Goal: Information Seeking & Learning: Learn about a topic

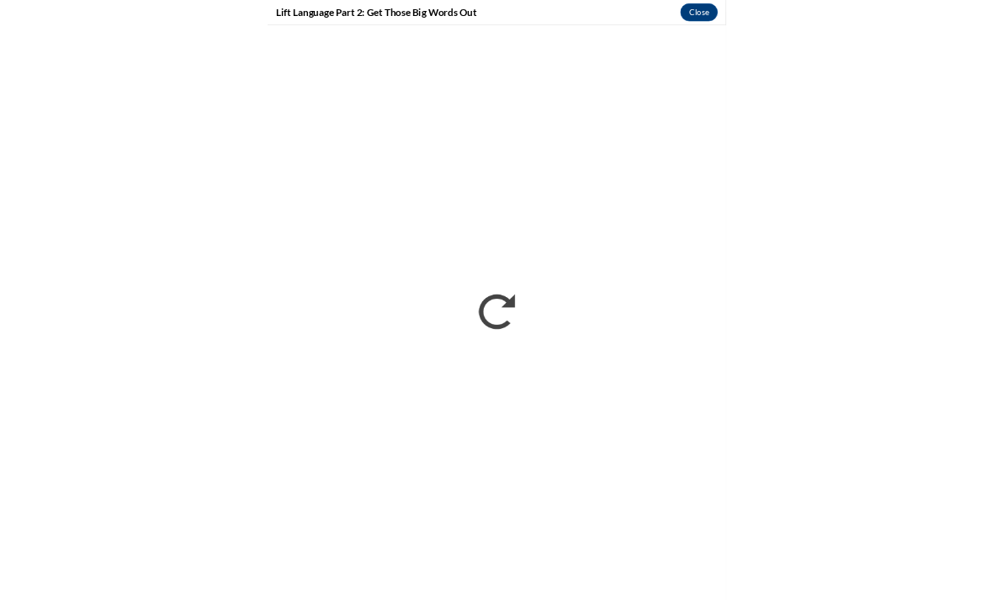
scroll to position [1747, 0]
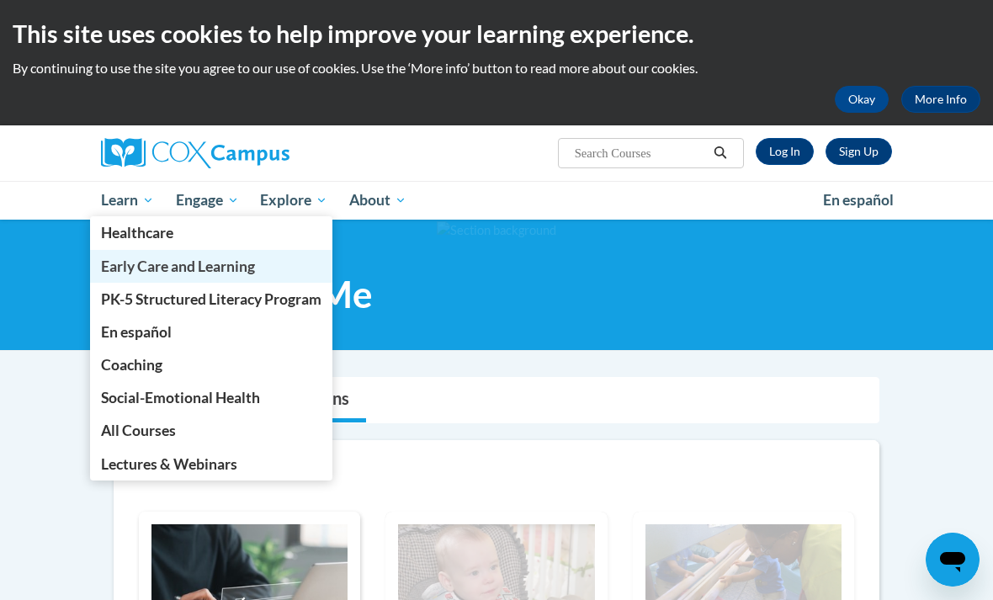
click at [233, 273] on span "Early Care and Learning" at bounding box center [178, 267] width 154 height 18
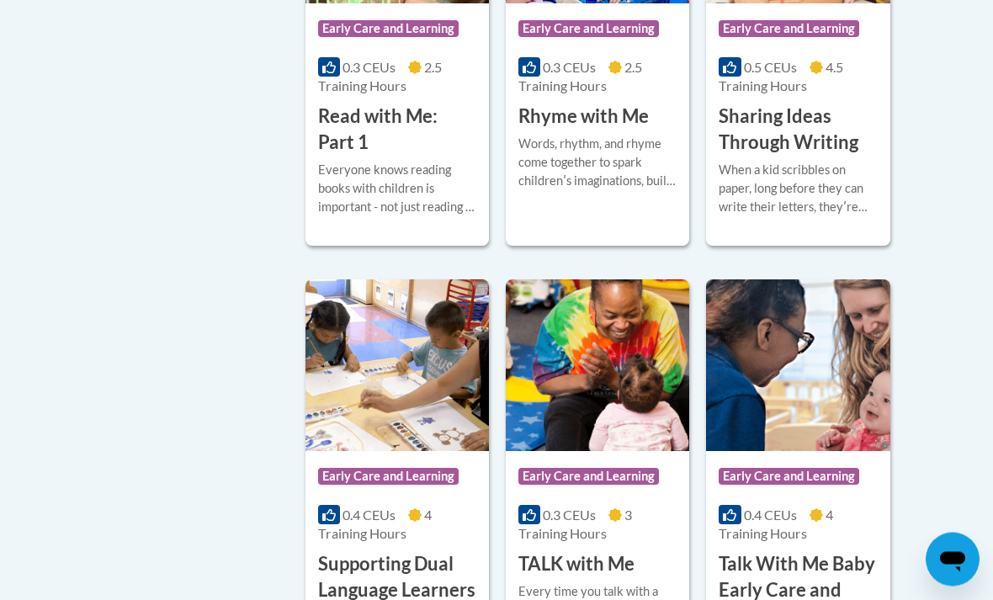
scroll to position [2411, 0]
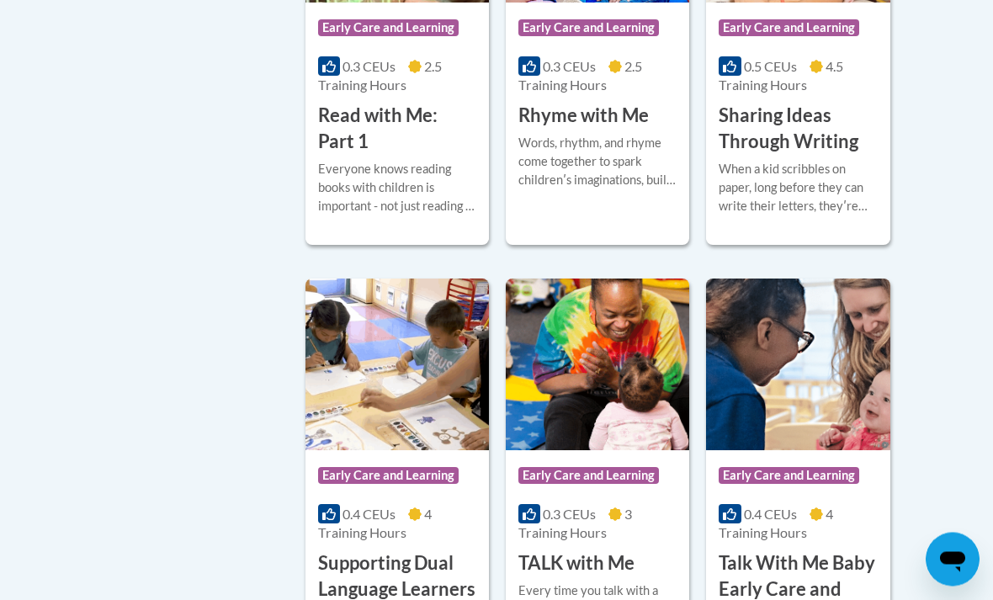
click at [831, 216] on div "When a kid scribbles on paper, long before they can write their letters, theyʹr…" at bounding box center [798, 189] width 158 height 56
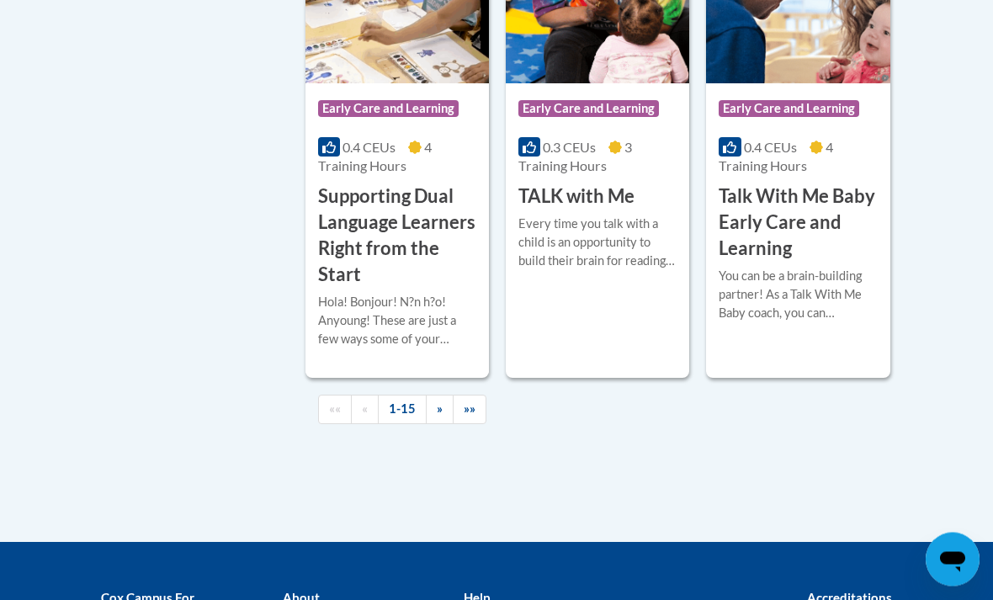
scroll to position [2780, 0]
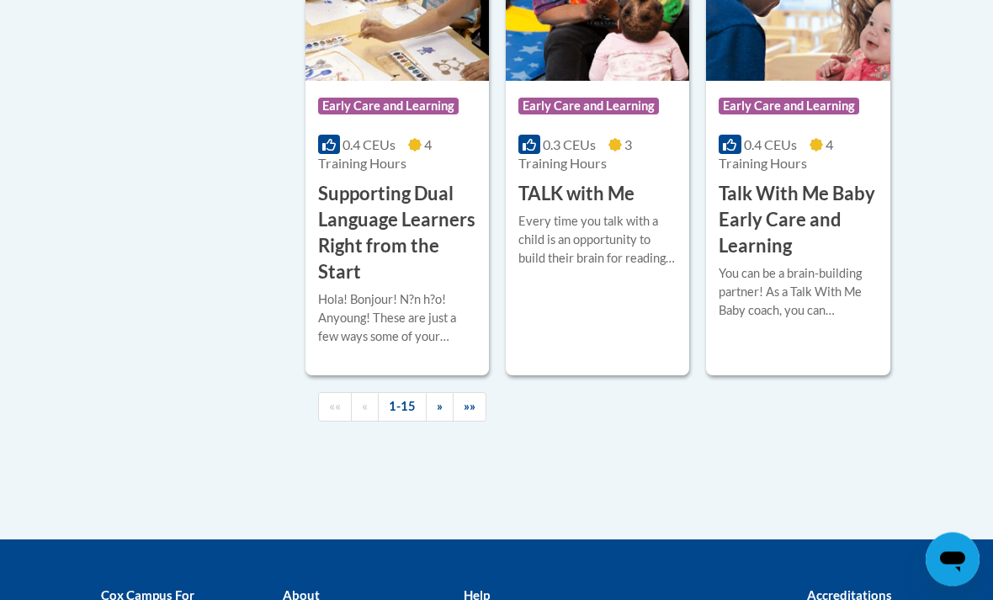
click at [621, 294] on div "More Info Enroll Every time you talk with a child is an opportunity to build th…" at bounding box center [597, 251] width 183 height 86
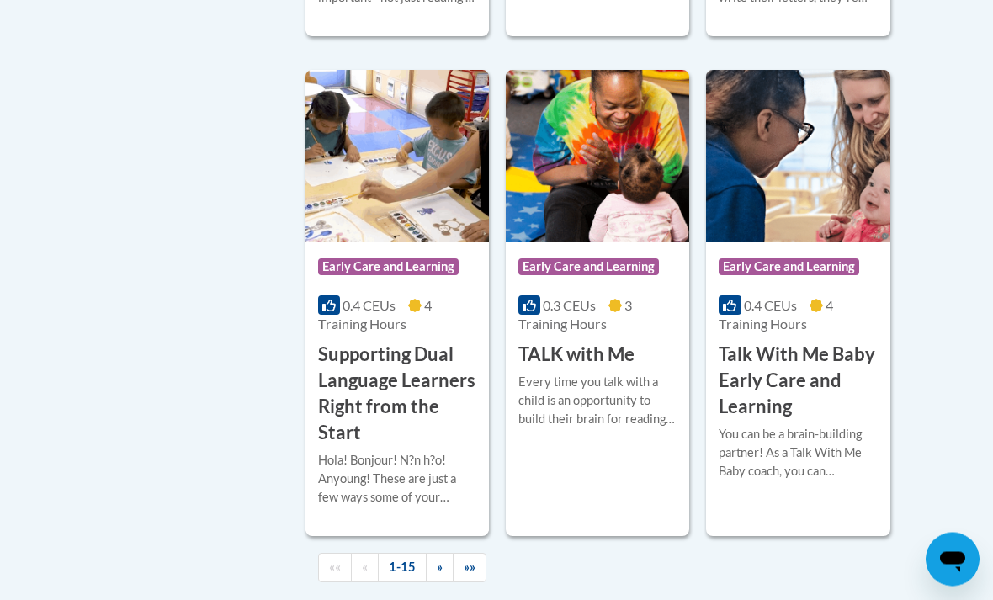
scroll to position [2604, 0]
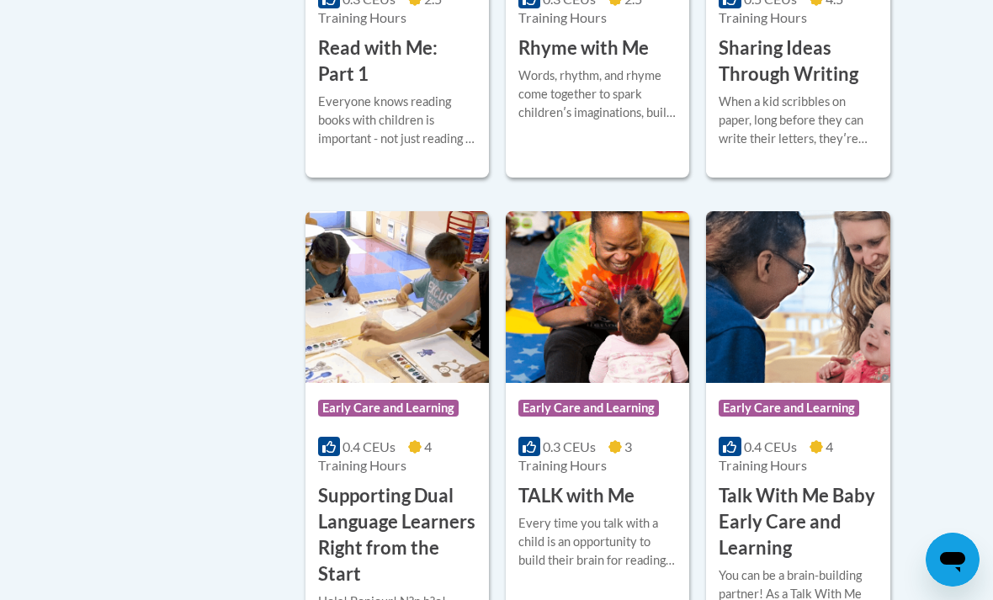
scroll to position [2482, 0]
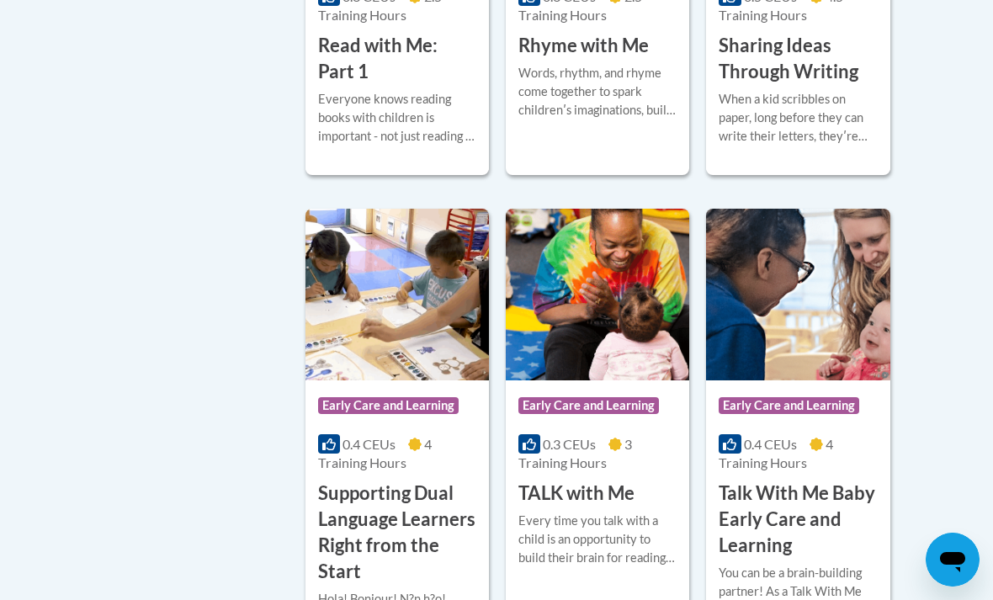
click at [632, 59] on h3 "Rhyme with Me" at bounding box center [583, 46] width 130 height 26
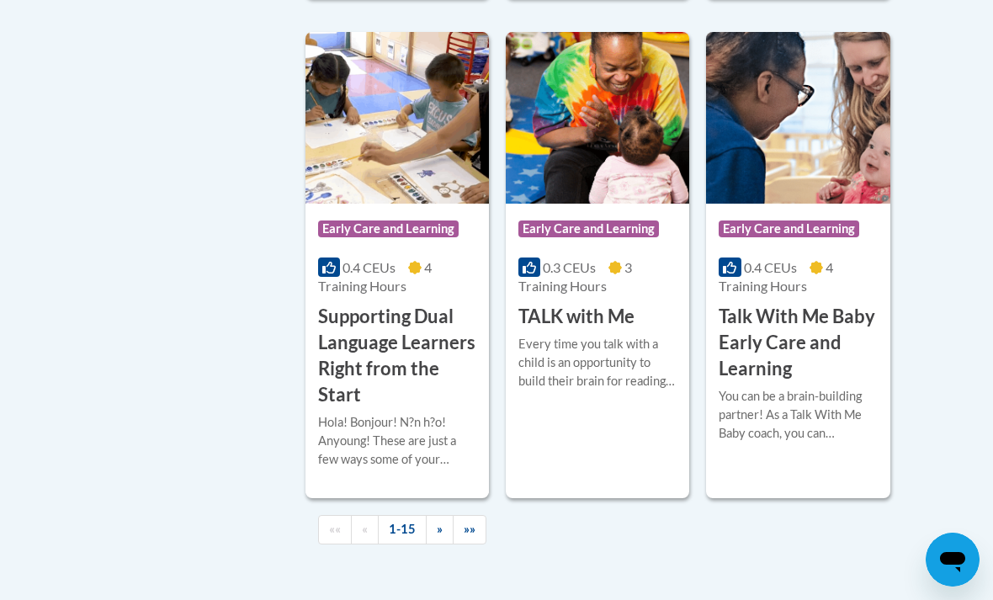
scroll to position [2657, 0]
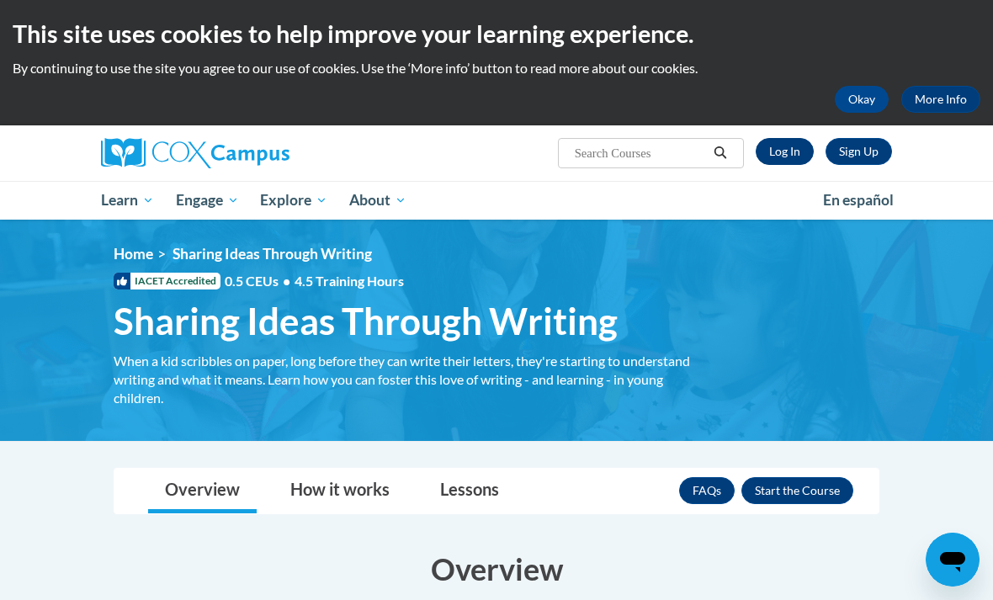
click at [784, 153] on link "Log In" at bounding box center [785, 151] width 58 height 27
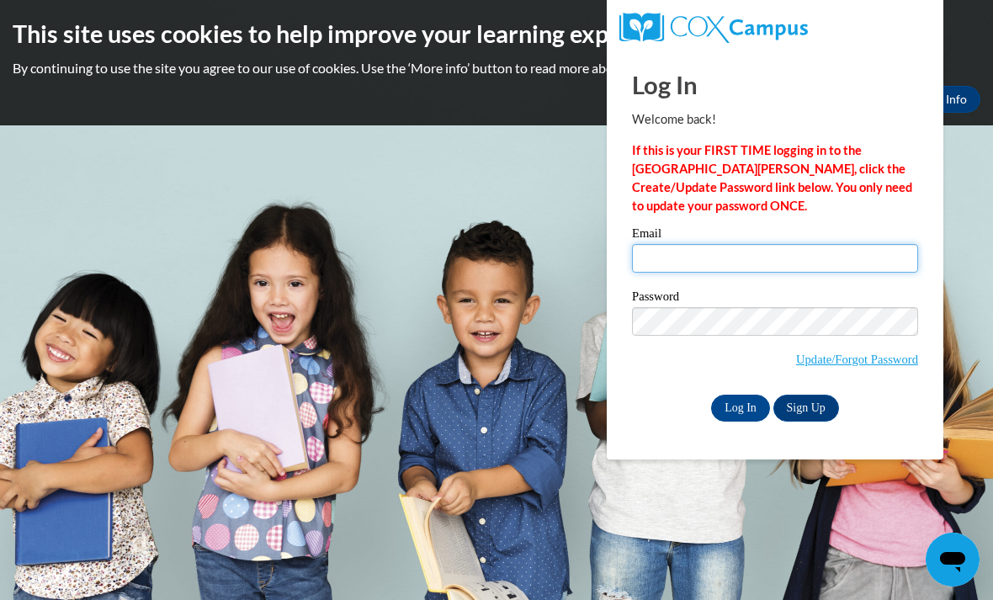
click at [724, 259] on input "Email" at bounding box center [775, 258] width 286 height 29
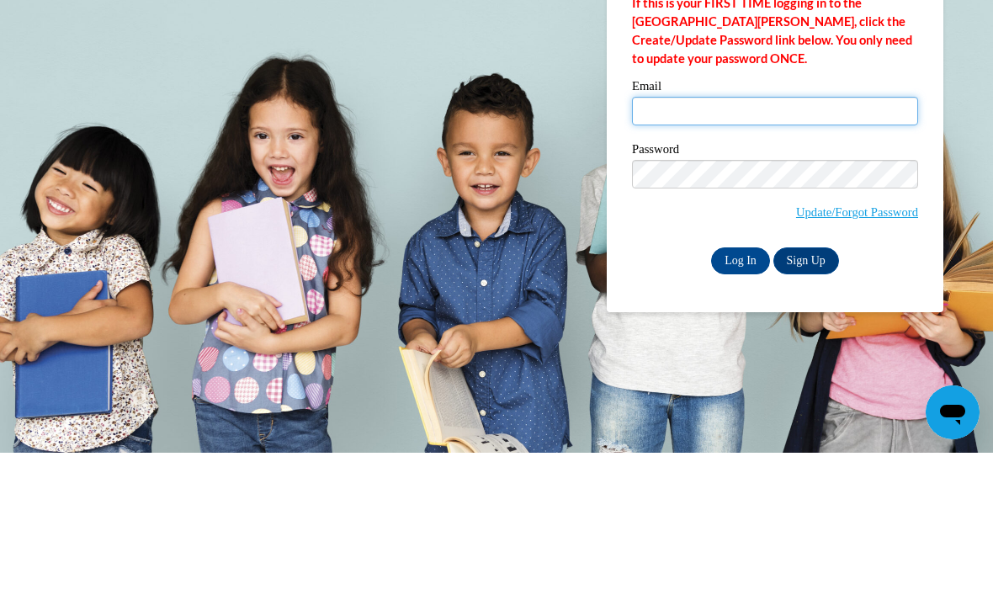
click at [716, 244] on input "Email" at bounding box center [775, 258] width 286 height 29
type input "shannon.knece@yahoo.com"
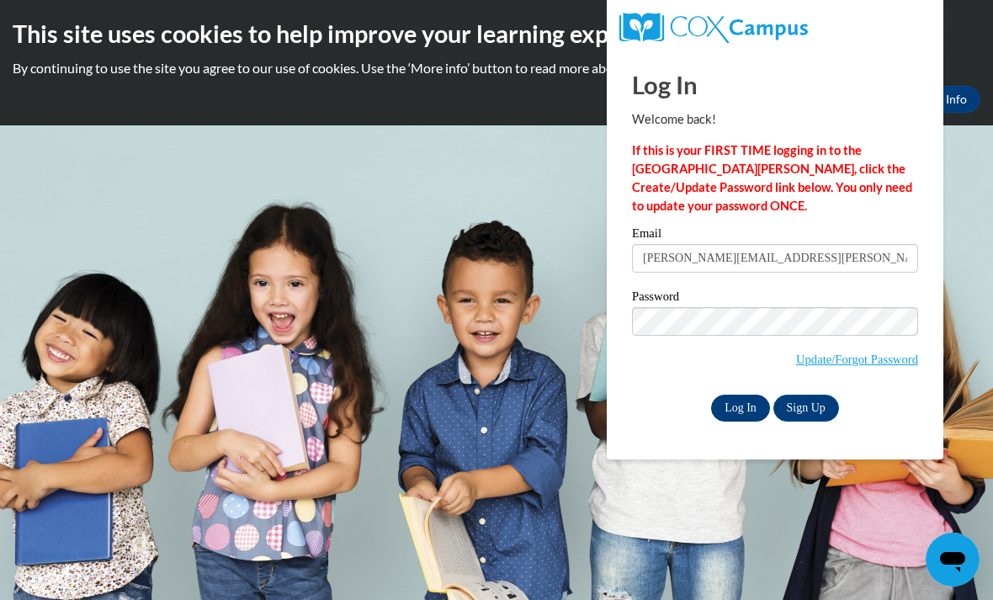
click at [746, 409] on input "Log In" at bounding box center [740, 408] width 59 height 27
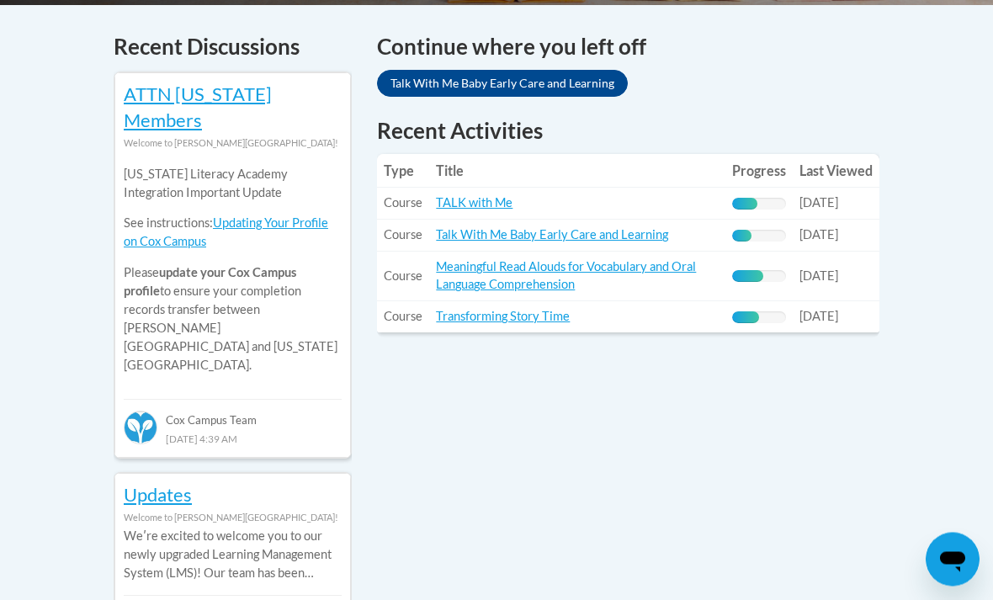
scroll to position [739, 0]
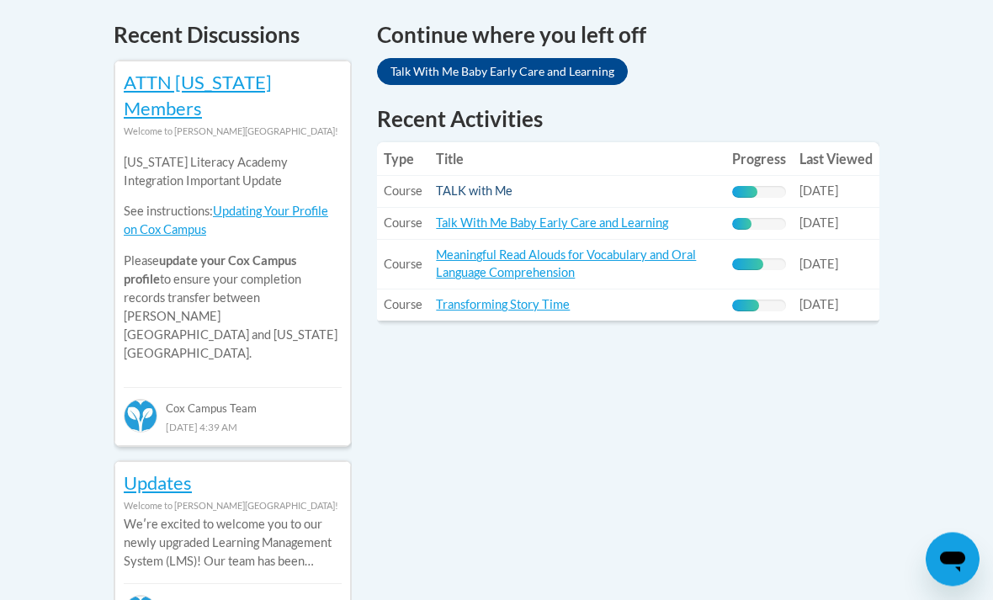
click at [492, 186] on link "TALK with Me" at bounding box center [474, 191] width 77 height 14
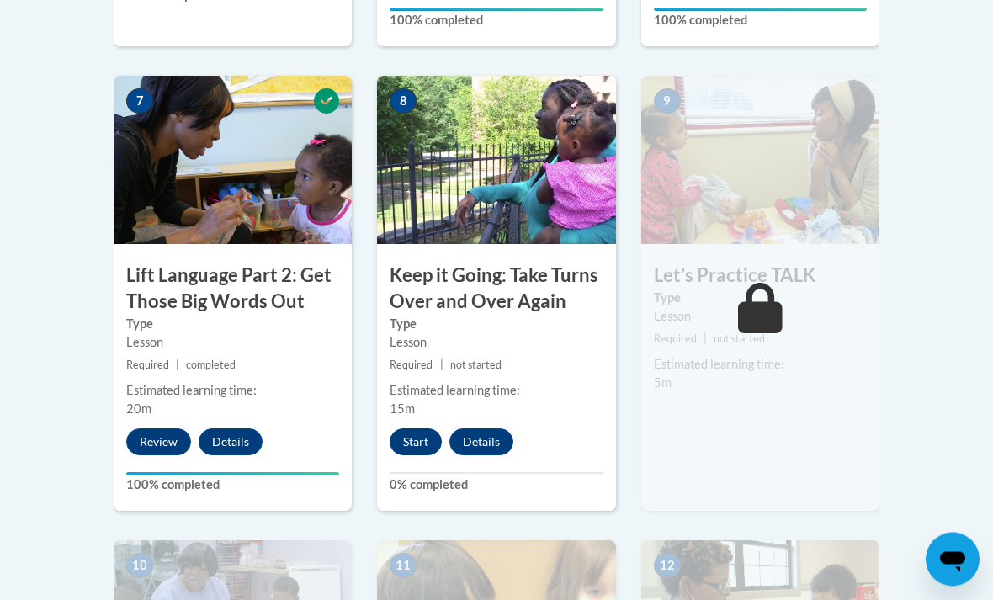
click at [431, 429] on button "Start" at bounding box center [416, 442] width 52 height 27
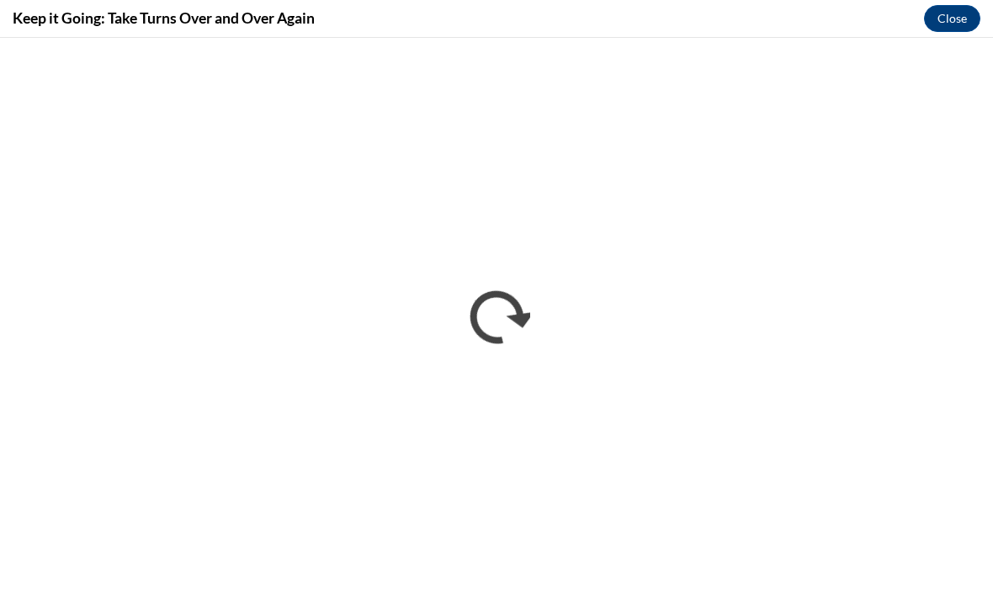
scroll to position [1468, 0]
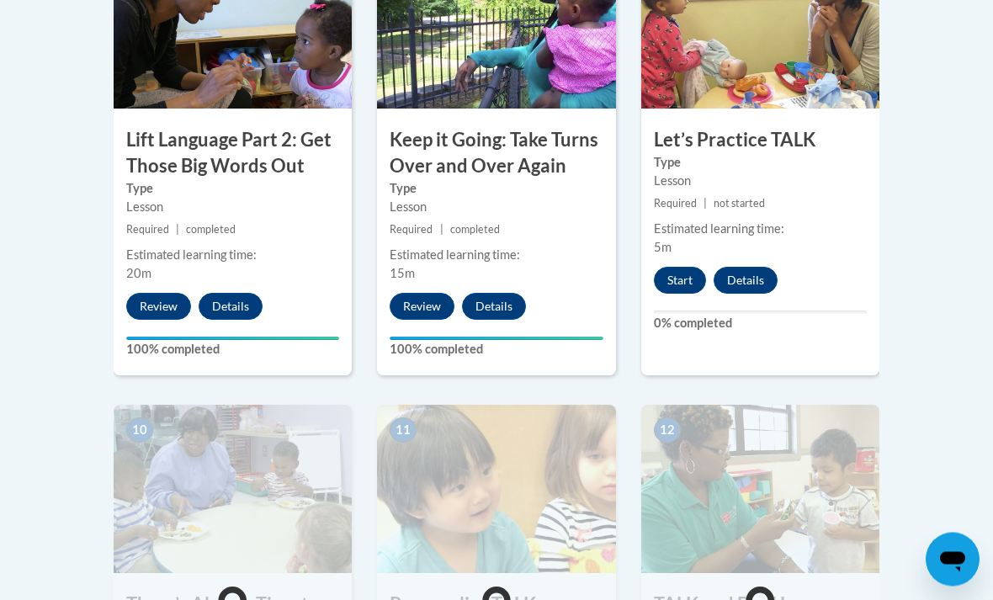
scroll to position [1605, 0]
click at [693, 279] on button "Start" at bounding box center [680, 280] width 52 height 27
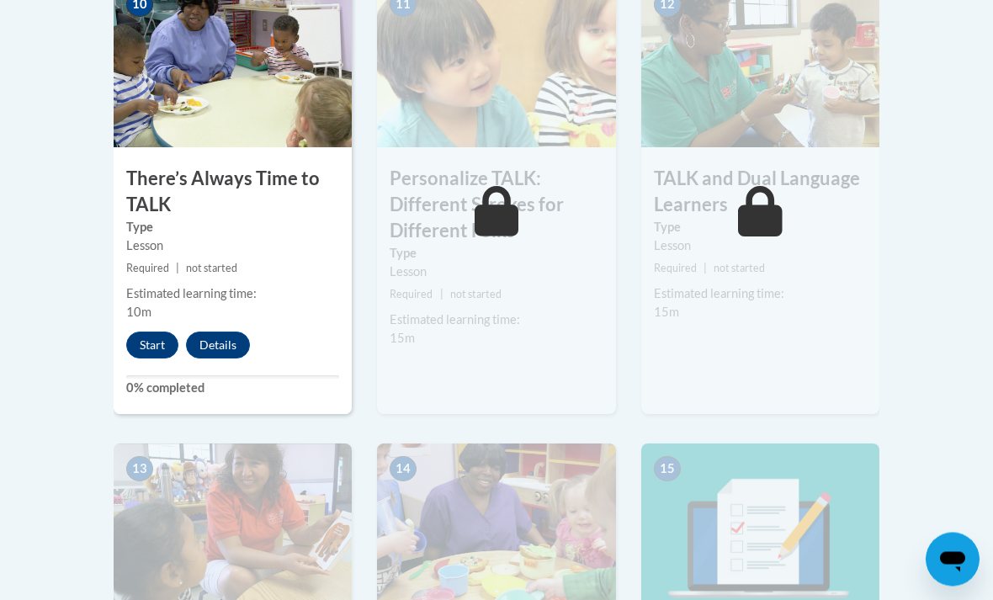
scroll to position [2032, 0]
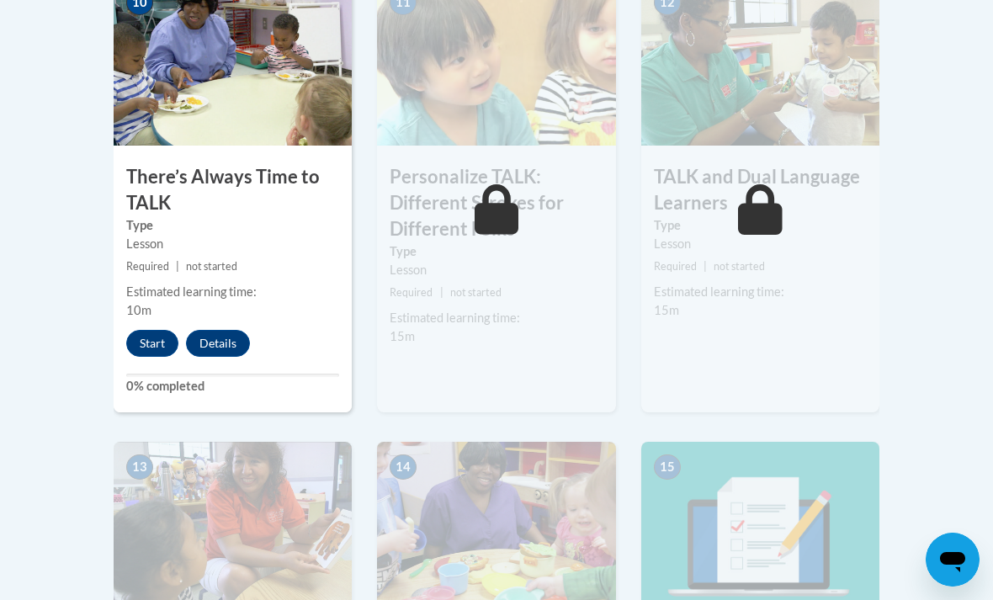
click at [150, 346] on button "Start" at bounding box center [152, 343] width 52 height 27
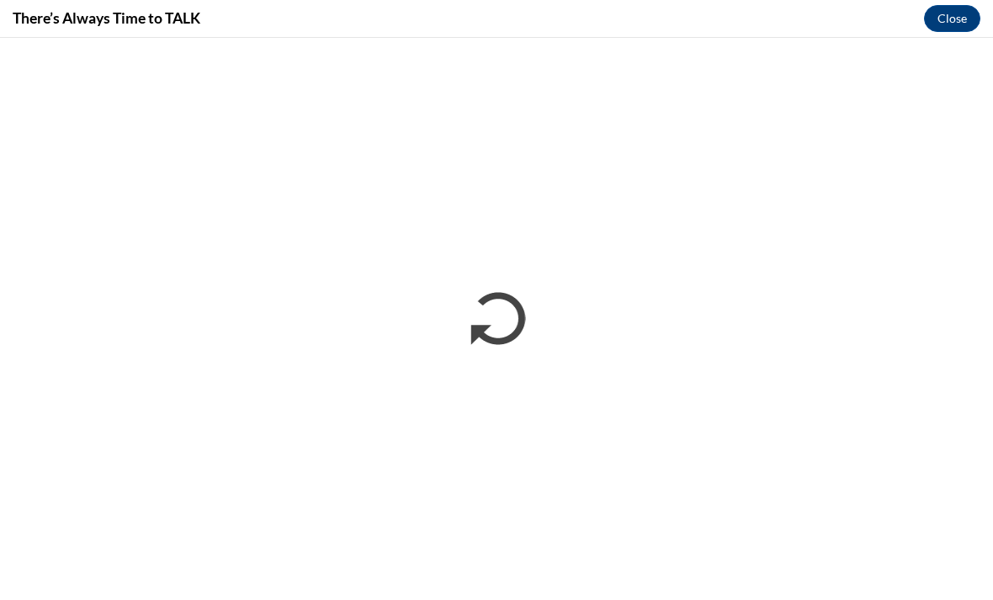
scroll to position [0, 0]
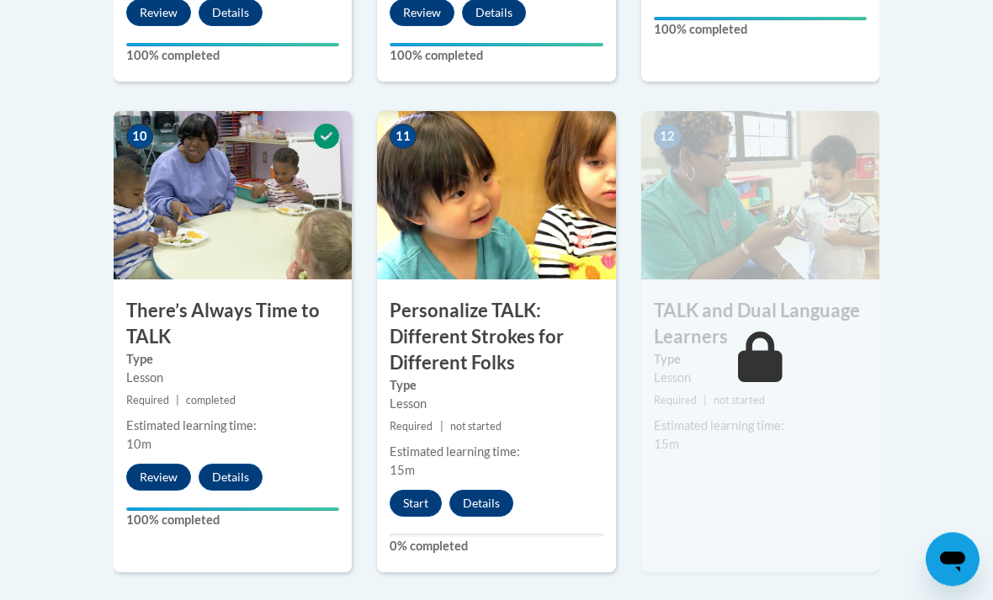
scroll to position [1901, 0]
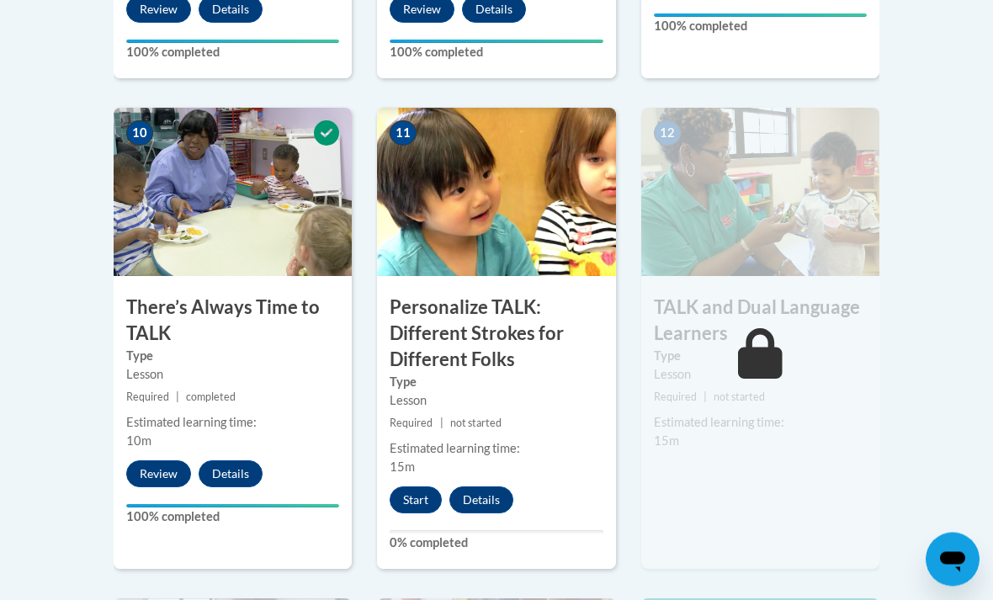
click at [440, 487] on div "Start Details Feedback" at bounding box center [455, 500] width 157 height 27
click at [423, 494] on button "Start" at bounding box center [416, 500] width 52 height 27
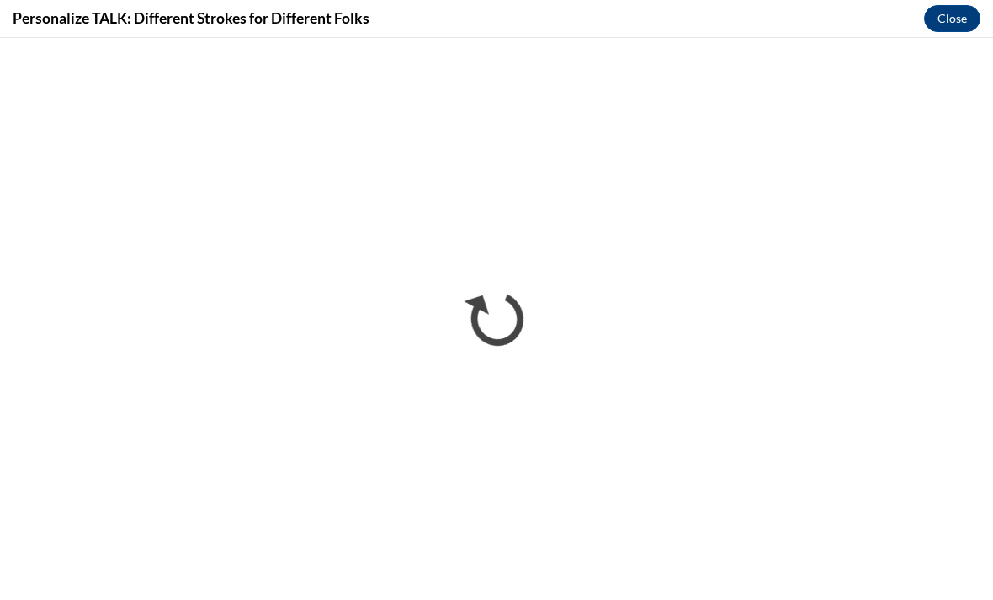
scroll to position [0, 0]
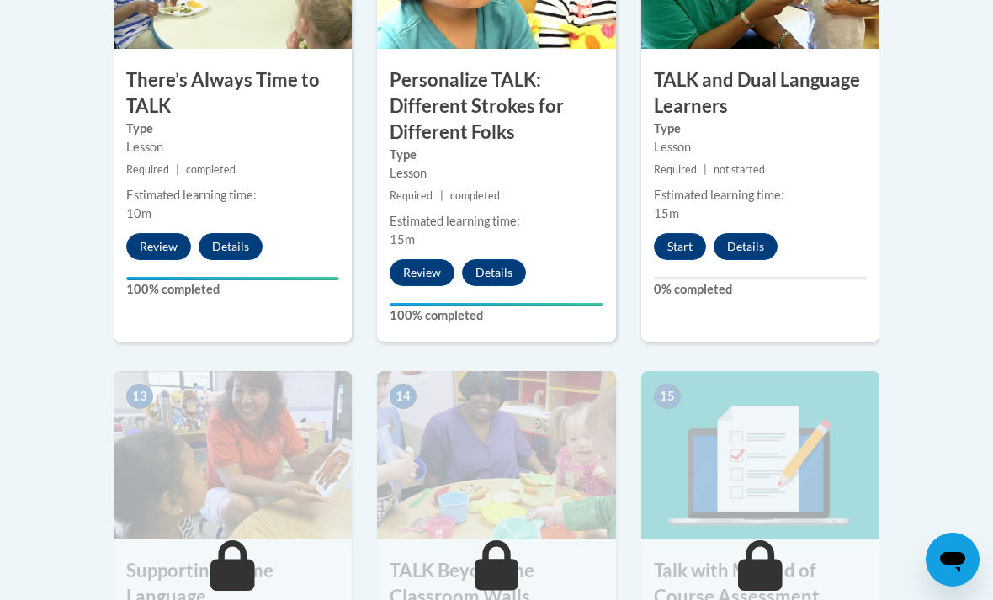
scroll to position [2142, 0]
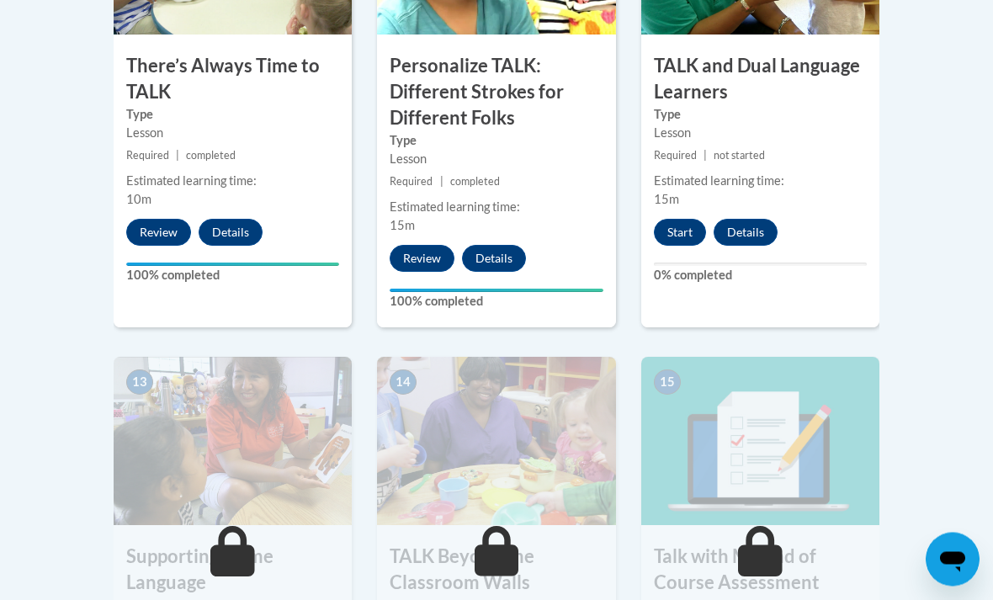
click at [685, 228] on button "Start" at bounding box center [680, 233] width 52 height 27
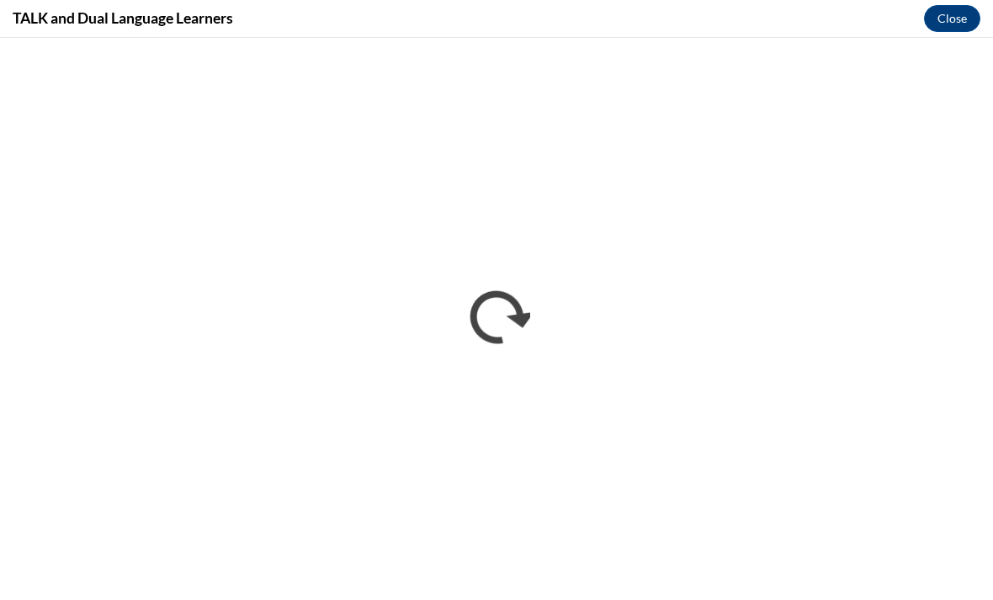
scroll to position [0, 0]
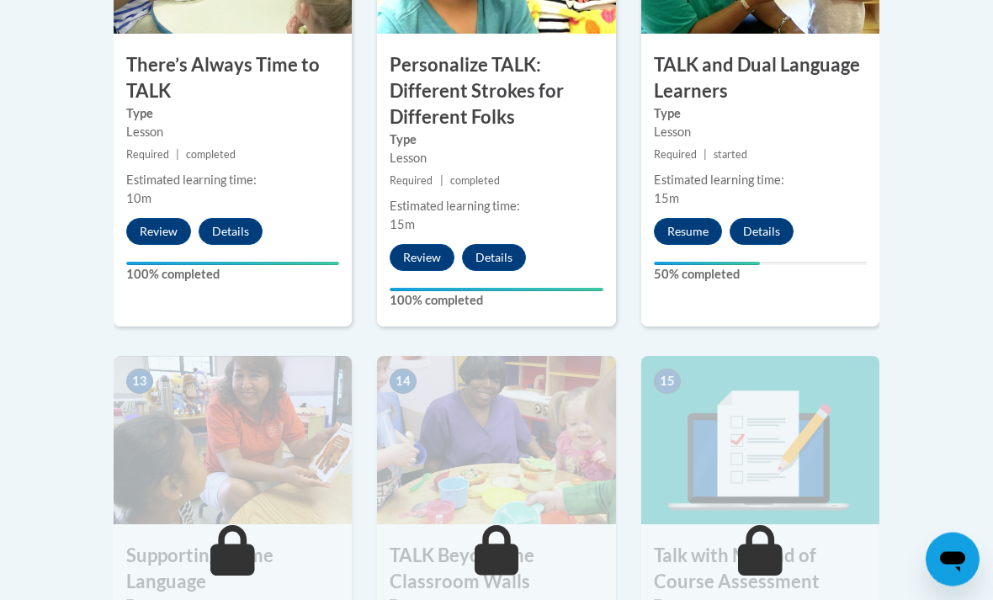
scroll to position [2144, 0]
click at [708, 236] on button "Resume" at bounding box center [688, 231] width 68 height 27
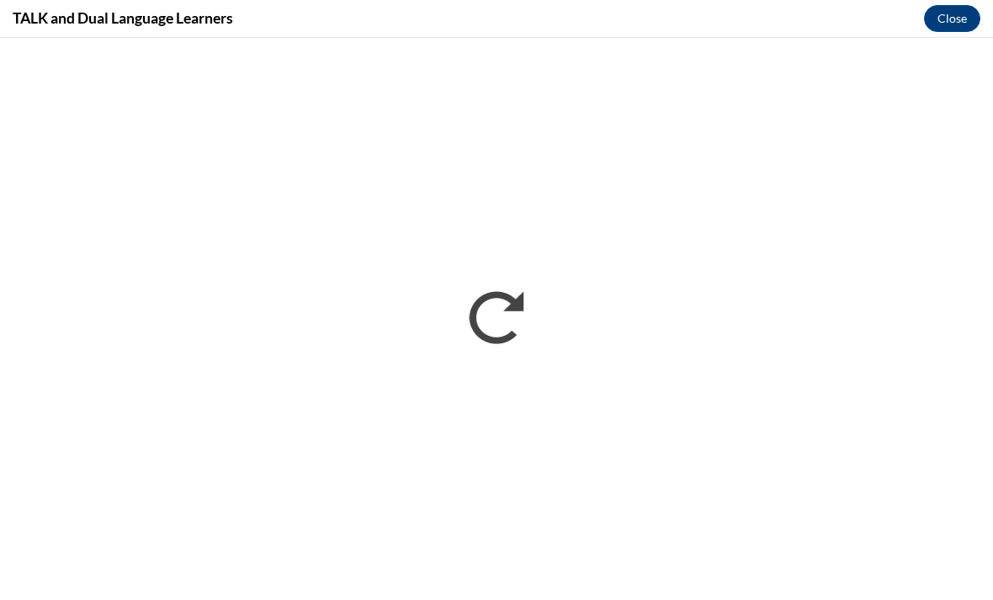
scroll to position [0, 0]
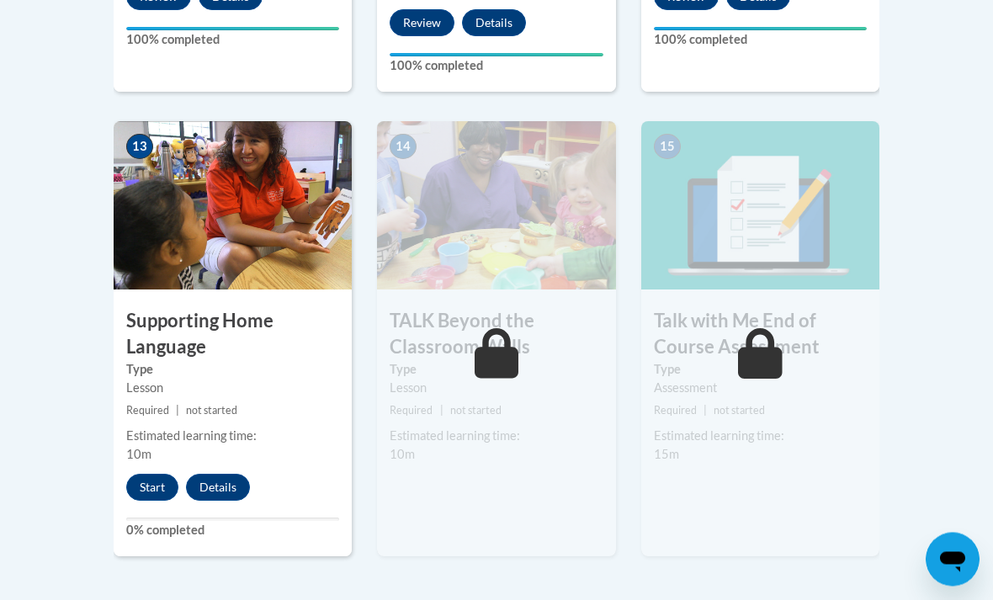
scroll to position [2379, 0]
click at [173, 460] on div "13 Supporting Home Language Type Lesson Required | not started Estimated learni…" at bounding box center [233, 338] width 238 height 435
click at [151, 478] on button "Start" at bounding box center [152, 487] width 52 height 27
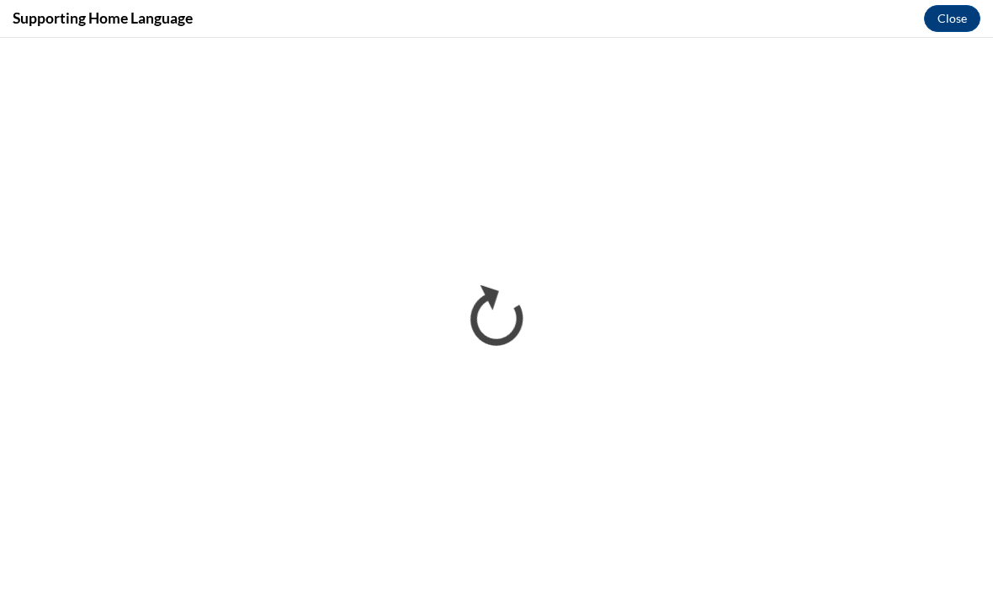
scroll to position [0, 0]
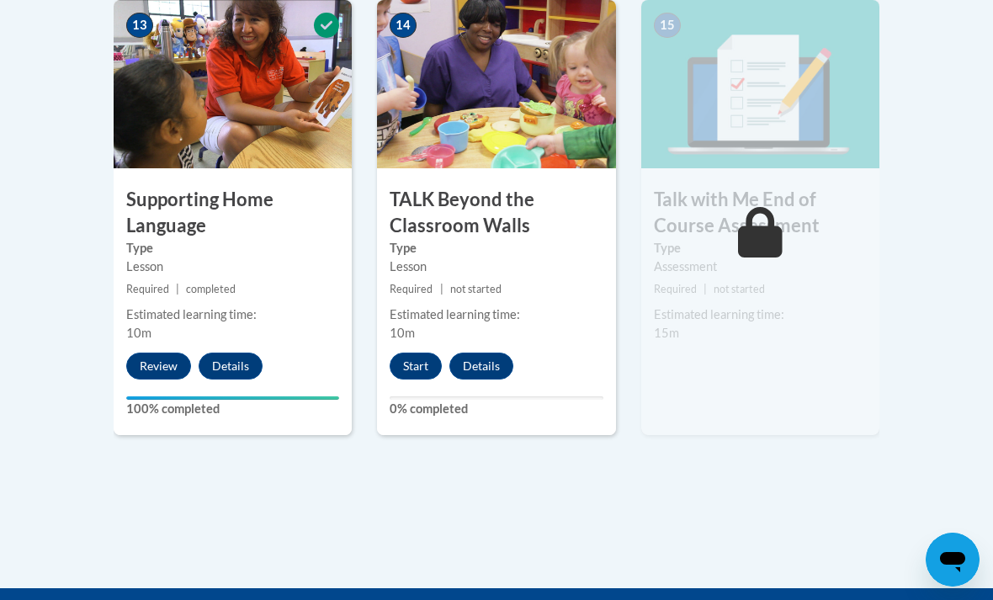
scroll to position [2509, 0]
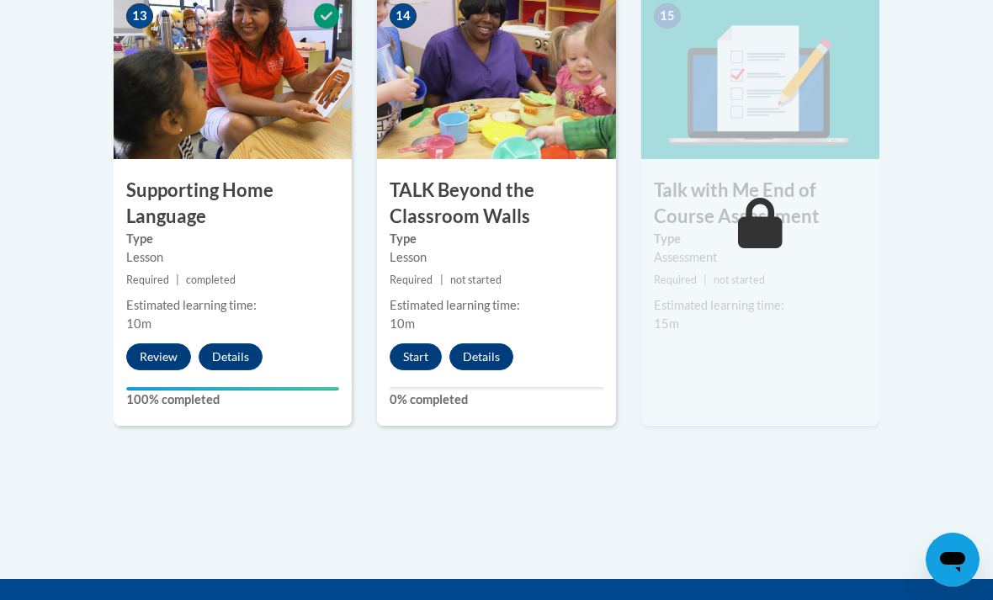
click at [425, 347] on button "Start" at bounding box center [416, 356] width 52 height 27
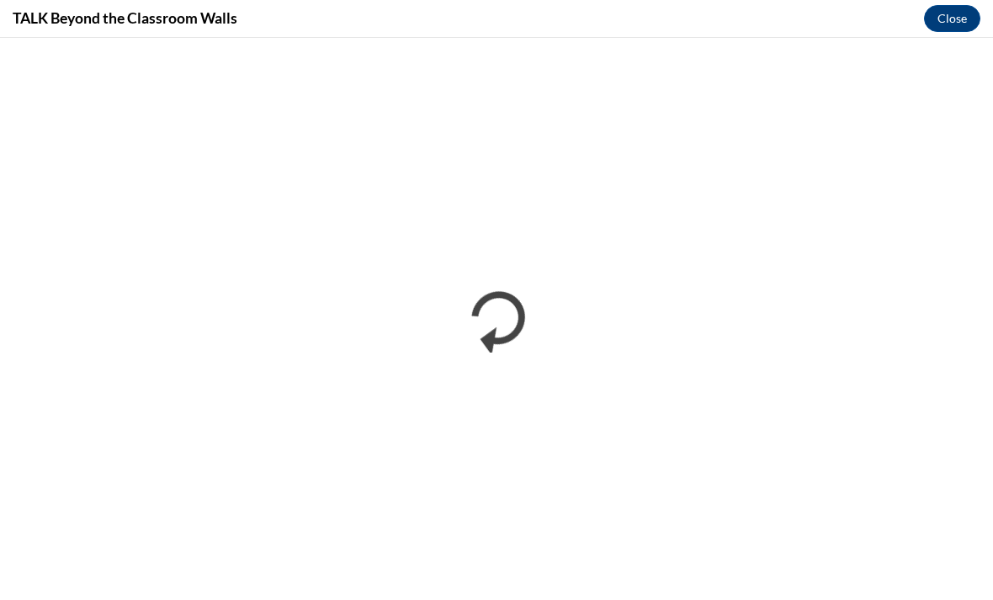
scroll to position [0, 0]
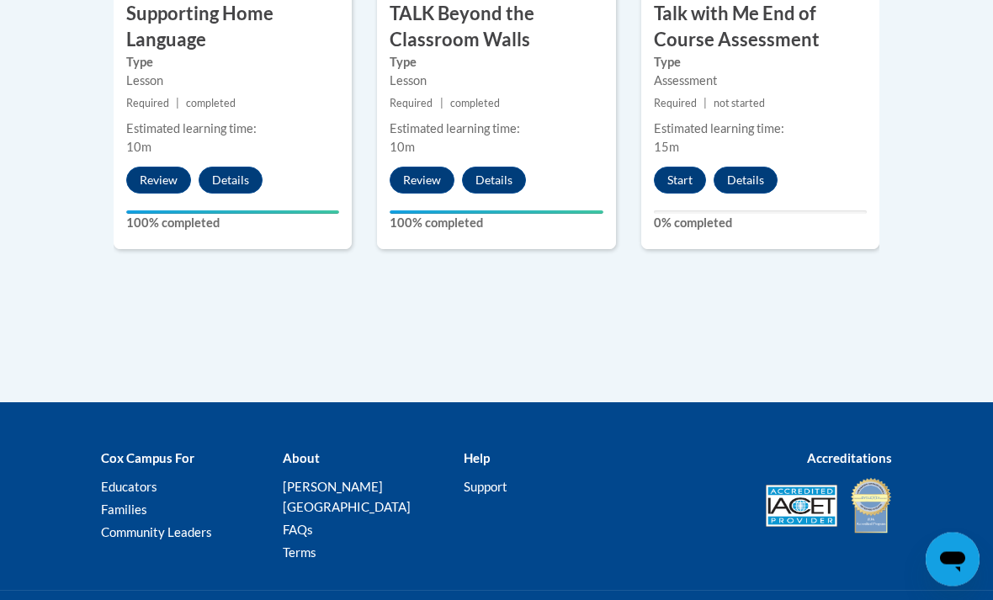
scroll to position [2686, 0]
click at [677, 170] on button "Start" at bounding box center [680, 180] width 52 height 27
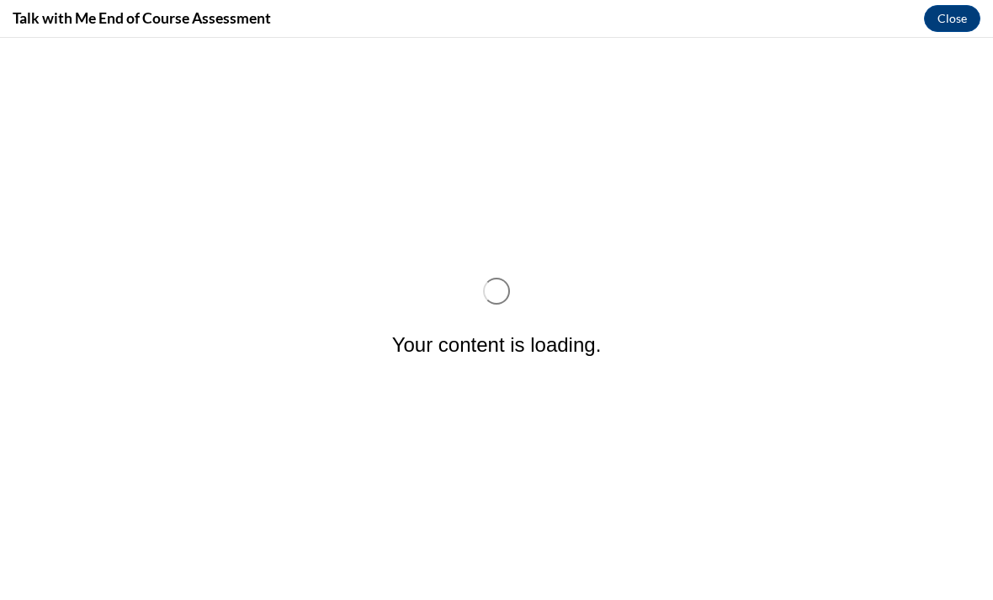
scroll to position [0, 0]
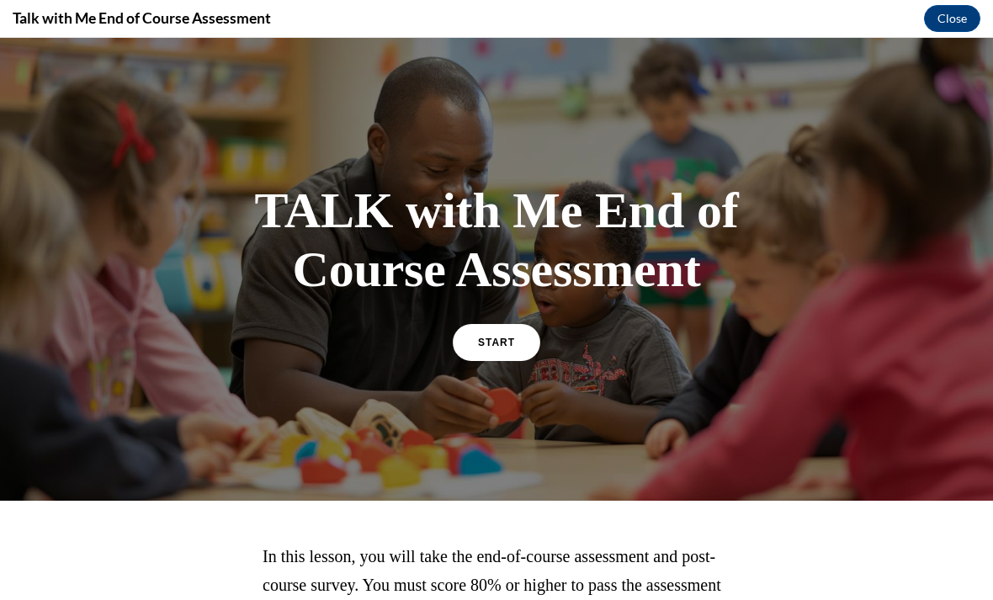
click at [487, 337] on span "START" at bounding box center [496, 343] width 37 height 12
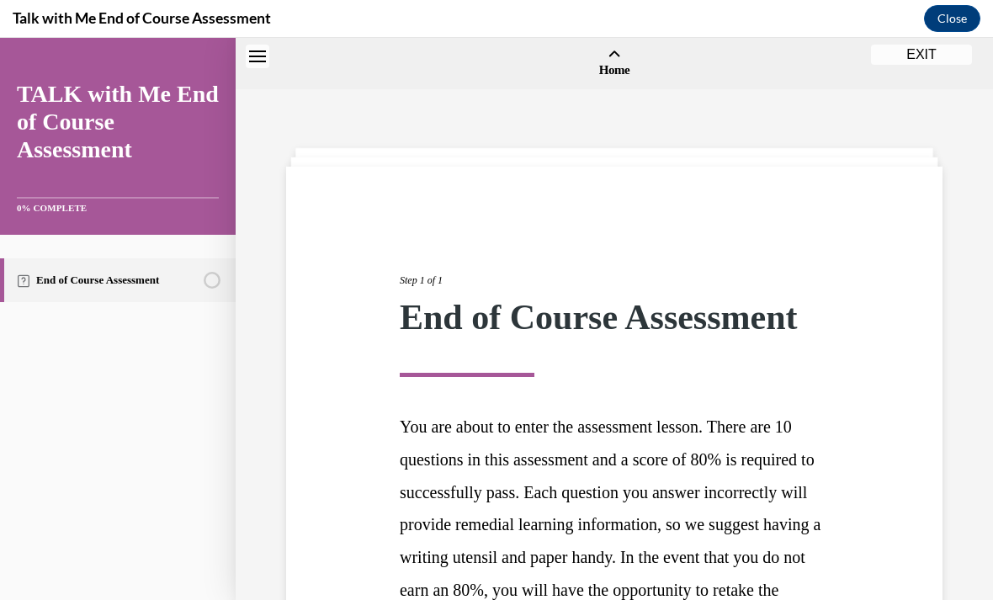
scroll to position [52, 0]
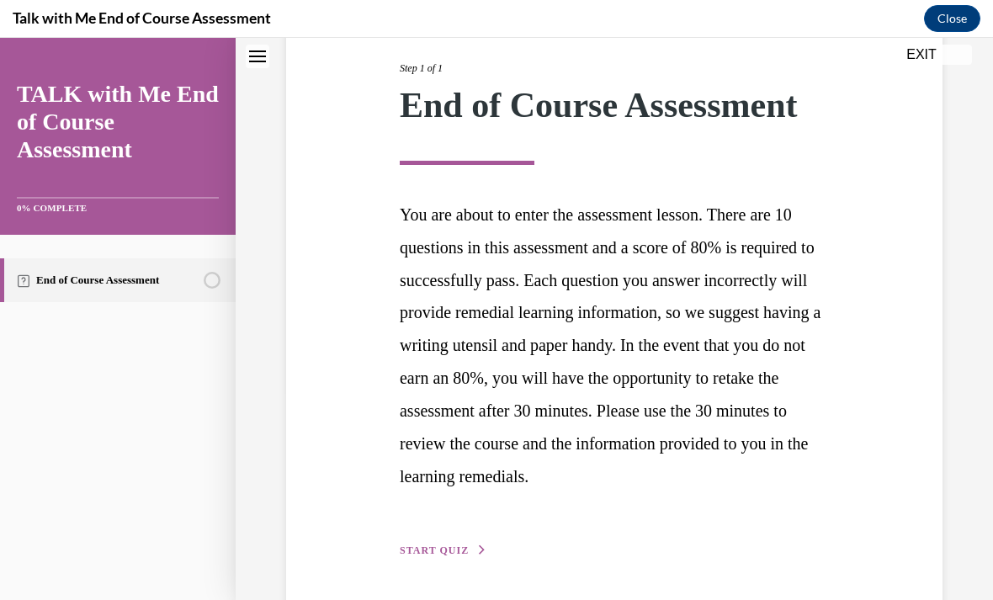
click at [438, 544] on span "START QUIZ" at bounding box center [434, 550] width 69 height 12
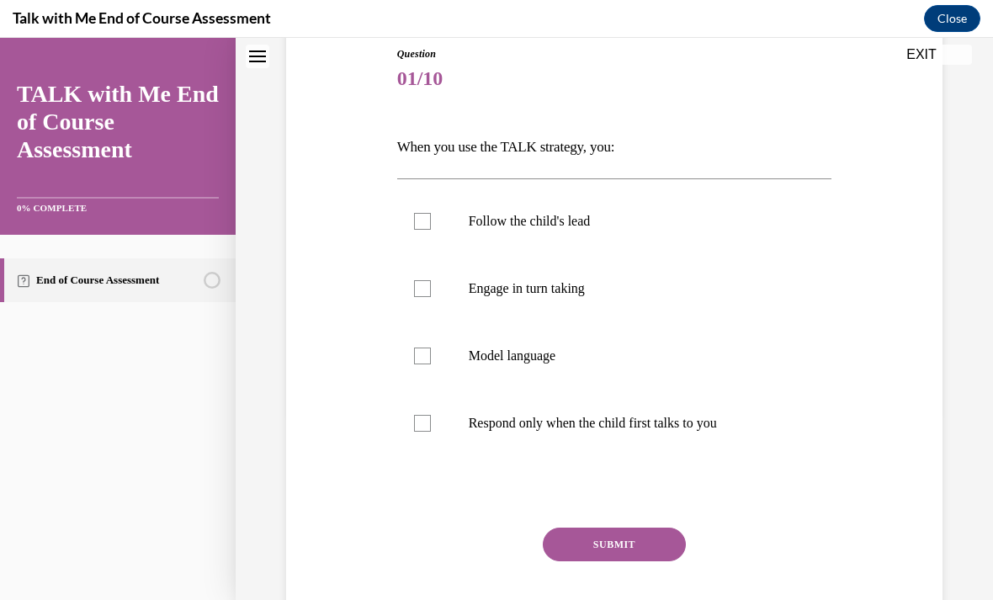
click at [560, 305] on label "Engage in turn taking" at bounding box center [614, 288] width 435 height 67
click at [431, 297] on input "Engage in turn taking" at bounding box center [422, 288] width 17 height 17
checkbox input "true"
click at [655, 544] on button "SUBMIT" at bounding box center [614, 545] width 143 height 34
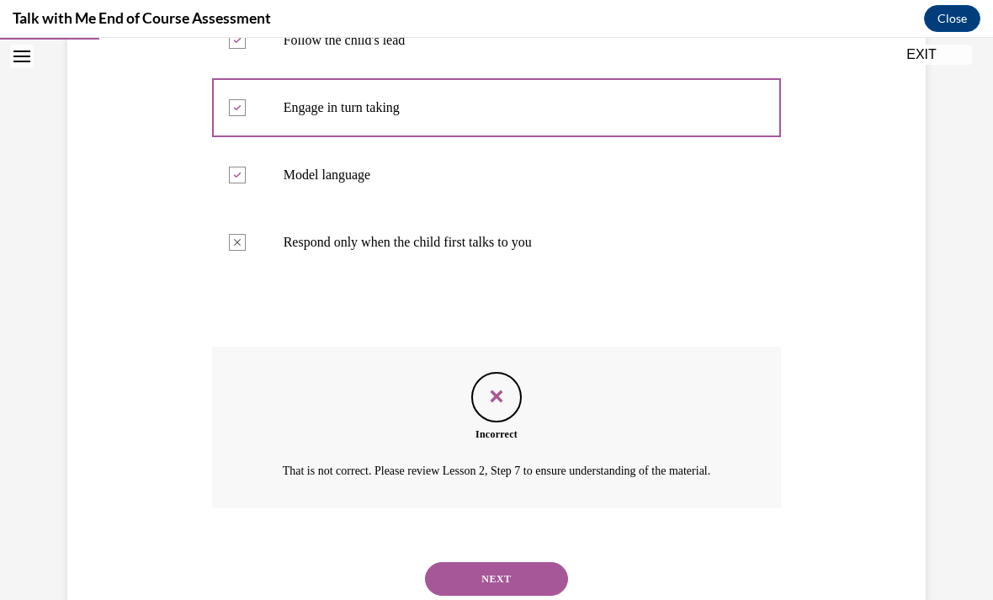
scroll to position [368, 0]
click at [534, 592] on button "NEXT" at bounding box center [496, 580] width 143 height 34
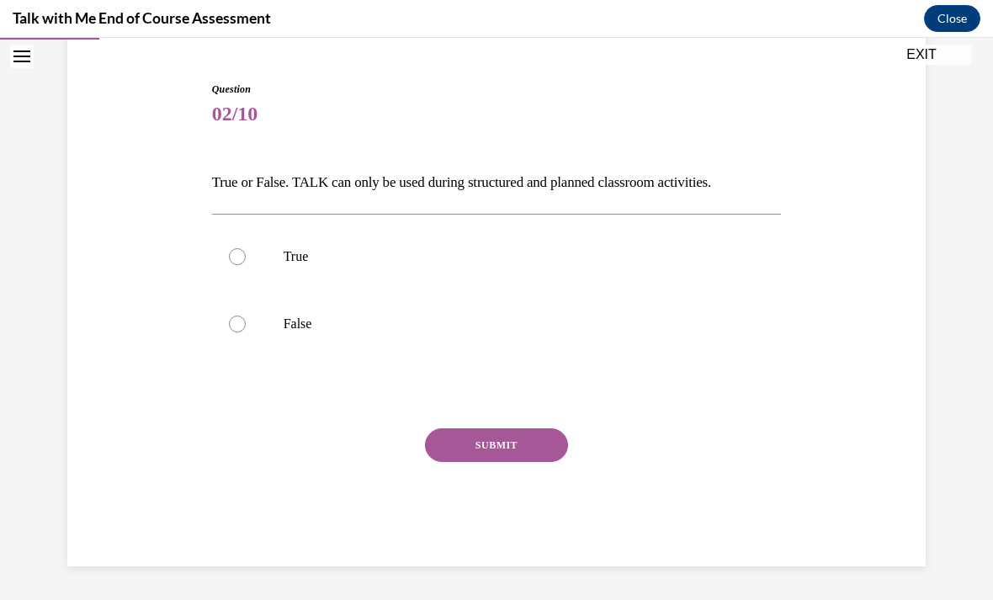
scroll to position [78, 0]
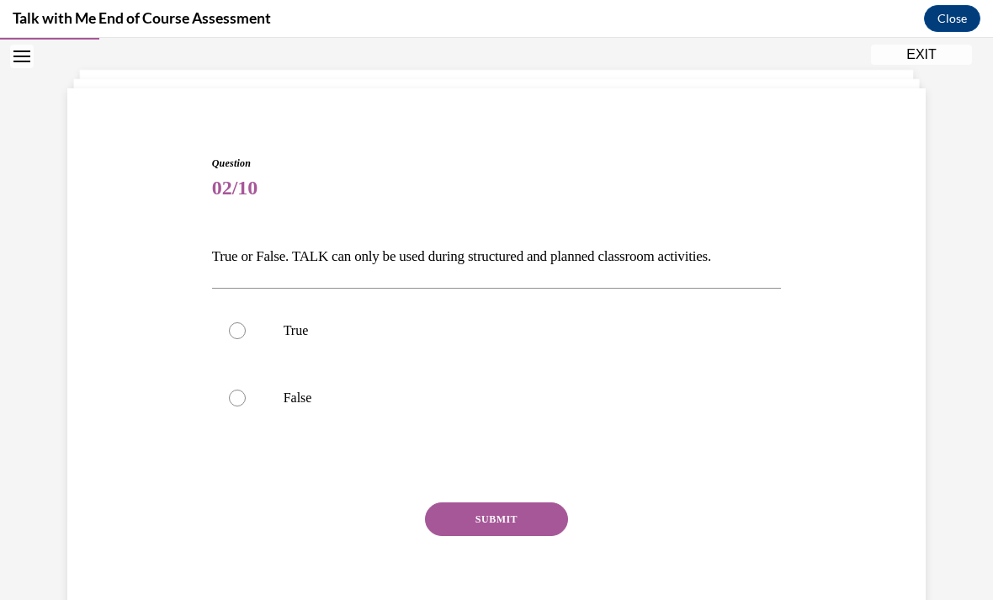
click at [405, 341] on label "True" at bounding box center [497, 330] width 570 height 67
click at [246, 339] on input "True" at bounding box center [237, 330] width 17 height 17
radio input "true"
click at [539, 529] on button "SUBMIT" at bounding box center [496, 519] width 143 height 34
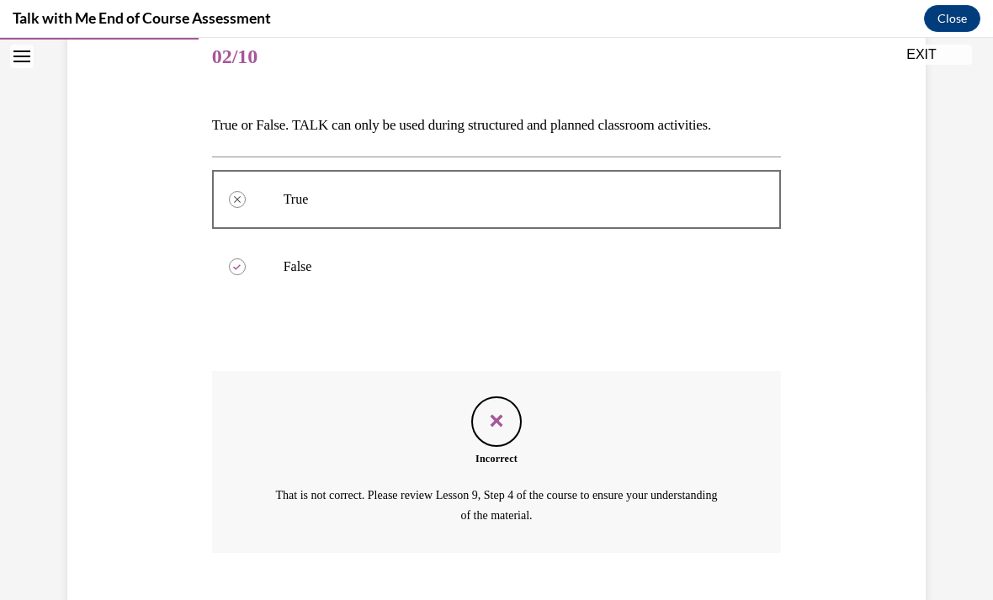
scroll to position [233, 0]
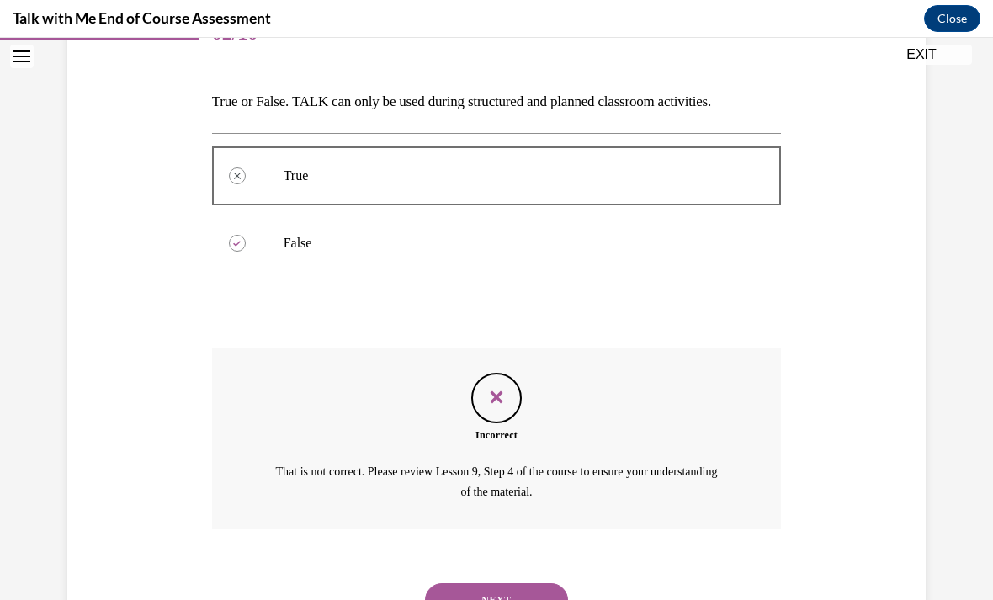
click at [527, 583] on button "NEXT" at bounding box center [496, 600] width 143 height 34
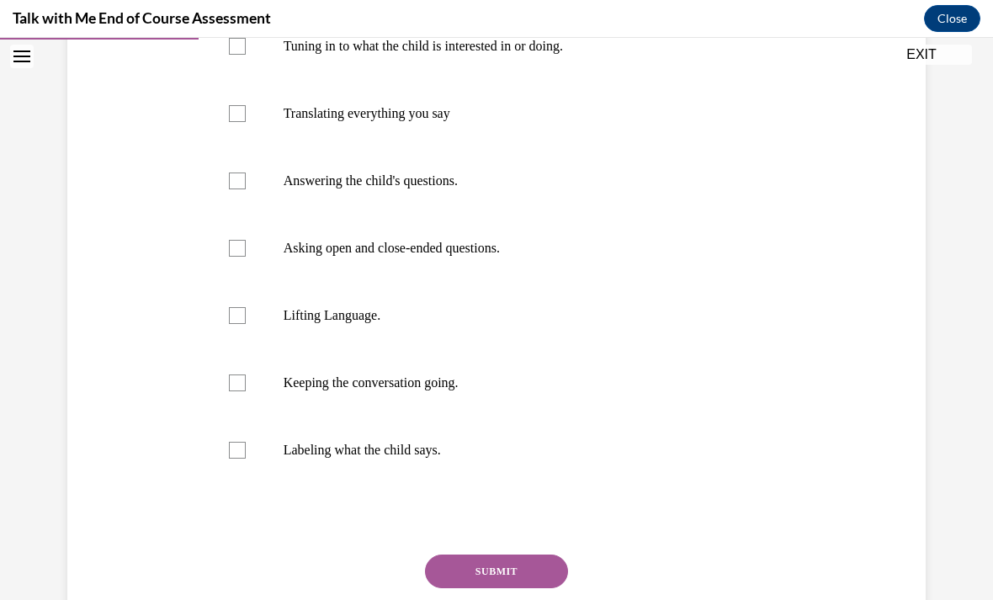
scroll to position [359, 0]
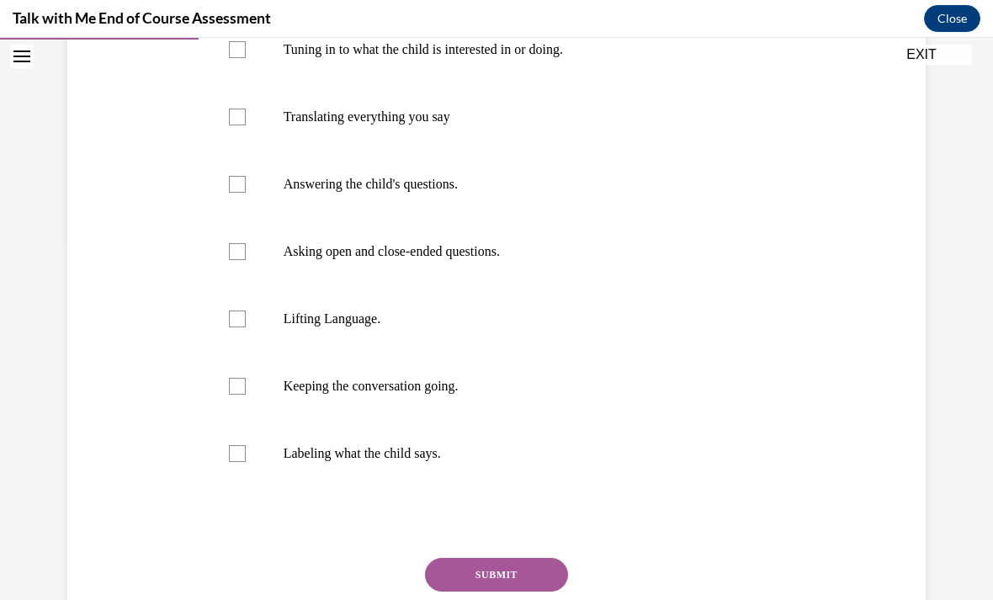
click at [383, 337] on label "Lifting Language." at bounding box center [497, 318] width 570 height 67
click at [246, 327] on input "Lifting Language." at bounding box center [237, 319] width 17 height 17
checkbox input "true"
click at [525, 591] on button "SUBMIT" at bounding box center [496, 575] width 143 height 34
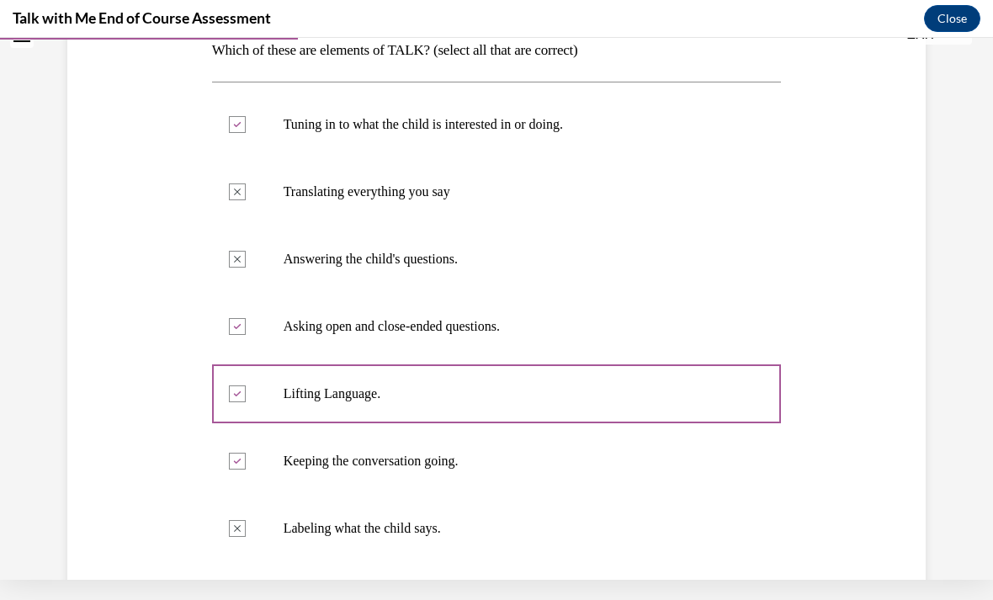
scroll to position [263, 0]
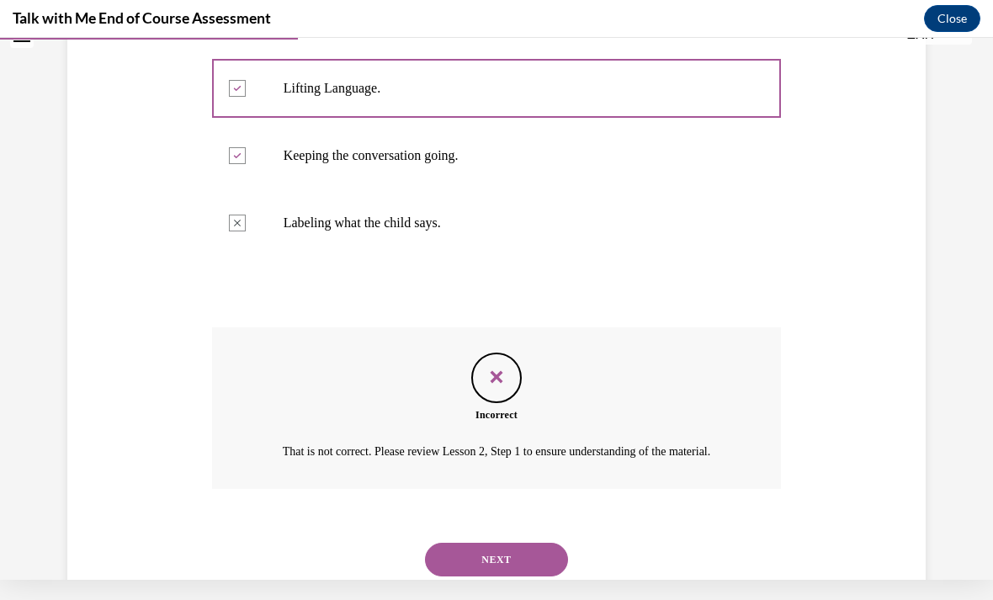
click at [517, 564] on button "NEXT" at bounding box center [496, 560] width 143 height 34
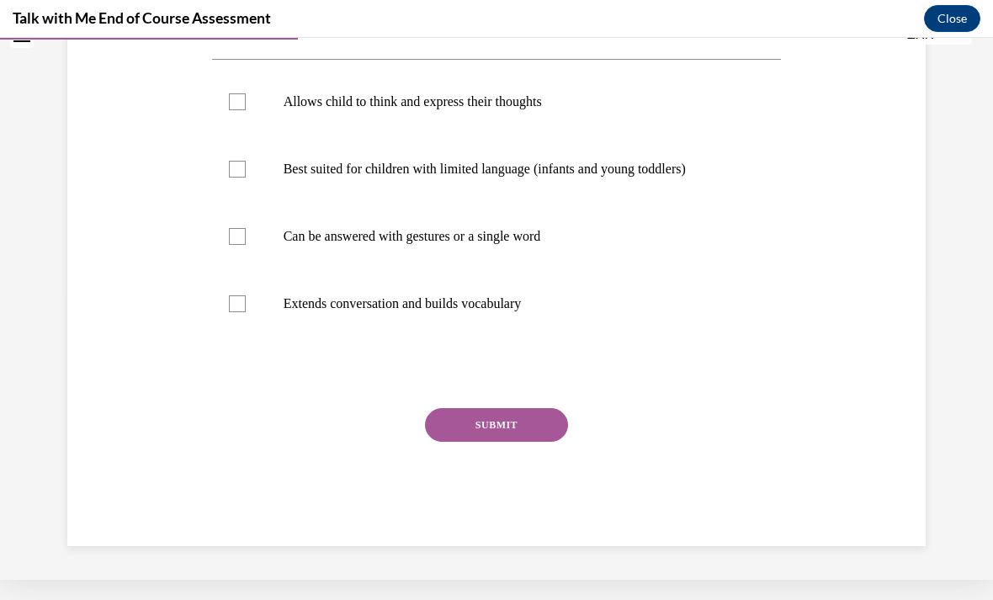
scroll to position [0, 0]
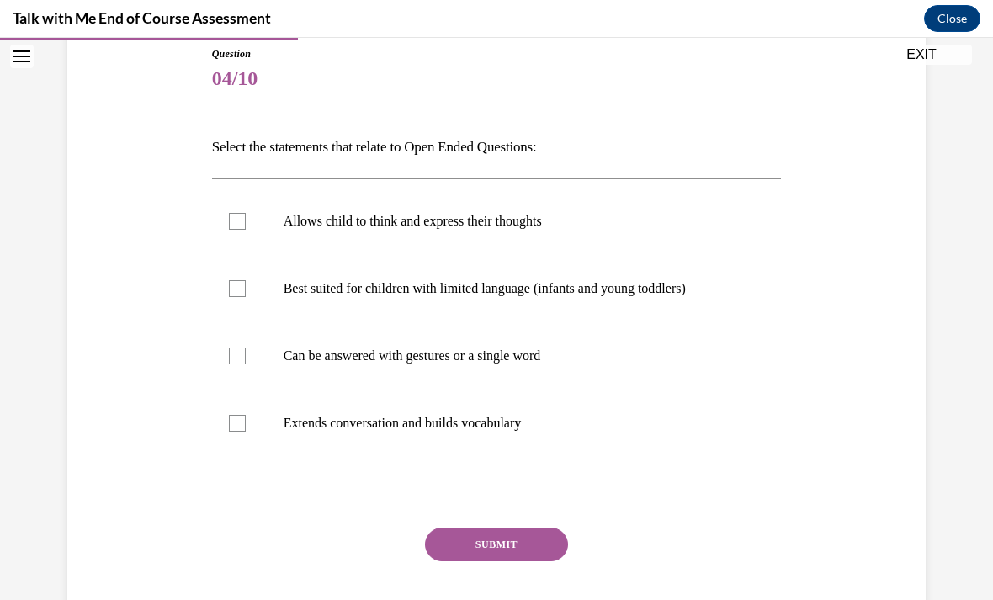
click at [550, 284] on p "Best suited for children with limited language (infants and young toddlers)" at bounding box center [512, 288] width 456 height 17
click at [246, 284] on input "Best suited for children with limited language (infants and young toddlers)" at bounding box center [237, 288] width 17 height 17
checkbox input "true"
click at [539, 534] on button "SUBMIT" at bounding box center [496, 545] width 143 height 34
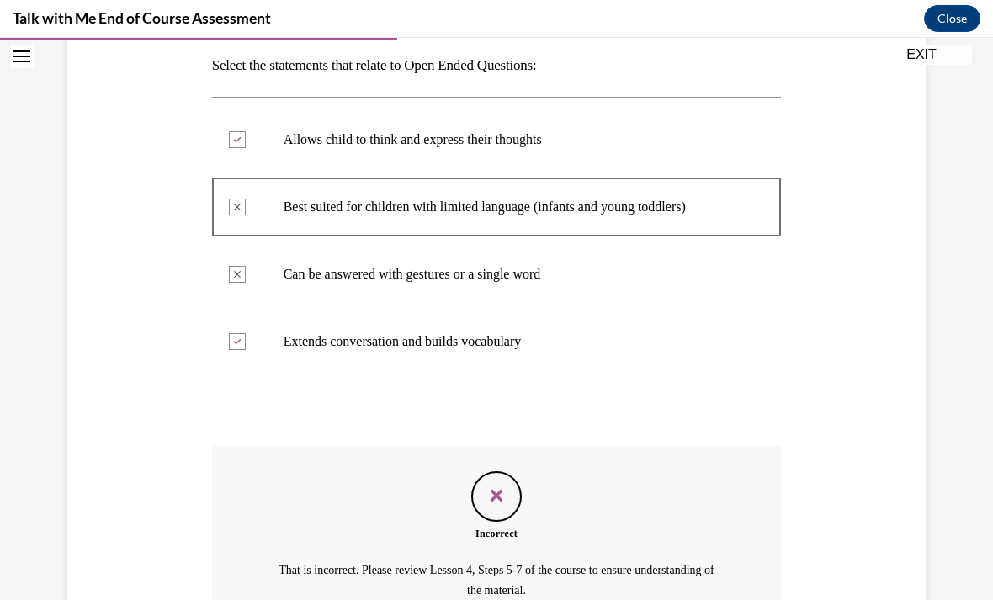
scroll to position [268, 0]
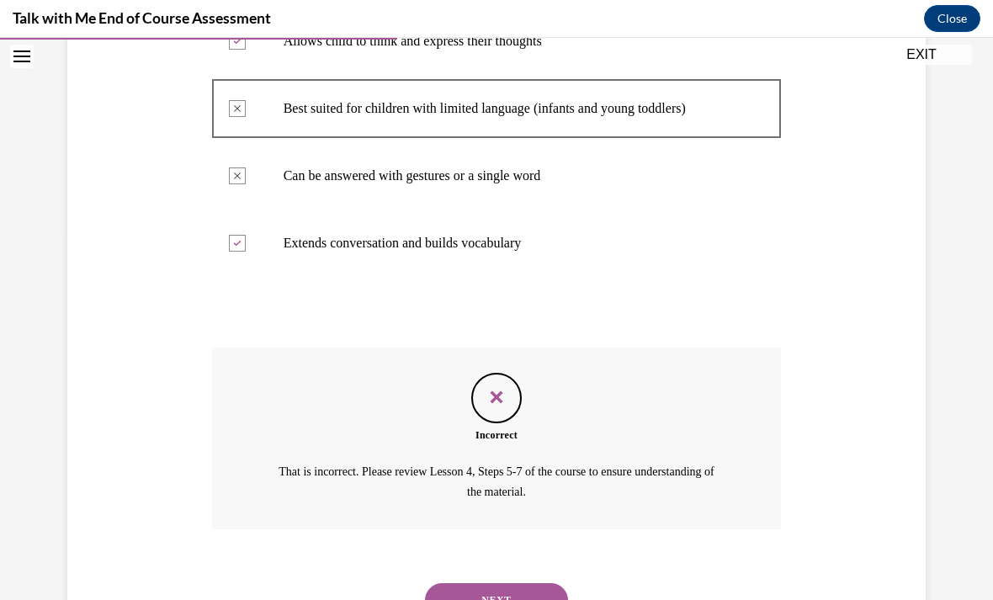
click at [516, 588] on button "NEXT" at bounding box center [496, 600] width 143 height 34
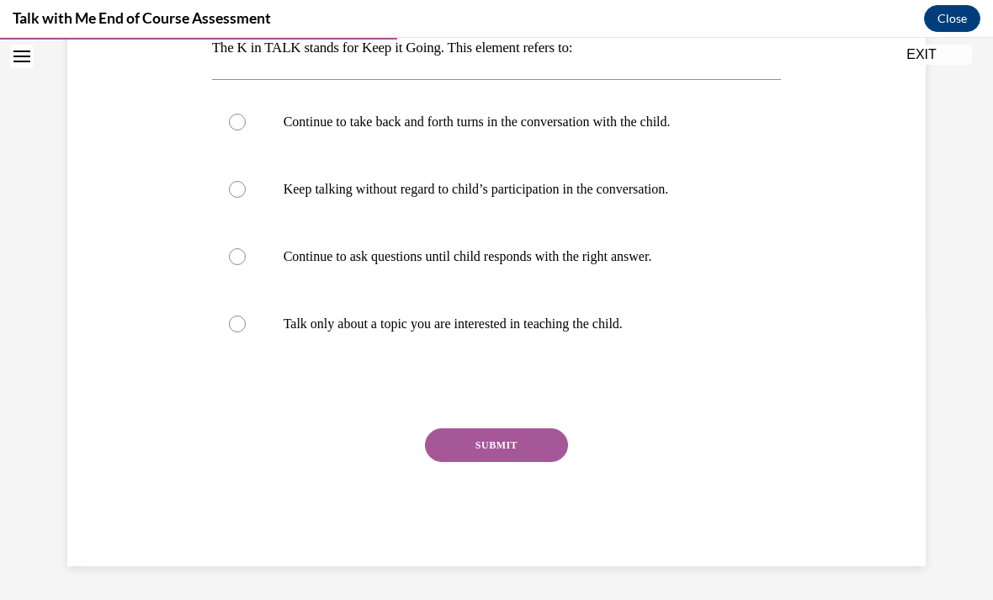
scroll to position [188, 0]
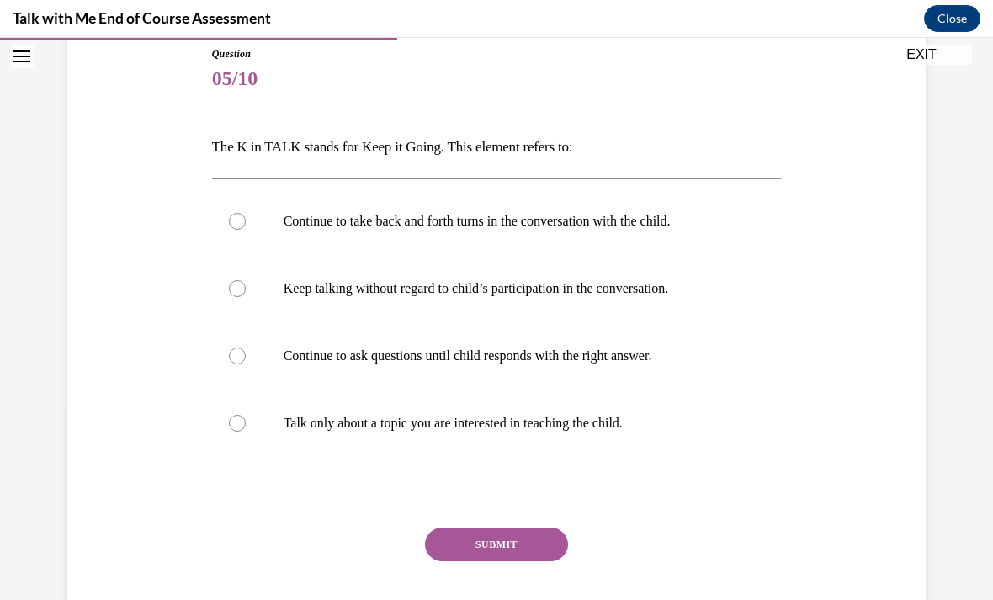
click at [619, 238] on label "Continue to take back and forth turns in the conversation with the child." at bounding box center [497, 221] width 570 height 67
click at [246, 230] on input "Continue to take back and forth turns in the conversation with the child." at bounding box center [237, 221] width 17 height 17
radio input "true"
click at [547, 560] on button "SUBMIT" at bounding box center [496, 545] width 143 height 34
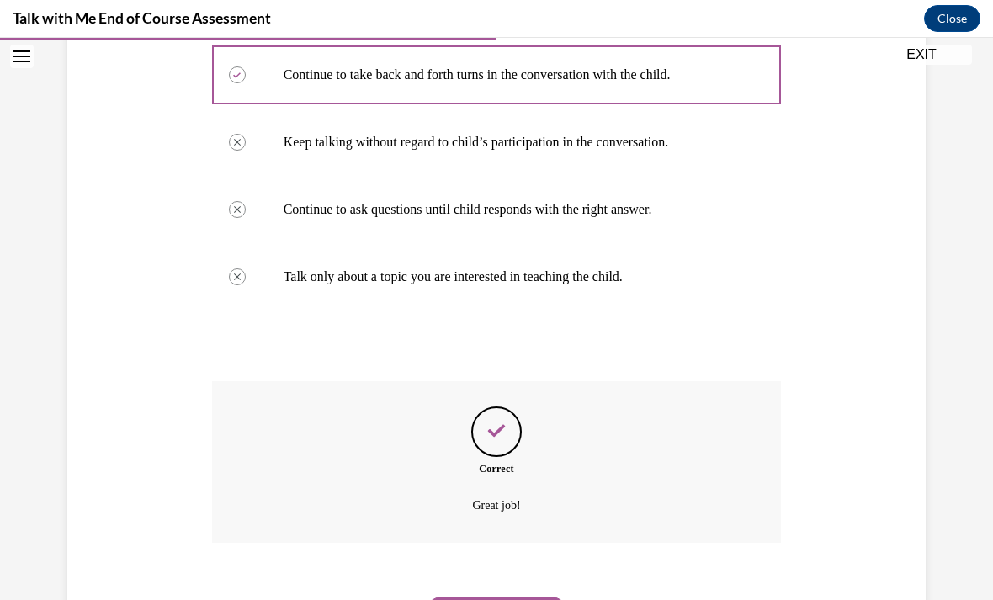
scroll to position [348, 0]
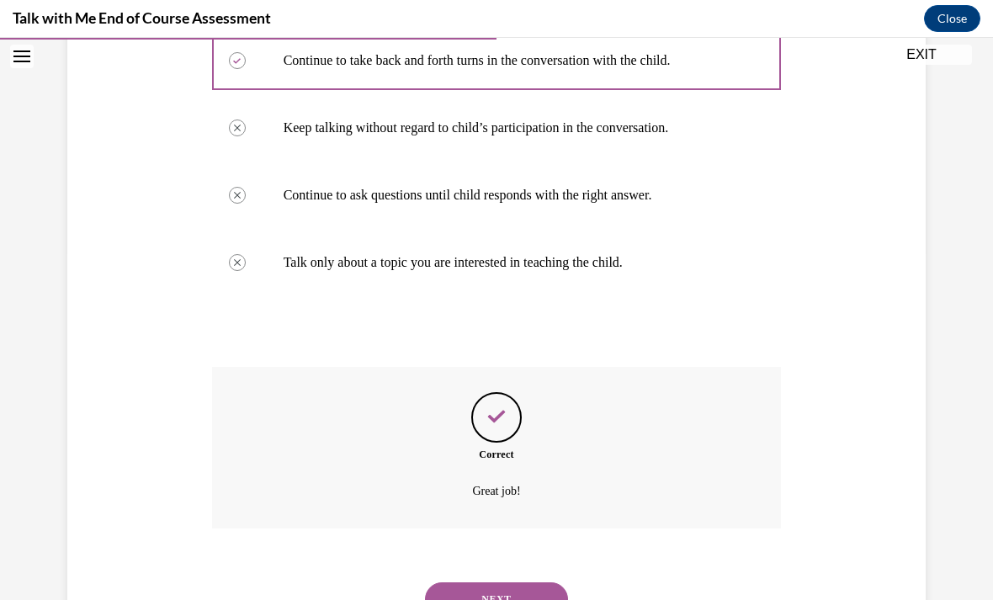
click at [537, 587] on button "NEXT" at bounding box center [496, 599] width 143 height 34
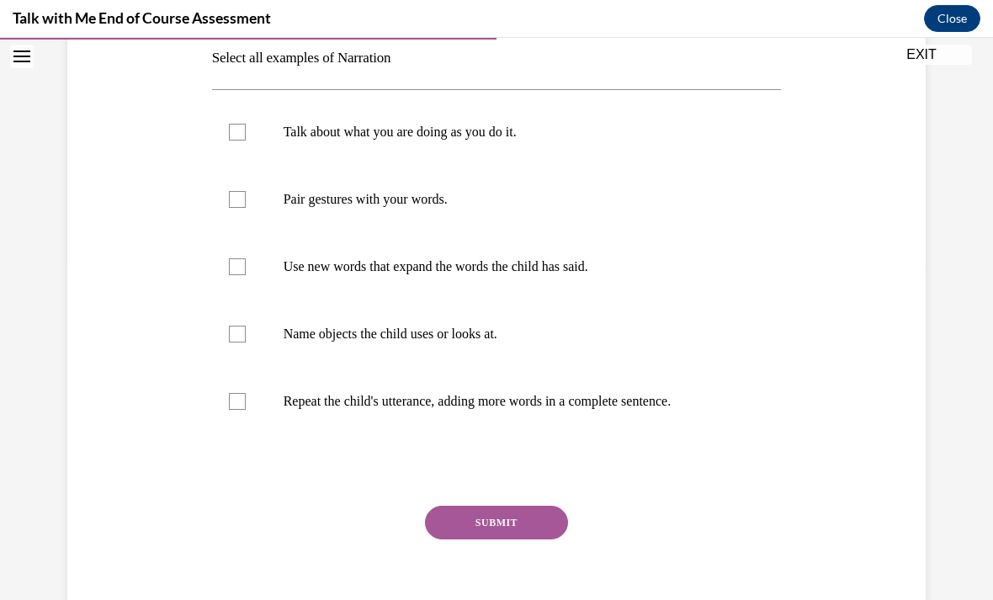
scroll to position [334, 0]
click at [532, 358] on label "Name objects the child uses or looks at." at bounding box center [497, 333] width 570 height 67
click at [246, 342] on input "Name objects the child uses or looks at." at bounding box center [237, 334] width 17 height 17
checkbox input "true"
click at [544, 535] on button "SUBMIT" at bounding box center [496, 523] width 143 height 34
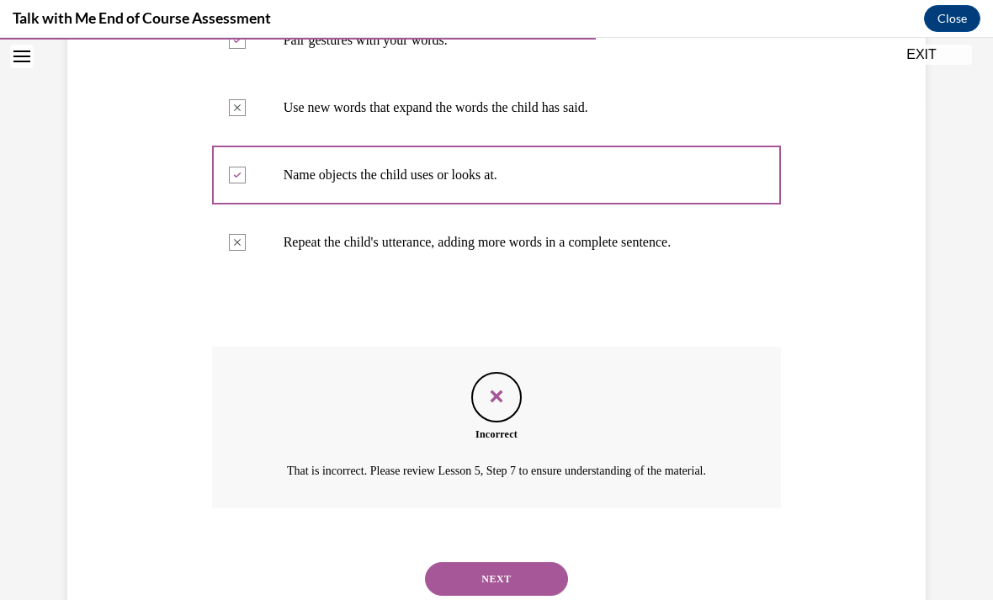
scroll to position [492, 0]
click at [519, 574] on button "NEXT" at bounding box center [496, 580] width 143 height 34
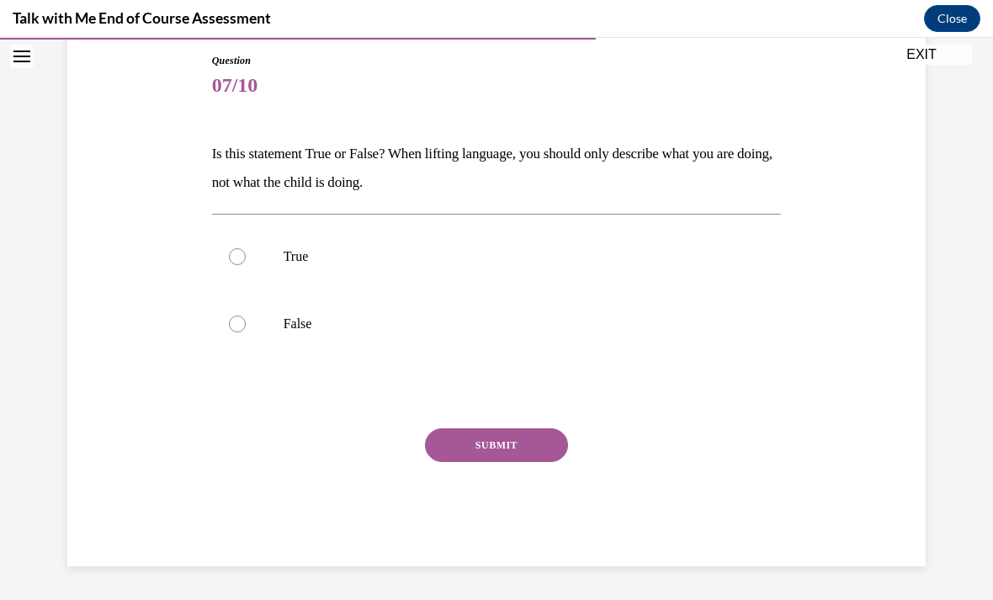
scroll to position [107, 0]
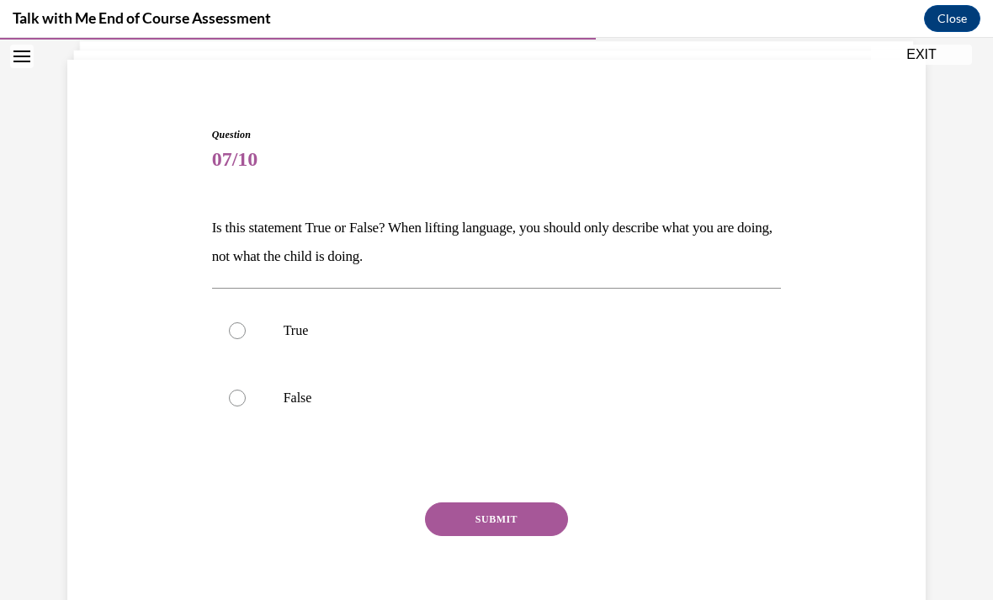
click at [340, 332] on p "True" at bounding box center [512, 330] width 456 height 17
click at [246, 332] on input "True" at bounding box center [237, 330] width 17 height 17
radio input "true"
click at [530, 531] on button "SUBMIT" at bounding box center [496, 519] width 143 height 34
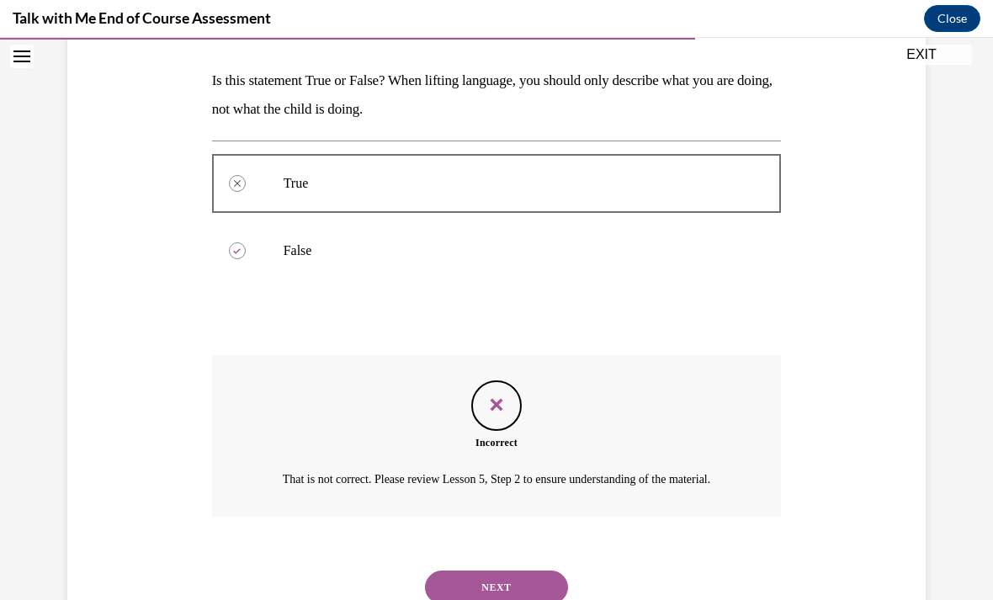
scroll to position [262, 0]
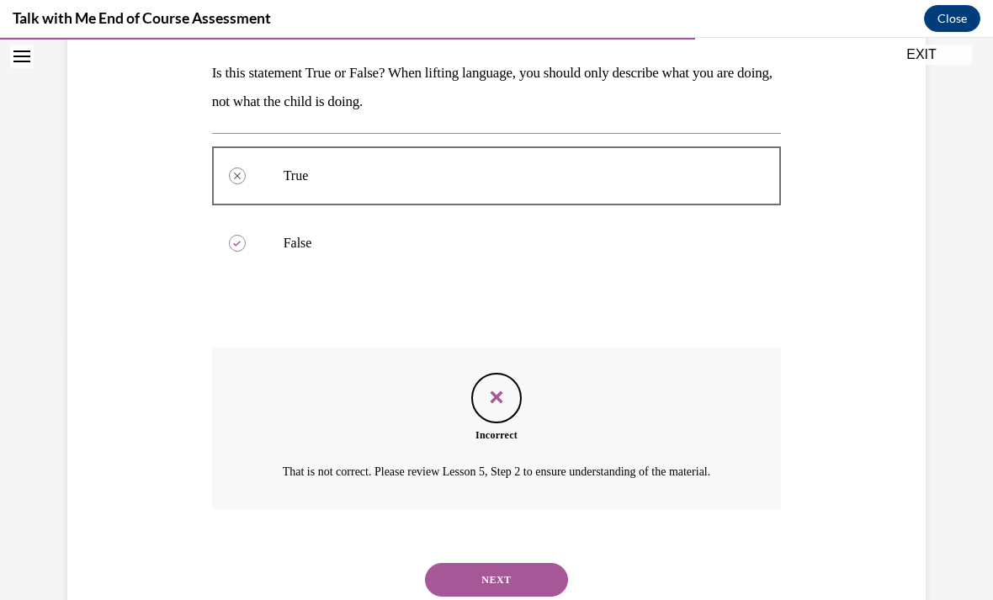
click at [523, 585] on button "NEXT" at bounding box center [496, 580] width 143 height 34
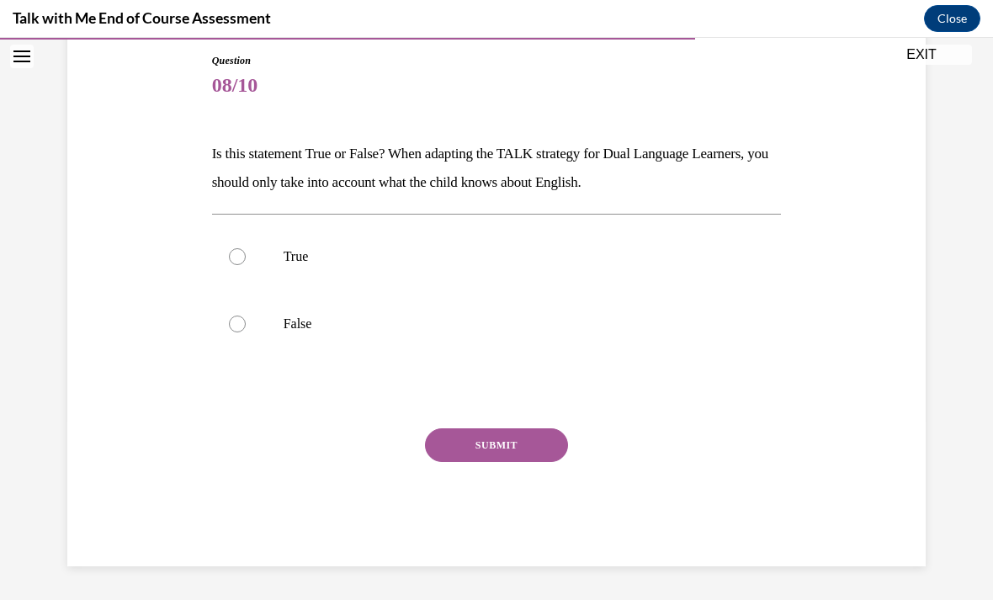
scroll to position [107, 0]
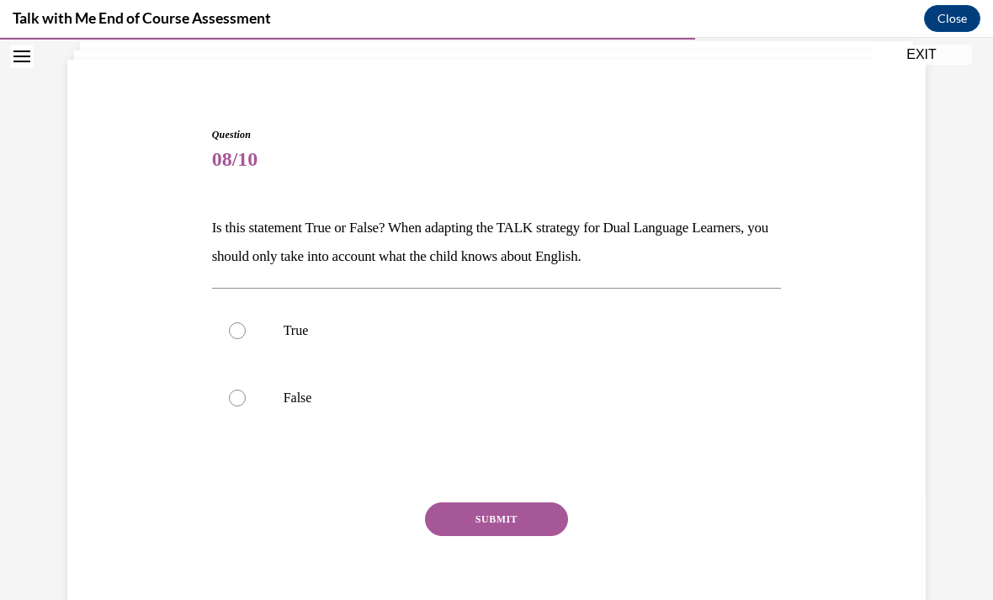
click at [497, 418] on label "False" at bounding box center [497, 397] width 570 height 67
click at [246, 406] on input "False" at bounding box center [237, 398] width 17 height 17
radio input "true"
click at [539, 529] on button "SUBMIT" at bounding box center [496, 519] width 143 height 34
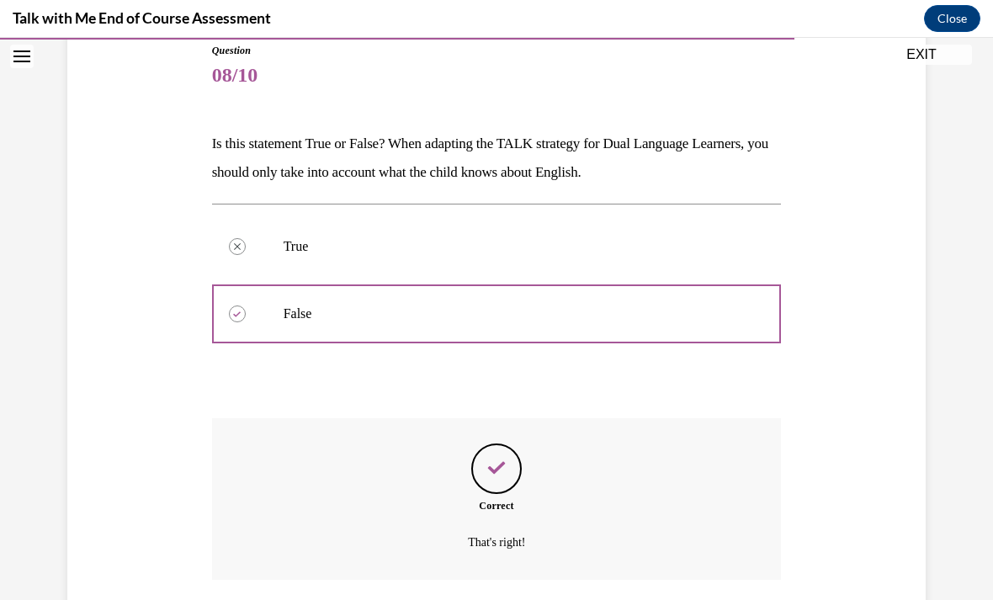
scroll to position [242, 0]
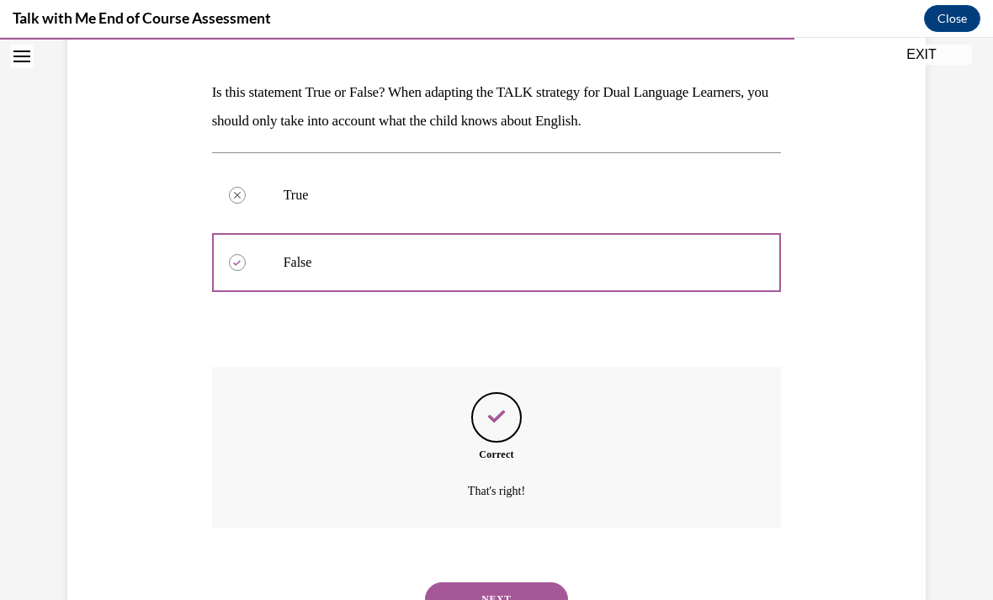
click at [532, 582] on button "NEXT" at bounding box center [496, 599] width 143 height 34
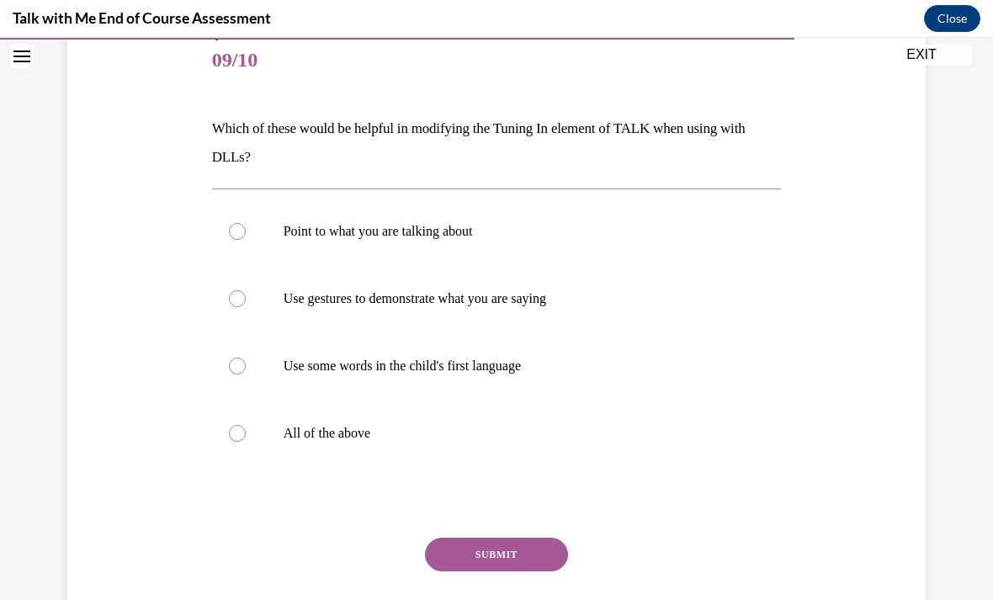
scroll to position [206, 0]
click at [530, 317] on label "Use gestures to demonstrate what you are saying" at bounding box center [497, 298] width 570 height 67
click at [246, 307] on input "Use gestures to demonstrate what you are saying" at bounding box center [237, 298] width 17 height 17
radio input "true"
click at [380, 453] on label "All of the above" at bounding box center [497, 433] width 570 height 67
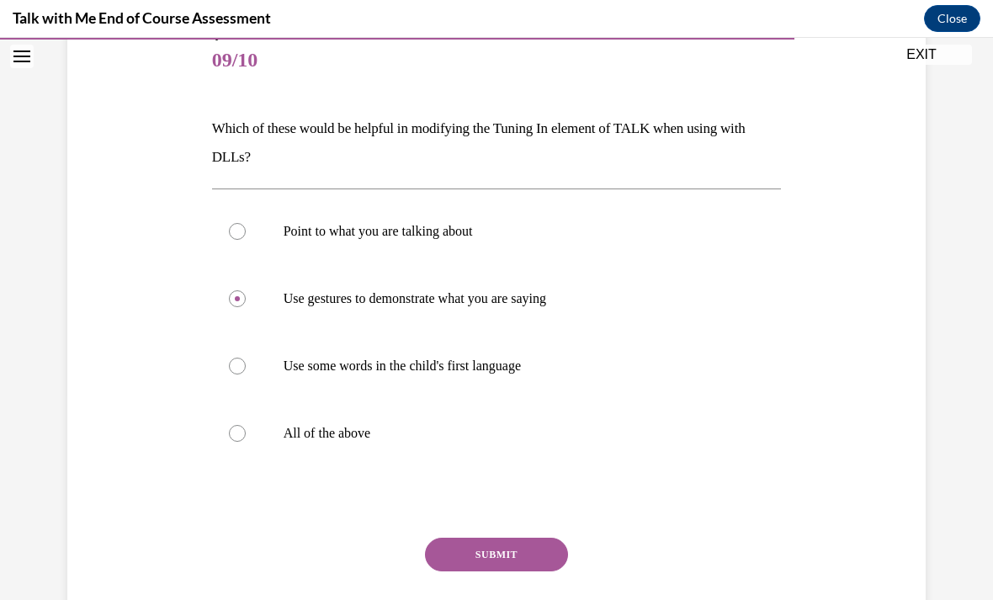
click at [246, 442] on input "All of the above" at bounding box center [237, 433] width 17 height 17
radio input "true"
click at [532, 562] on button "SUBMIT" at bounding box center [496, 555] width 143 height 34
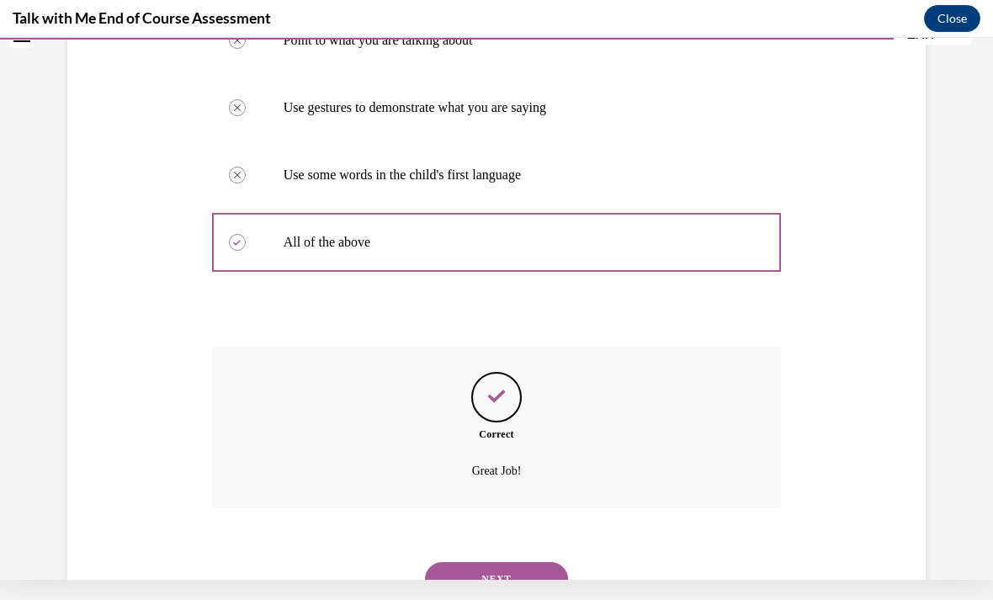
scroll to position [377, 0]
click at [516, 574] on button "NEXT" at bounding box center [496, 579] width 143 height 34
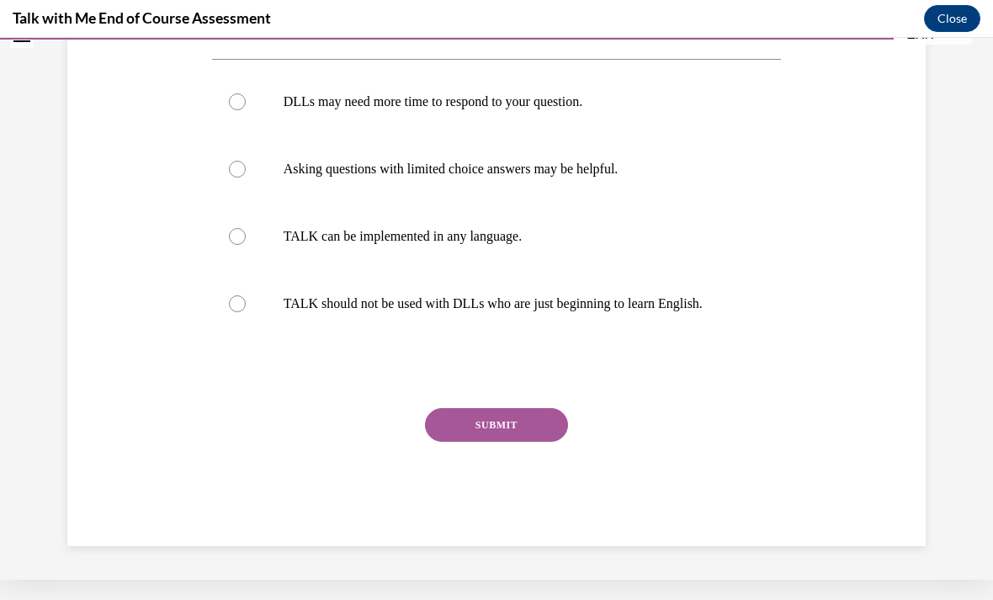
scroll to position [0, 0]
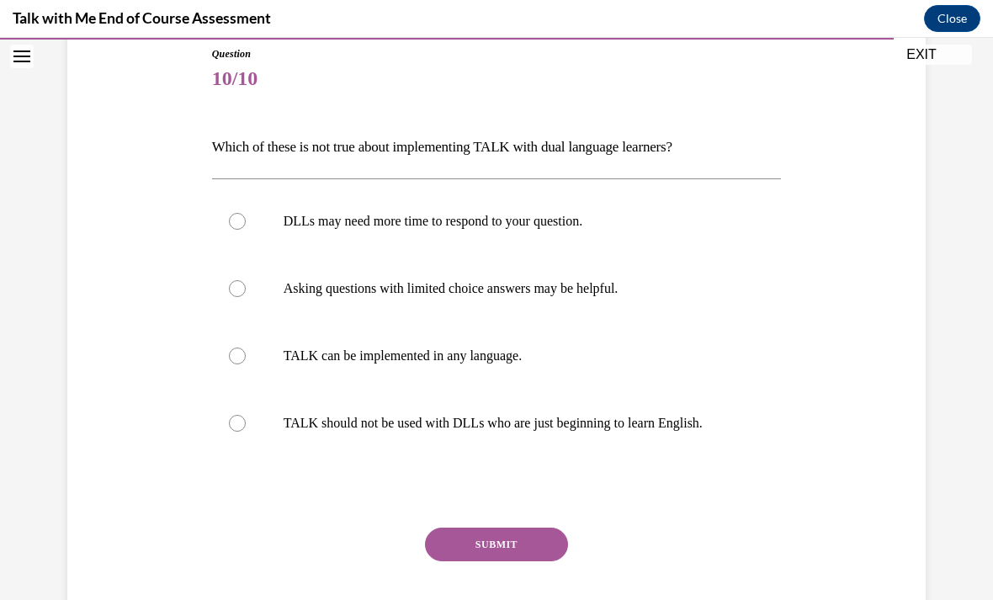
click at [547, 300] on label "Asking questions with limited choice answers may be helpful." at bounding box center [497, 288] width 570 height 67
click at [246, 297] on input "Asking questions with limited choice answers may be helpful." at bounding box center [237, 288] width 17 height 17
radio input "true"
click at [536, 558] on button "SUBMIT" at bounding box center [496, 545] width 143 height 34
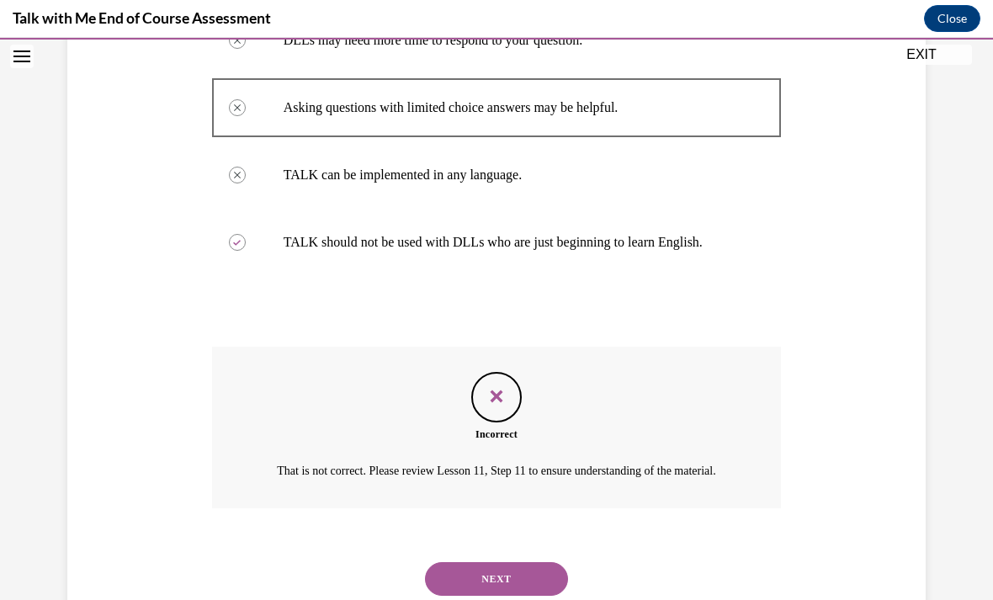
scroll to position [368, 0]
click at [533, 582] on button "NEXT" at bounding box center [496, 580] width 143 height 34
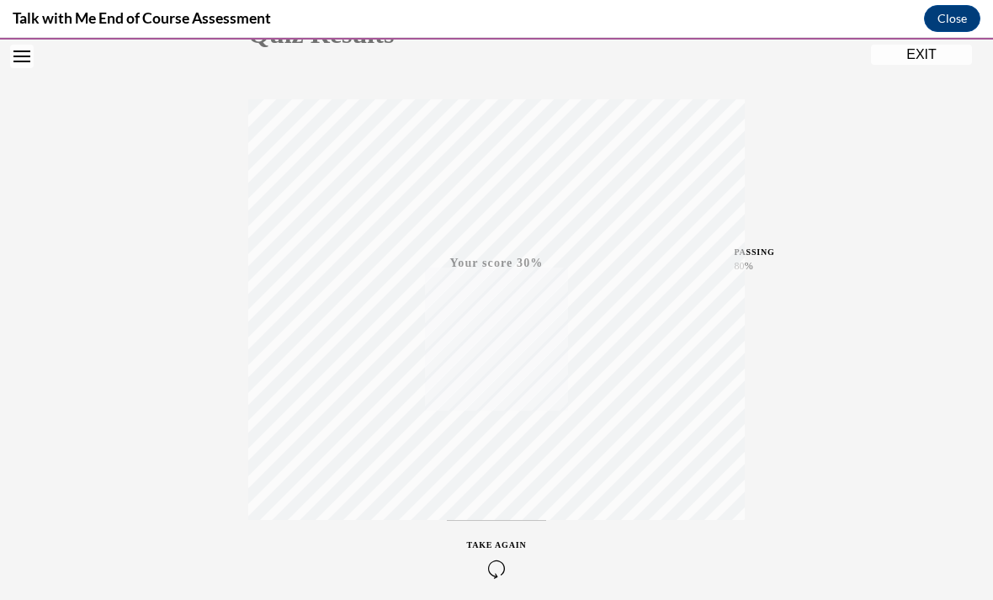
click at [517, 559] on div "TAKE AGAIN" at bounding box center [497, 559] width 60 height 40
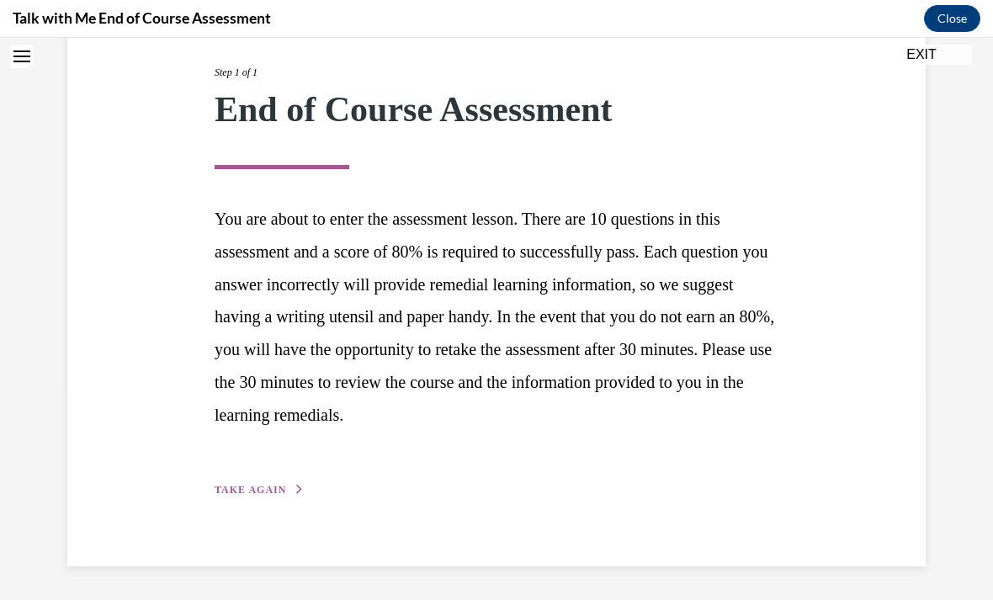
scroll to position [148, 0]
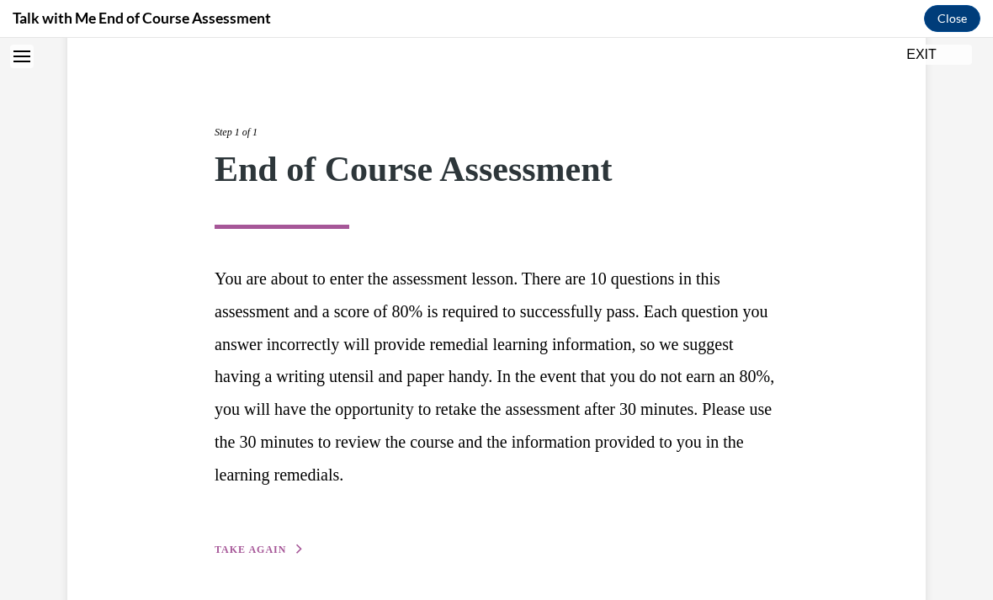
click at [271, 544] on span "TAKE AGAIN" at bounding box center [251, 550] width 72 height 12
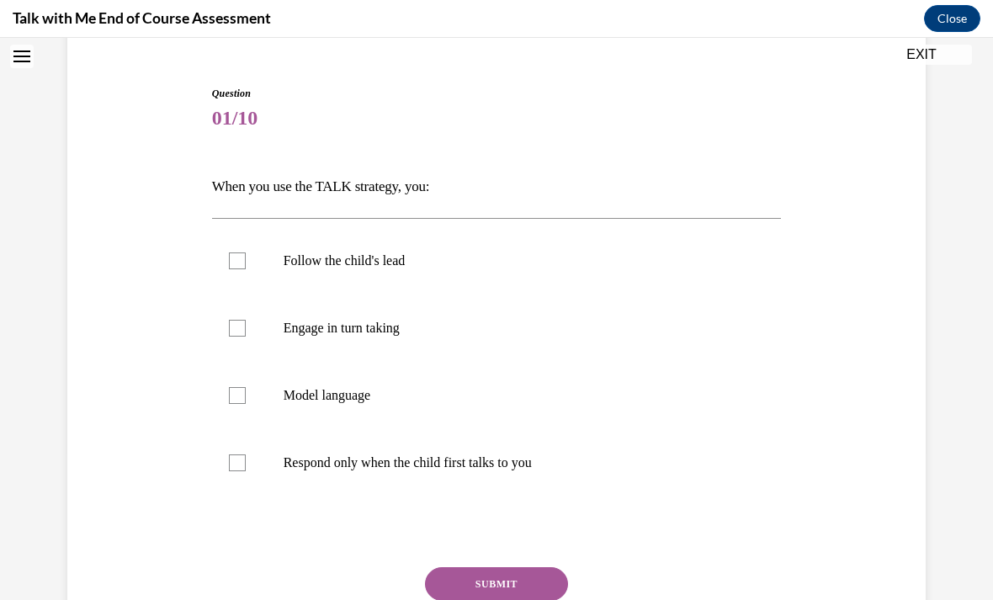
click at [374, 279] on label "Follow the child's lead" at bounding box center [497, 260] width 570 height 67
click at [246, 269] on input "Follow the child's lead" at bounding box center [237, 260] width 17 height 17
checkbox input "true"
click at [357, 352] on label "Engage in turn taking" at bounding box center [497, 328] width 570 height 67
click at [246, 337] on input "Engage in turn taking" at bounding box center [237, 328] width 17 height 17
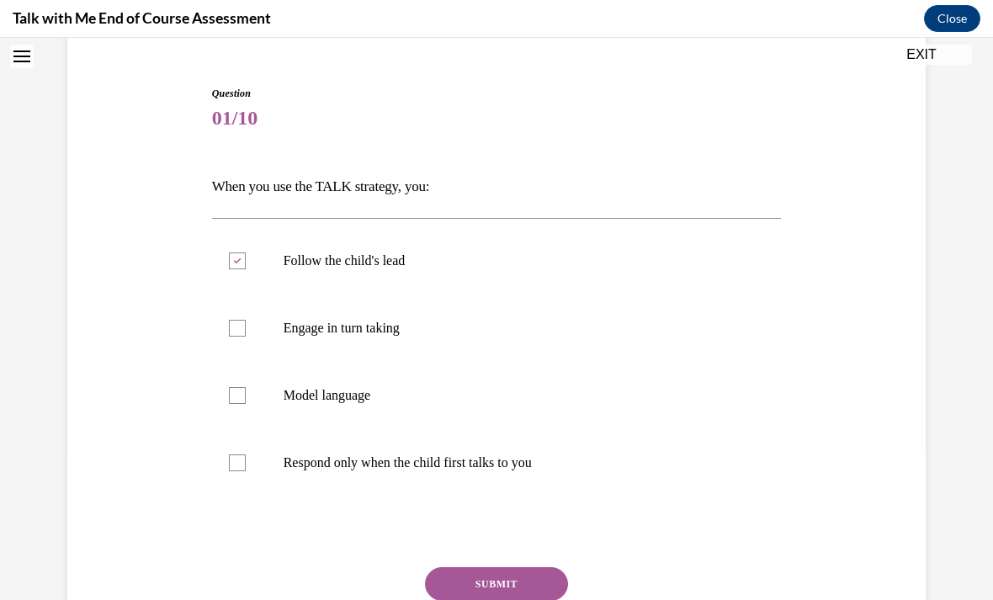
checkbox input "true"
click at [356, 406] on label "Model language" at bounding box center [497, 395] width 570 height 67
click at [246, 404] on input "Model language" at bounding box center [237, 395] width 17 height 17
checkbox input "true"
click at [523, 589] on button "SUBMIT" at bounding box center [496, 584] width 143 height 34
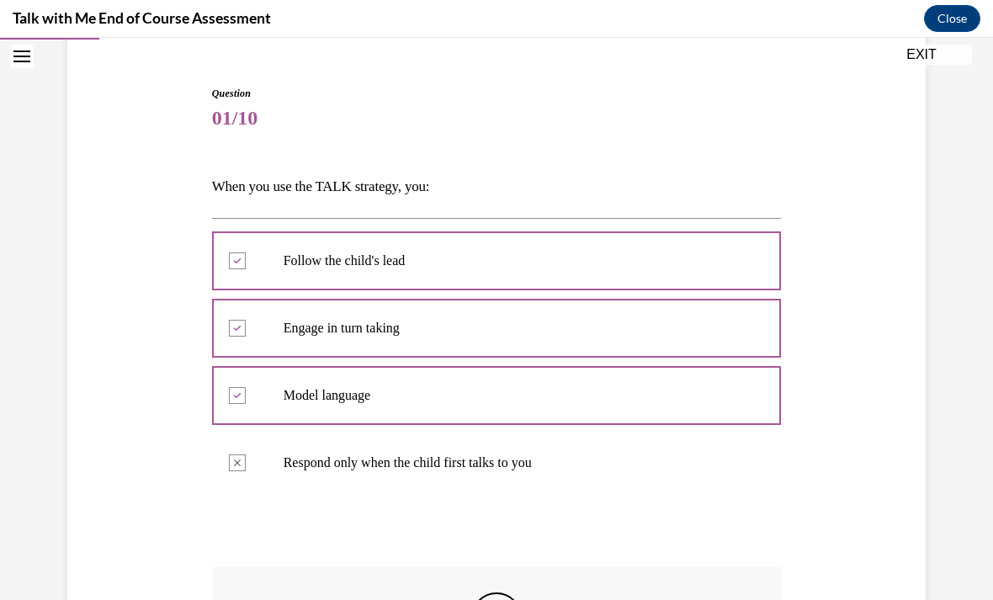
scroll to position [20, 0]
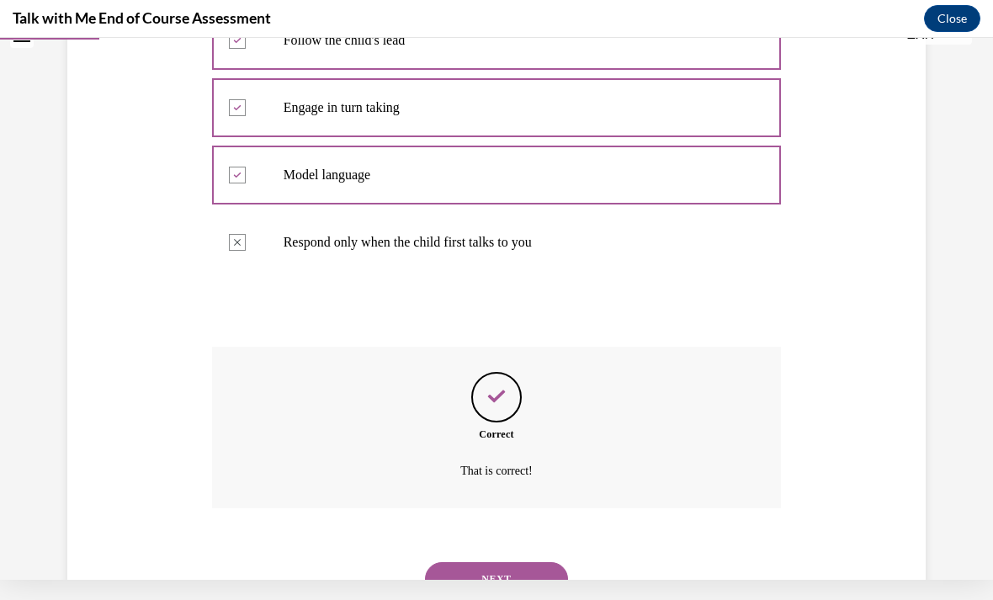
click at [528, 572] on button "NEXT" at bounding box center [496, 579] width 143 height 34
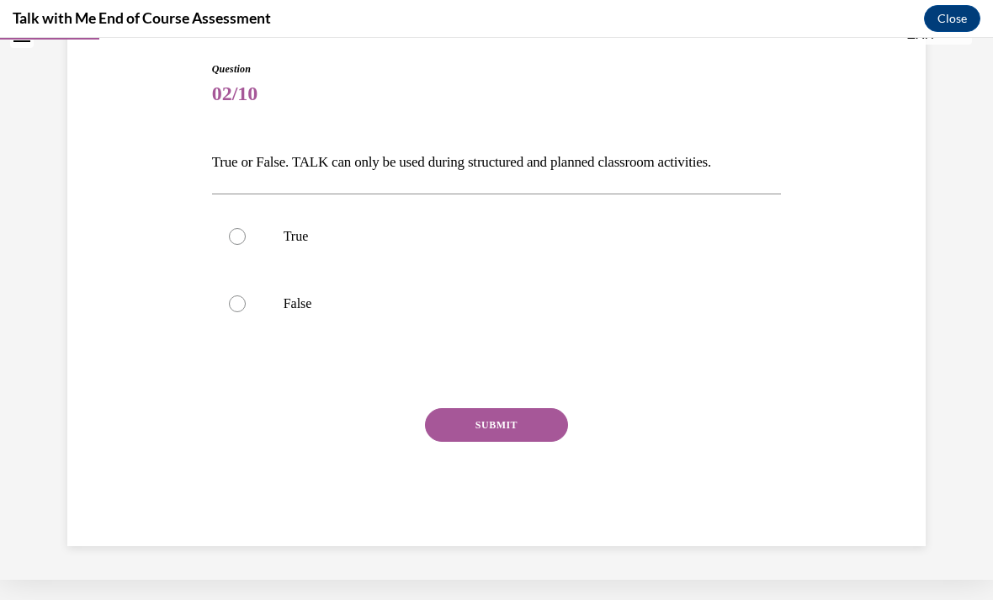
scroll to position [78, 0]
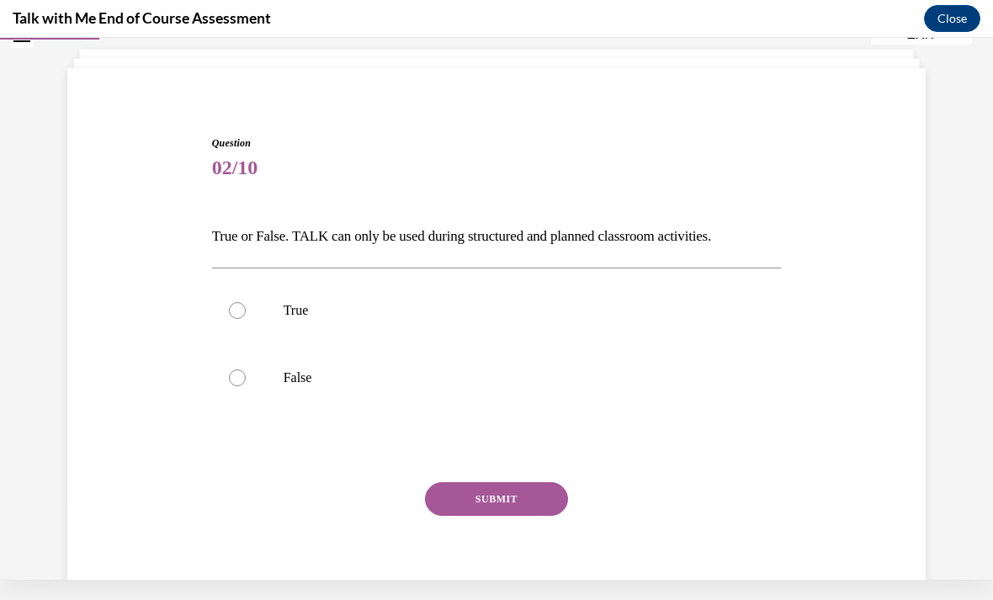
click at [310, 388] on label "False" at bounding box center [497, 377] width 570 height 67
click at [246, 386] on input "False" at bounding box center [237, 377] width 17 height 17
radio input "true"
click at [516, 496] on button "SUBMIT" at bounding box center [496, 499] width 143 height 34
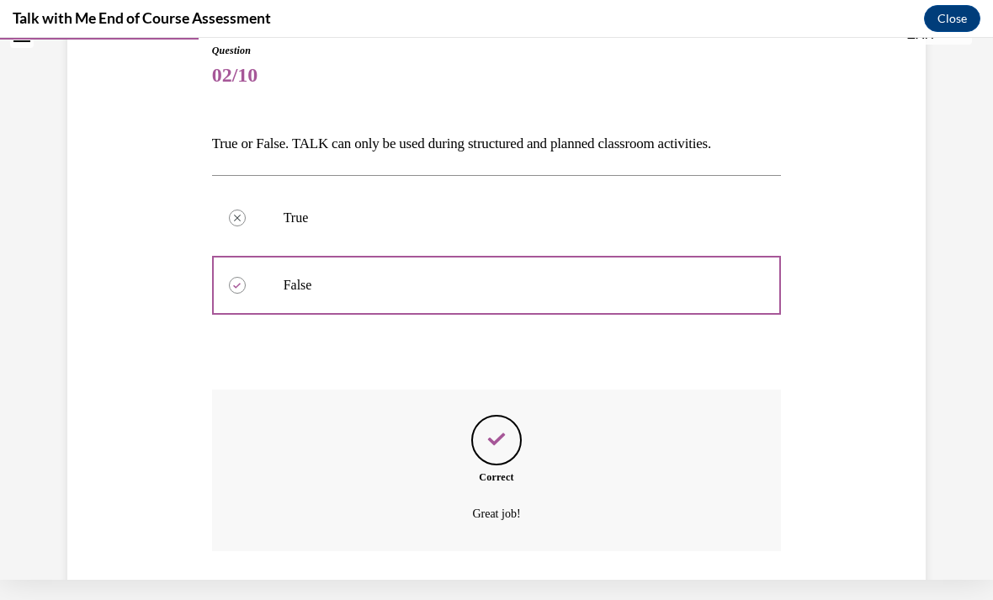
scroll to position [214, 0]
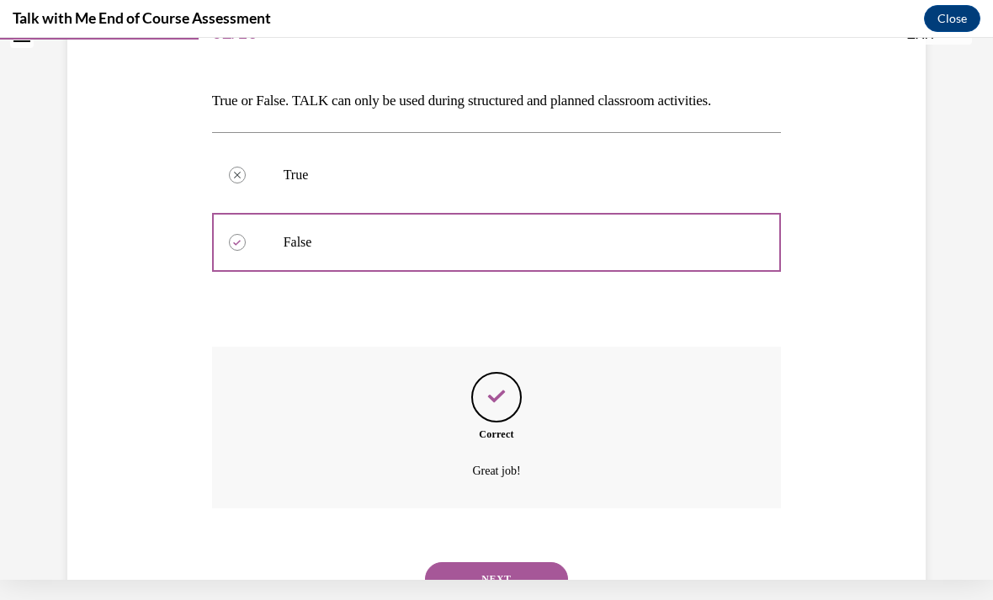
click at [527, 563] on button "NEXT" at bounding box center [496, 579] width 143 height 34
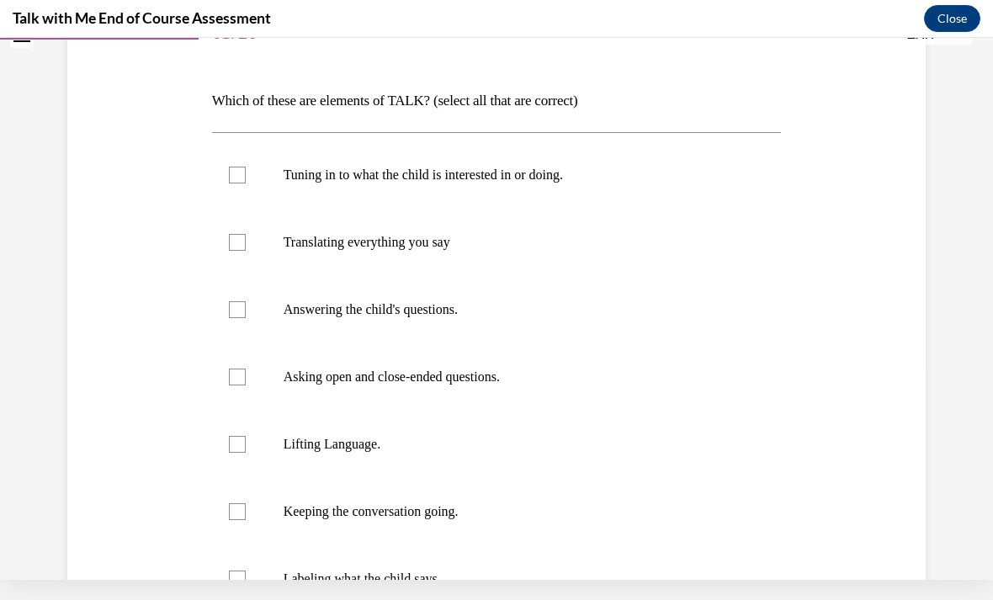
scroll to position [0, 0]
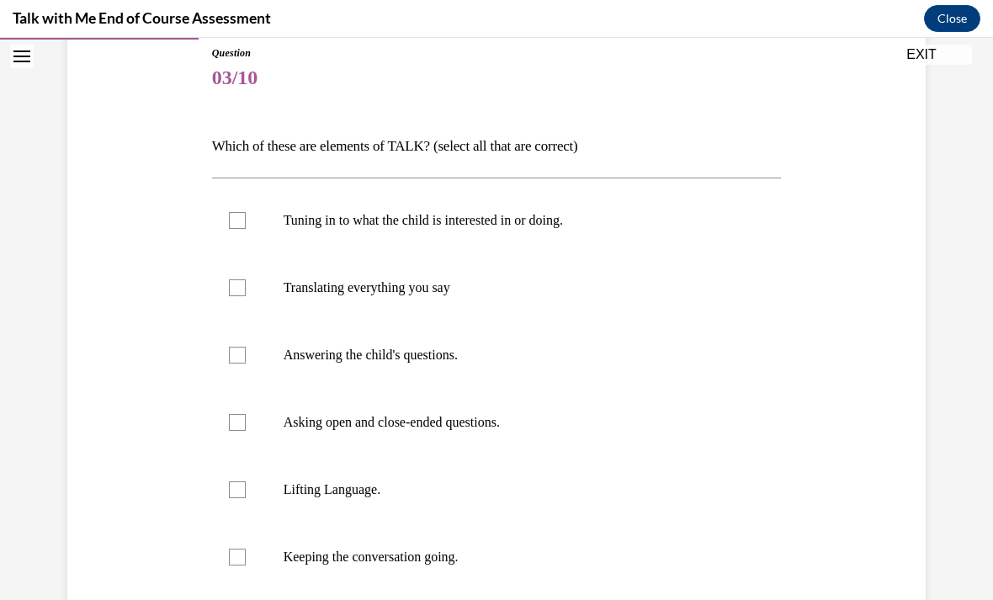
click at [428, 231] on label "Tuning in to what the child is interested in or doing." at bounding box center [497, 220] width 570 height 67
click at [246, 229] on input "Tuning in to what the child is interested in or doing." at bounding box center [237, 220] width 17 height 17
checkbox input "true"
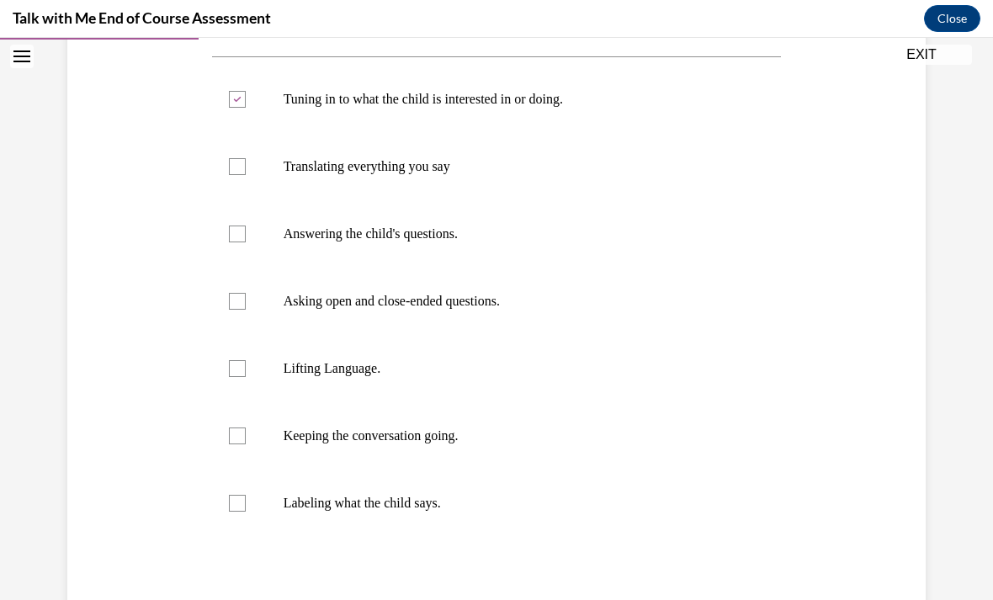
scroll to position [315, 0]
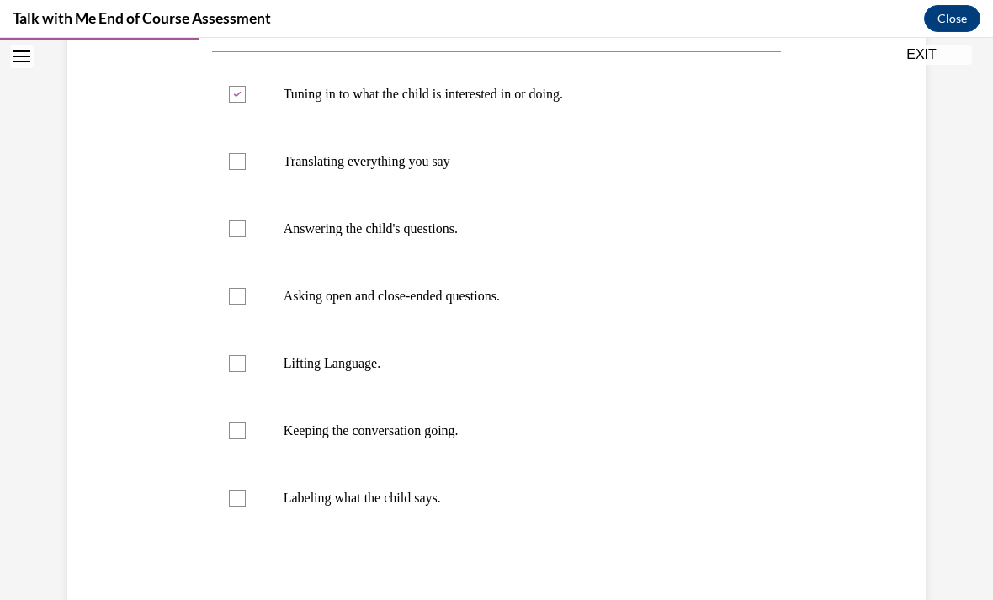
click at [388, 370] on p "Lifting Language." at bounding box center [512, 363] width 456 height 17
click at [246, 370] on input "Lifting Language." at bounding box center [237, 363] width 17 height 17
checkbox input "true"
click at [419, 438] on p "Keeping the conversation going." at bounding box center [512, 430] width 456 height 17
click at [246, 438] on input "Keeping the conversation going." at bounding box center [237, 430] width 17 height 17
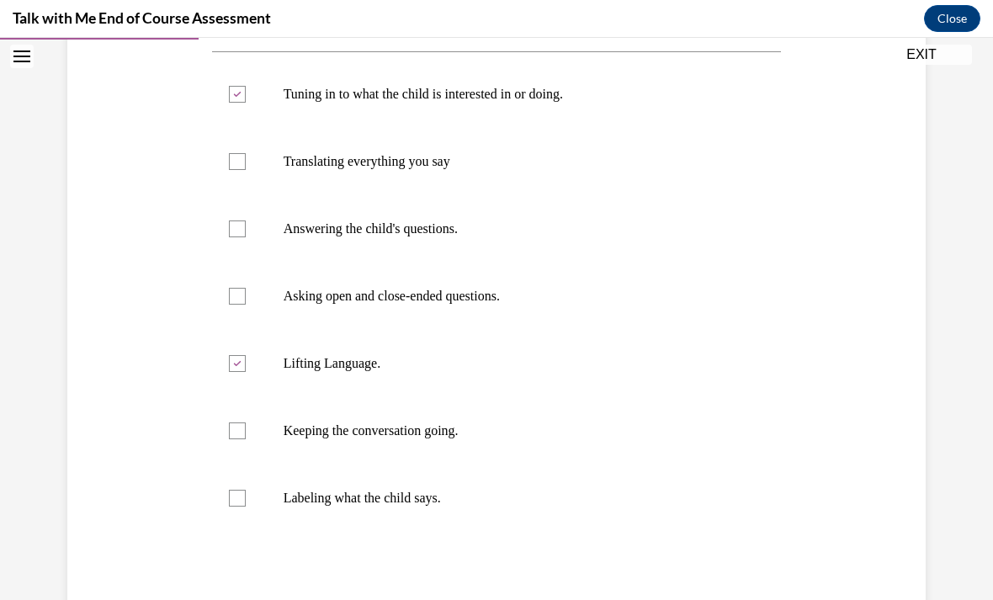
checkbox input "true"
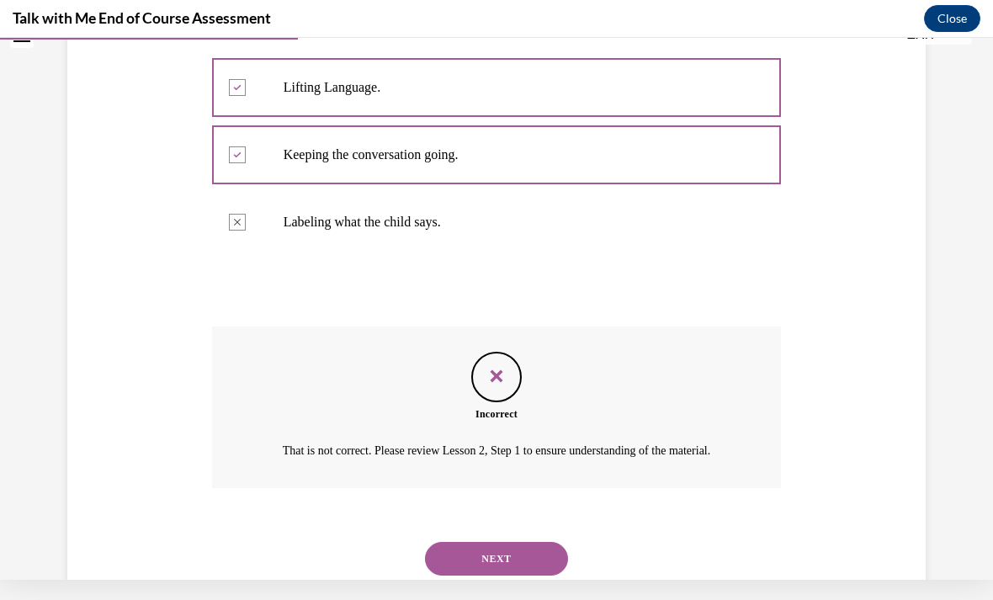
scroll to position [570, 0]
click at [517, 561] on button "NEXT" at bounding box center [496, 560] width 143 height 34
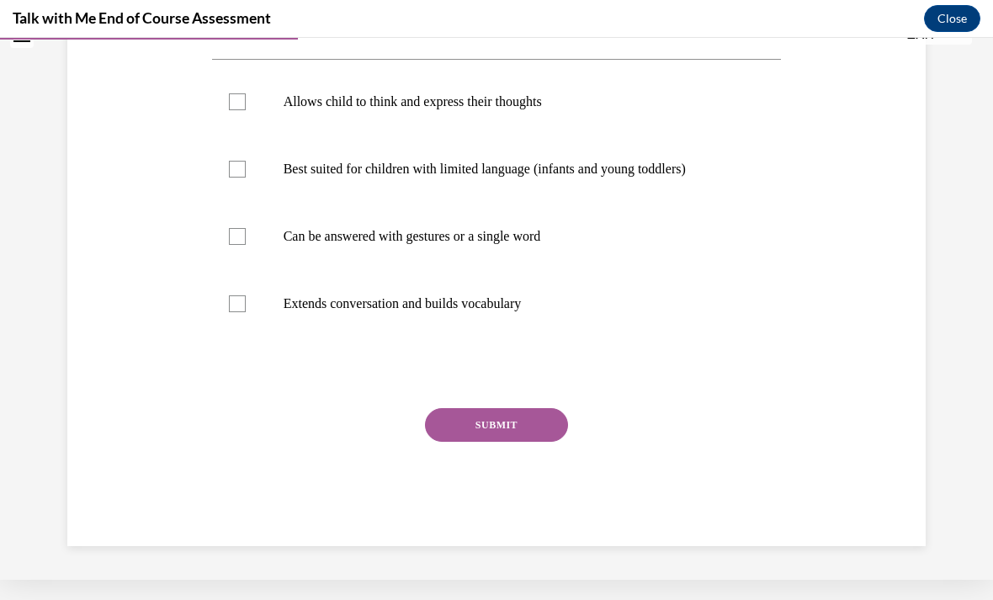
scroll to position [0, 0]
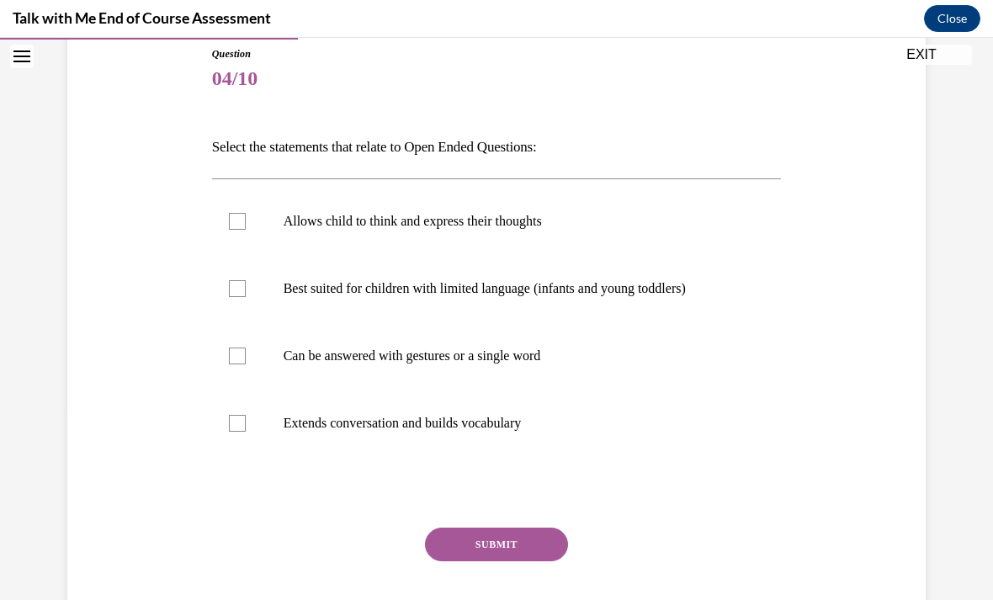
click at [444, 227] on p "Allows child to think and express their thoughts" at bounding box center [512, 221] width 456 height 17
click at [246, 227] on input "Allows child to think and express their thoughts" at bounding box center [237, 221] width 17 height 17
checkbox input "true"
click at [430, 451] on label "Extends conversation and builds vocabulary" at bounding box center [497, 423] width 570 height 67
click at [246, 432] on input "Extends conversation and builds vocabulary" at bounding box center [237, 423] width 17 height 17
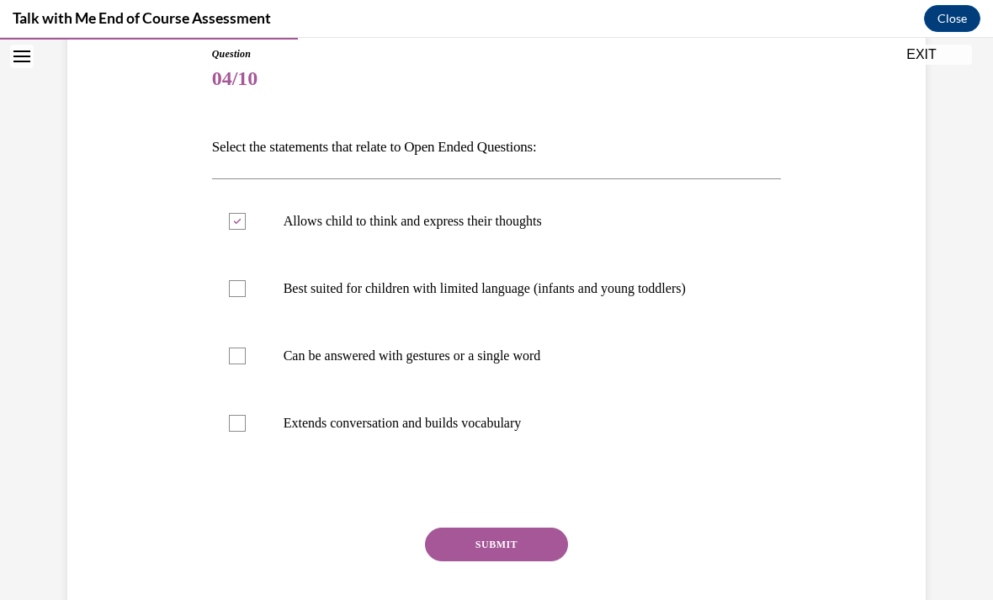
checkbox input "true"
click at [512, 560] on button "SUBMIT" at bounding box center [496, 545] width 143 height 34
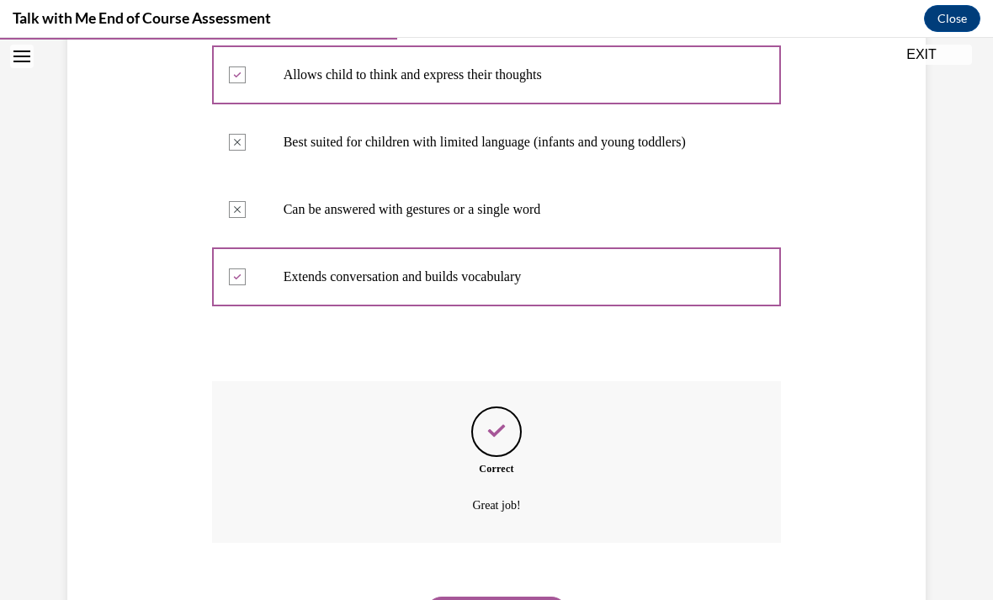
scroll to position [348, 0]
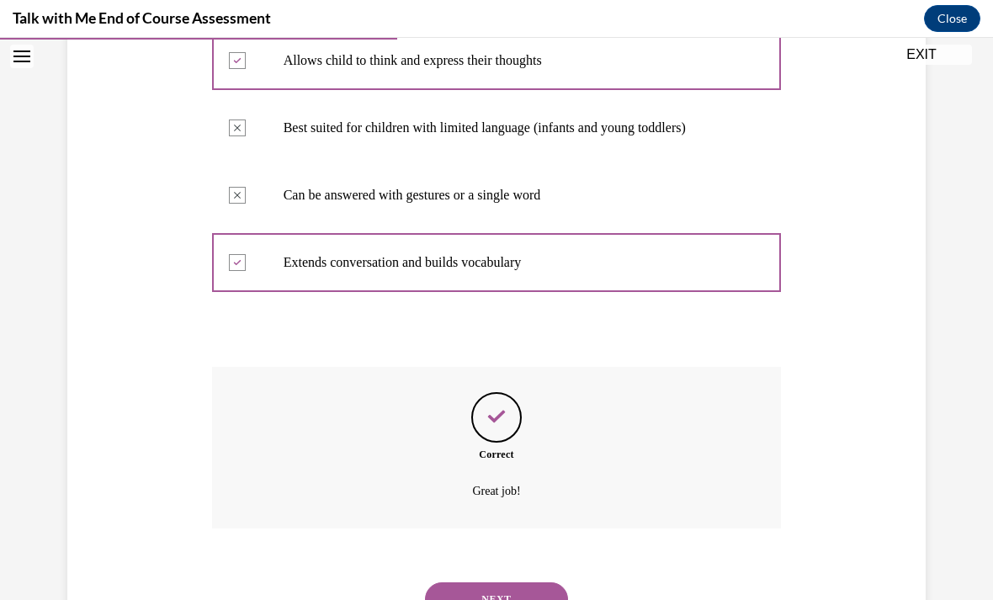
click at [502, 589] on button "NEXT" at bounding box center [496, 599] width 143 height 34
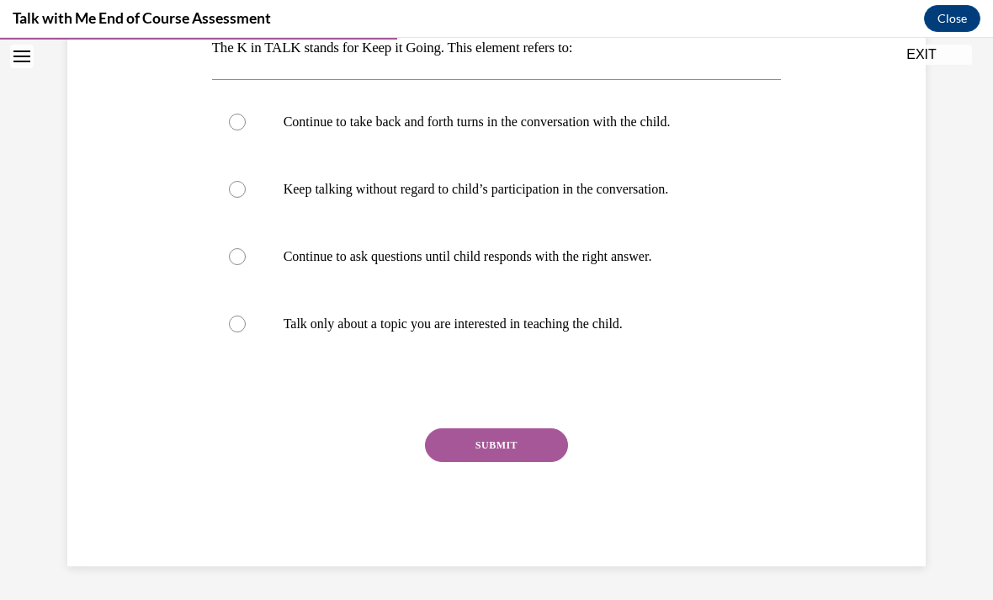
scroll to position [188, 0]
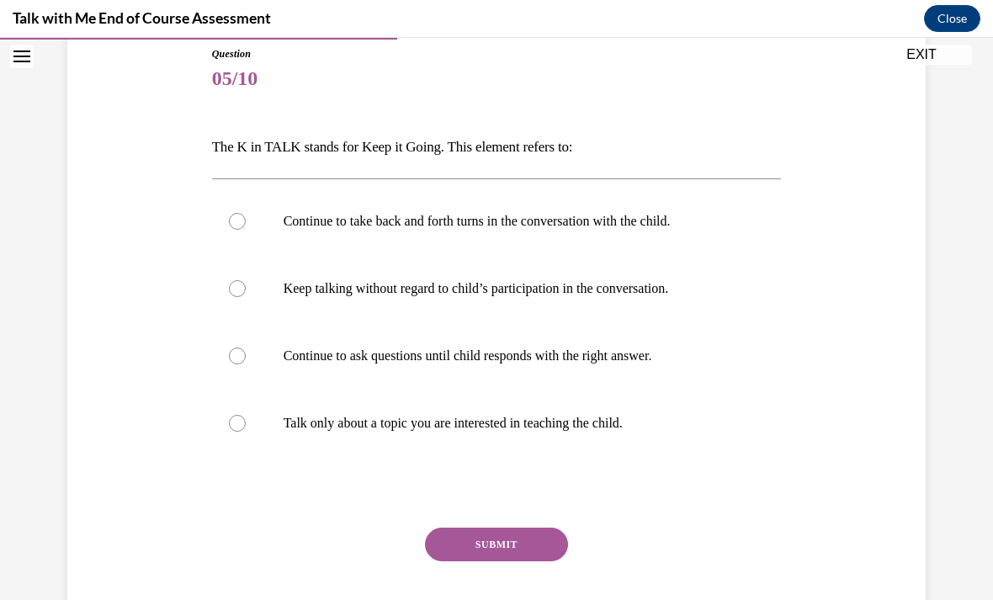
click at [498, 236] on label "Continue to take back and forth turns in the conversation with the child." at bounding box center [497, 221] width 570 height 67
click at [246, 230] on input "Continue to take back and forth turns in the conversation with the child." at bounding box center [237, 221] width 17 height 17
radio input "true"
click at [513, 558] on button "SUBMIT" at bounding box center [496, 545] width 143 height 34
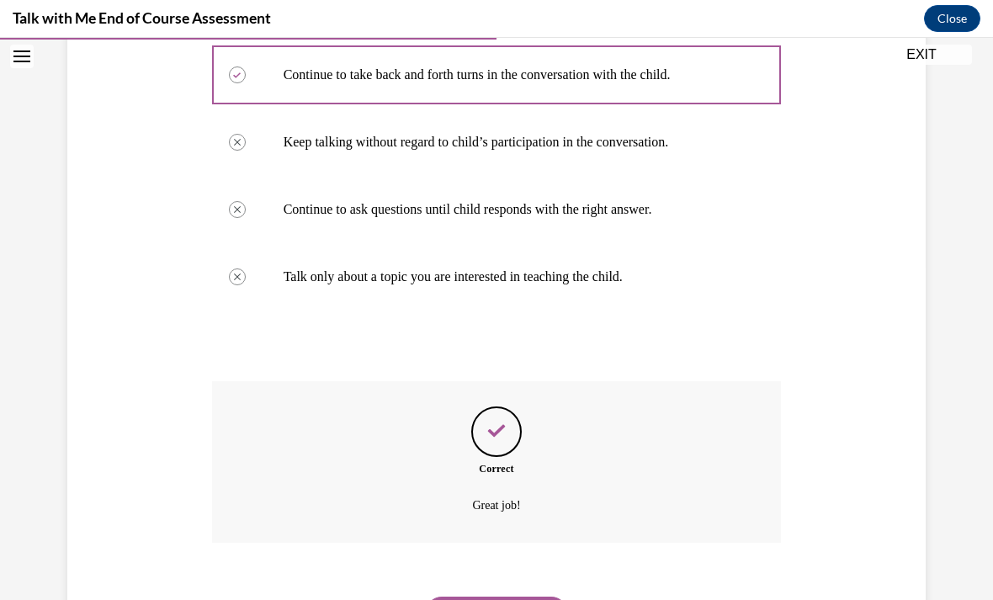
scroll to position [348, 0]
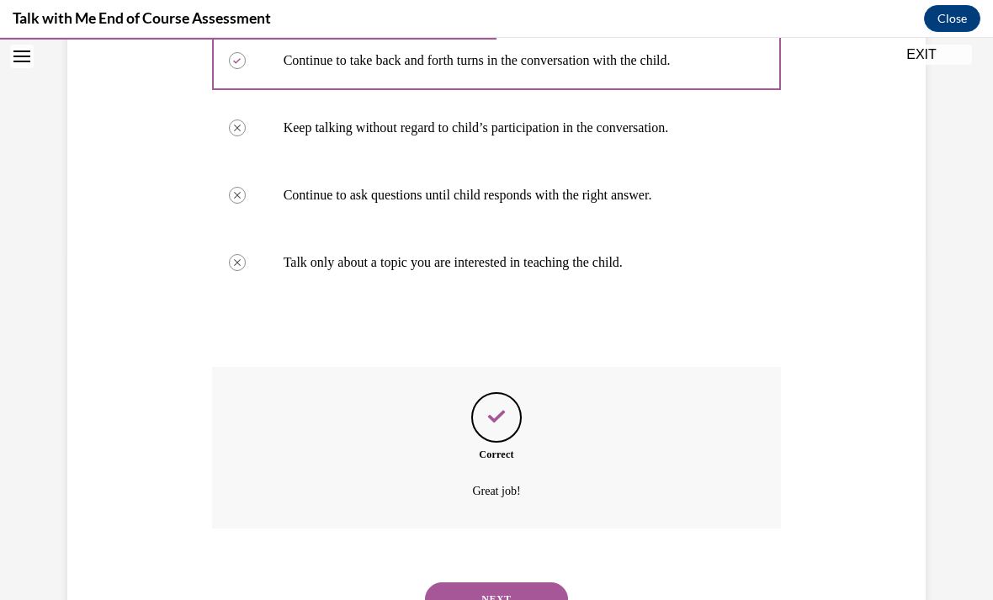
click at [505, 582] on button "NEXT" at bounding box center [496, 599] width 143 height 34
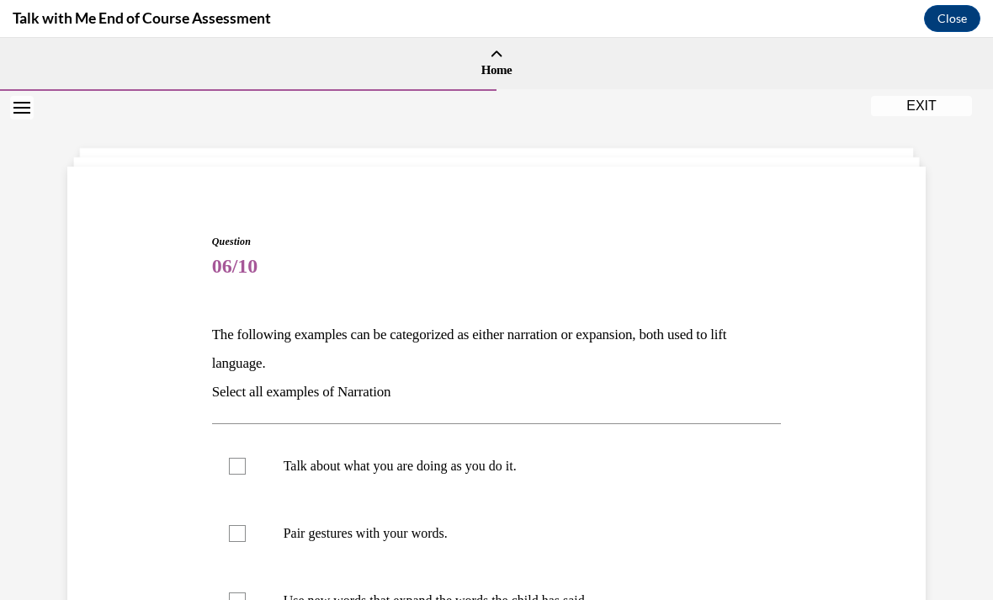
click at [469, 458] on p "Talk about what you are doing as you do it." at bounding box center [512, 466] width 456 height 17
click at [246, 458] on input "Talk about what you are doing as you do it." at bounding box center [237, 466] width 17 height 17
checkbox input "true"
click at [445, 521] on label "Pair gestures with your words." at bounding box center [497, 533] width 570 height 67
click at [246, 525] on input "Pair gestures with your words." at bounding box center [237, 533] width 17 height 17
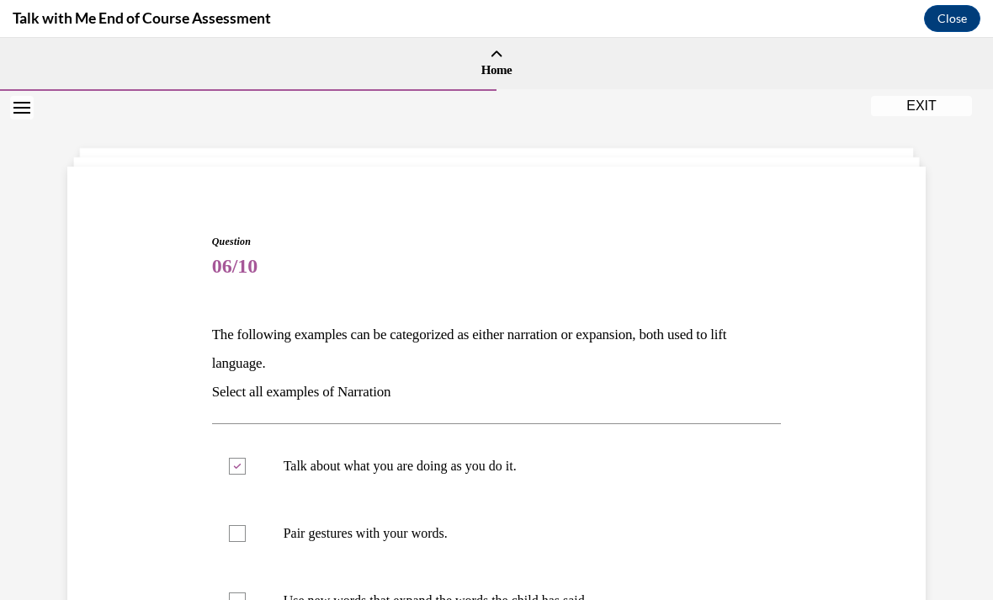
checkbox input "true"
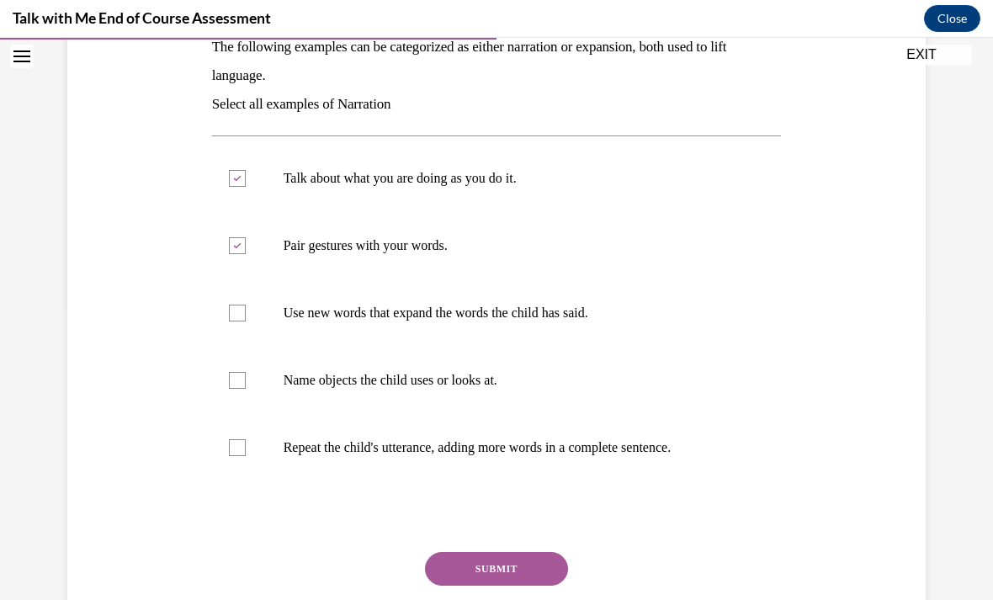
scroll to position [288, 0]
click at [466, 377] on p "Name objects the child uses or looks at." at bounding box center [512, 380] width 456 height 17
click at [246, 377] on input "Name objects the child uses or looks at." at bounding box center [237, 380] width 17 height 17
checkbox input "true"
click at [533, 557] on button "SUBMIT" at bounding box center [496, 569] width 143 height 34
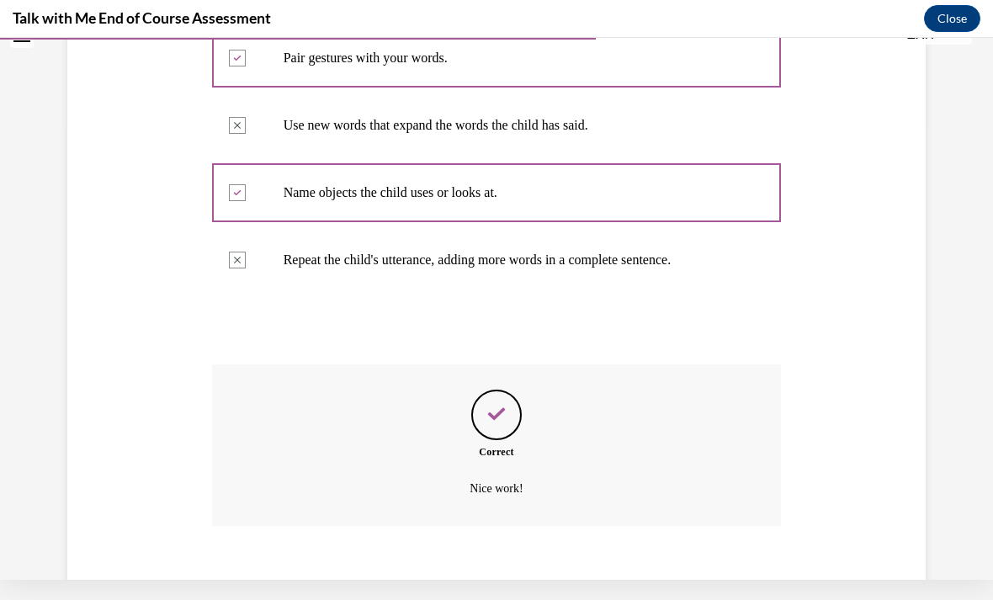
scroll to position [473, 0]
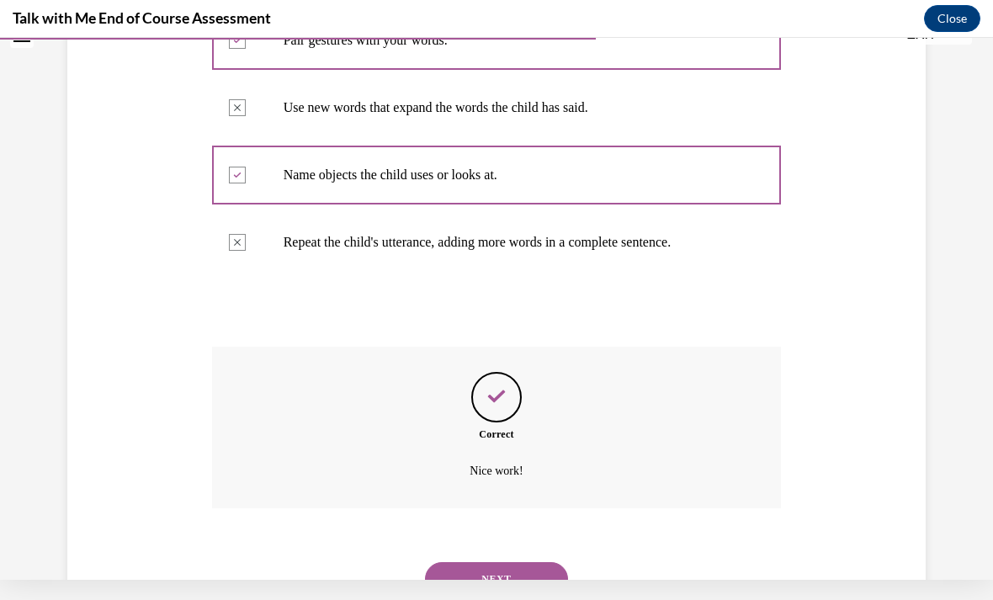
click at [527, 562] on button "NEXT" at bounding box center [496, 579] width 143 height 34
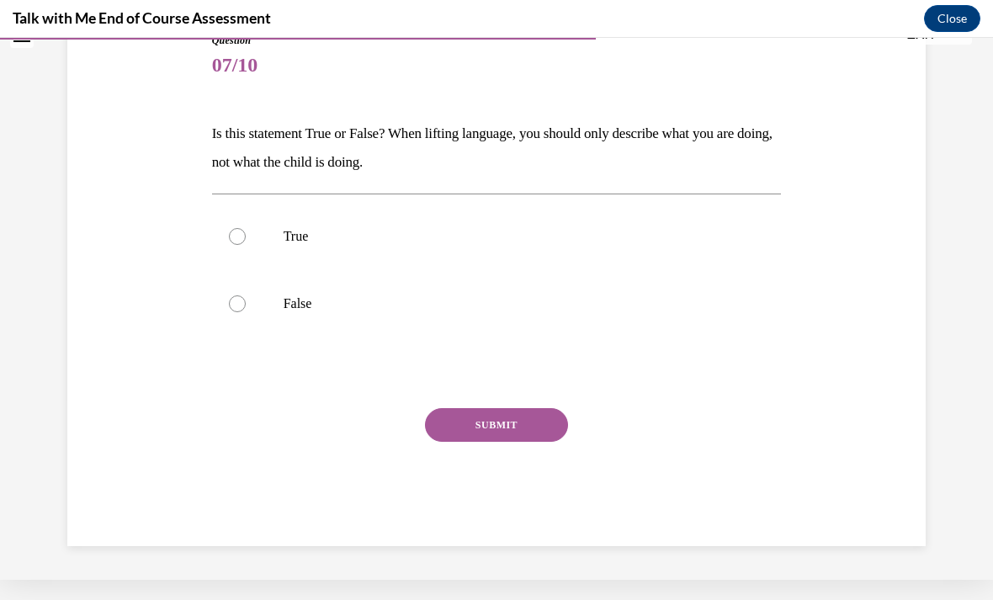
scroll to position [107, 0]
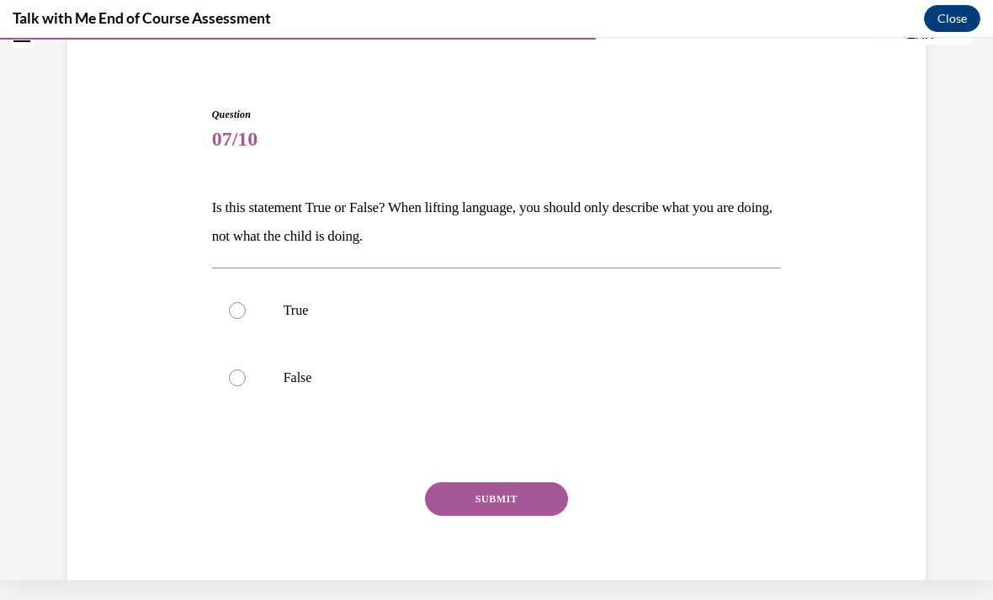
click at [318, 366] on label "False" at bounding box center [497, 377] width 570 height 67
click at [246, 369] on input "False" at bounding box center [237, 377] width 17 height 17
radio input "true"
click at [517, 487] on button "SUBMIT" at bounding box center [496, 499] width 143 height 34
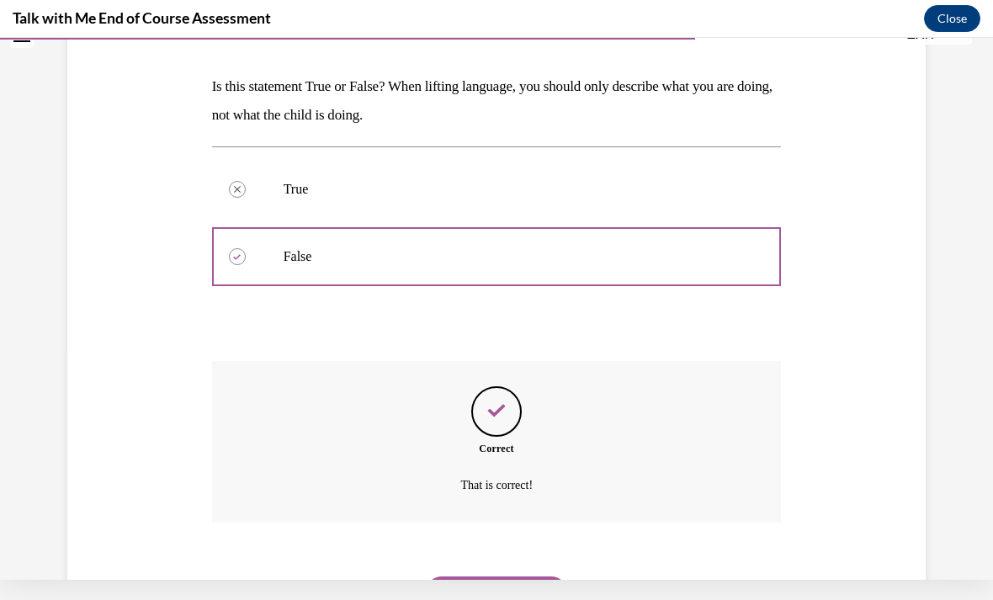
scroll to position [242, 0]
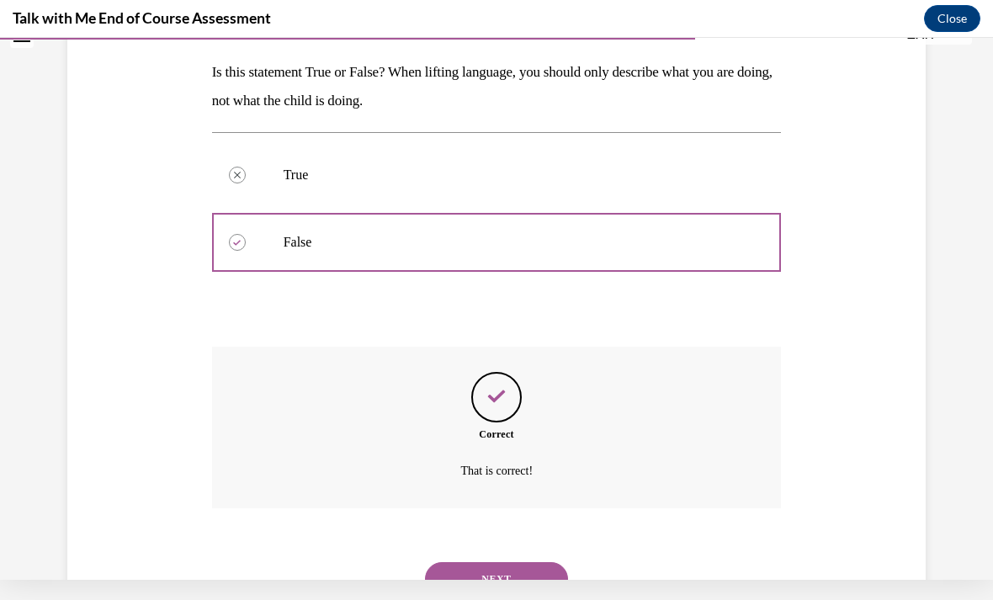
click at [545, 562] on button "NEXT" at bounding box center [496, 579] width 143 height 34
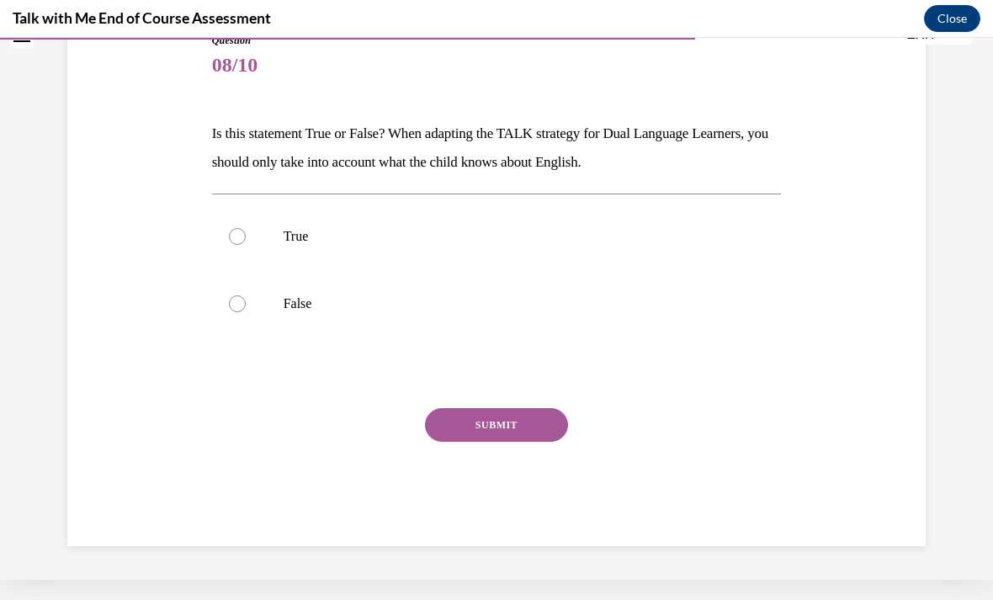
scroll to position [107, 0]
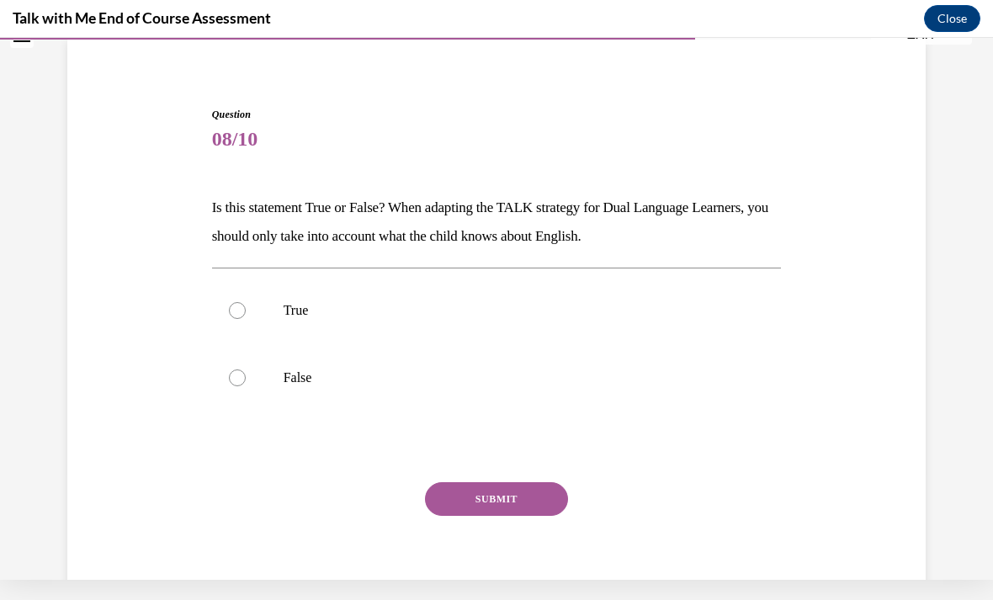
click at [439, 366] on label "False" at bounding box center [497, 377] width 570 height 67
click at [246, 369] on input "False" at bounding box center [237, 377] width 17 height 17
radio input "true"
click at [512, 489] on button "SUBMIT" at bounding box center [496, 499] width 143 height 34
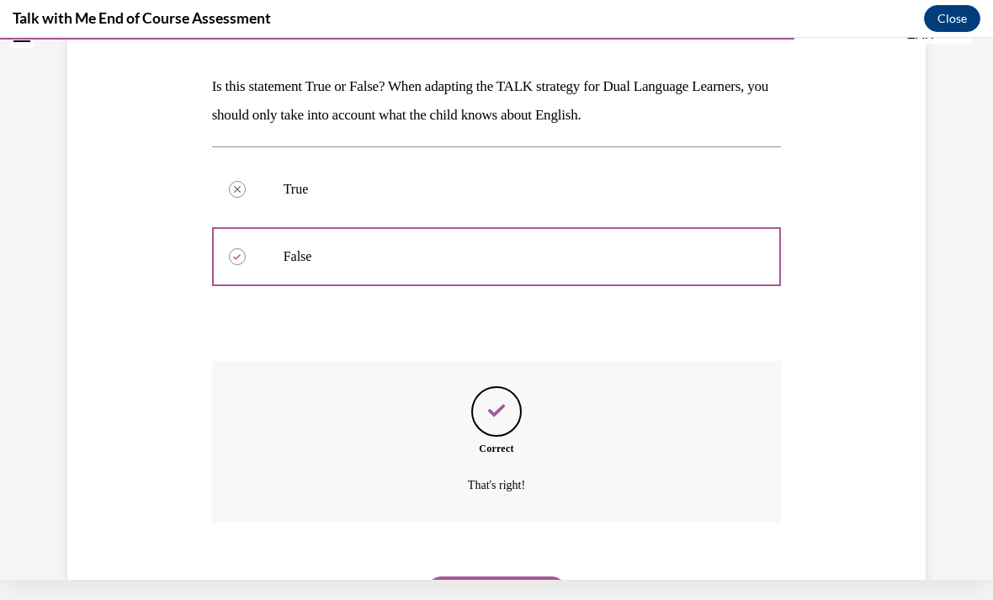
scroll to position [242, 0]
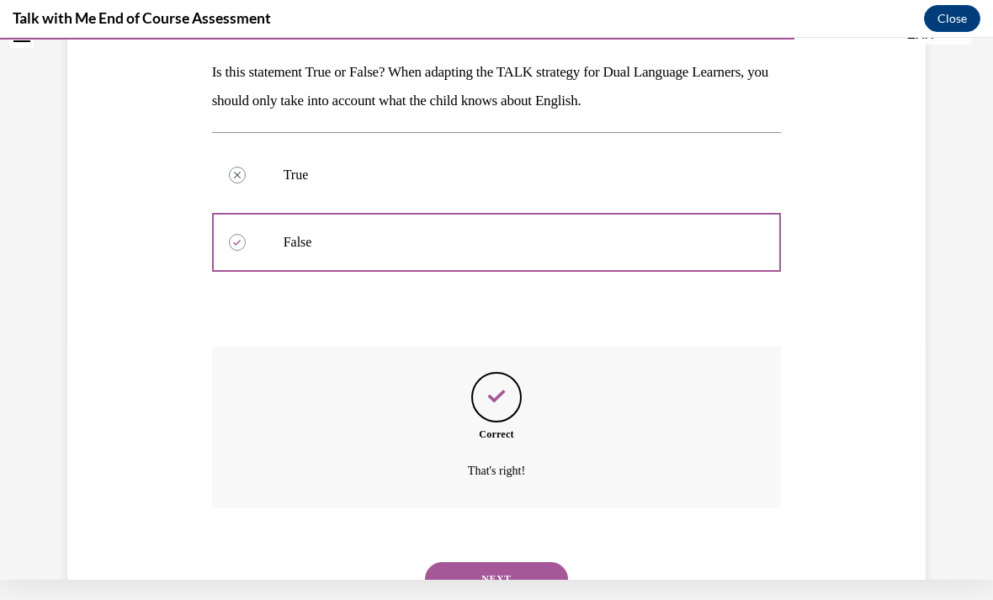
click at [527, 562] on button "NEXT" at bounding box center [496, 579] width 143 height 34
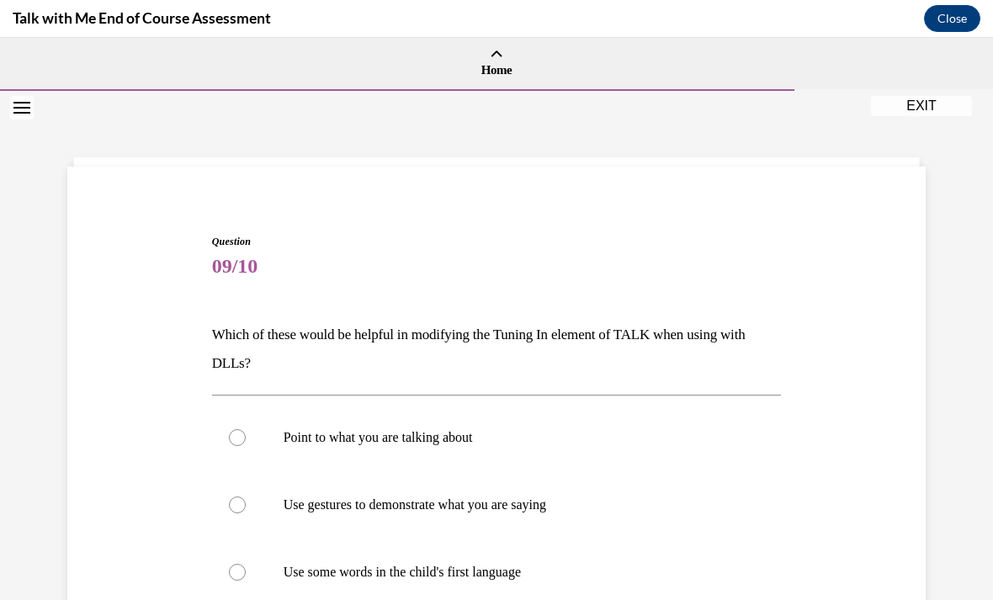
scroll to position [2704, 0]
radio input "true"
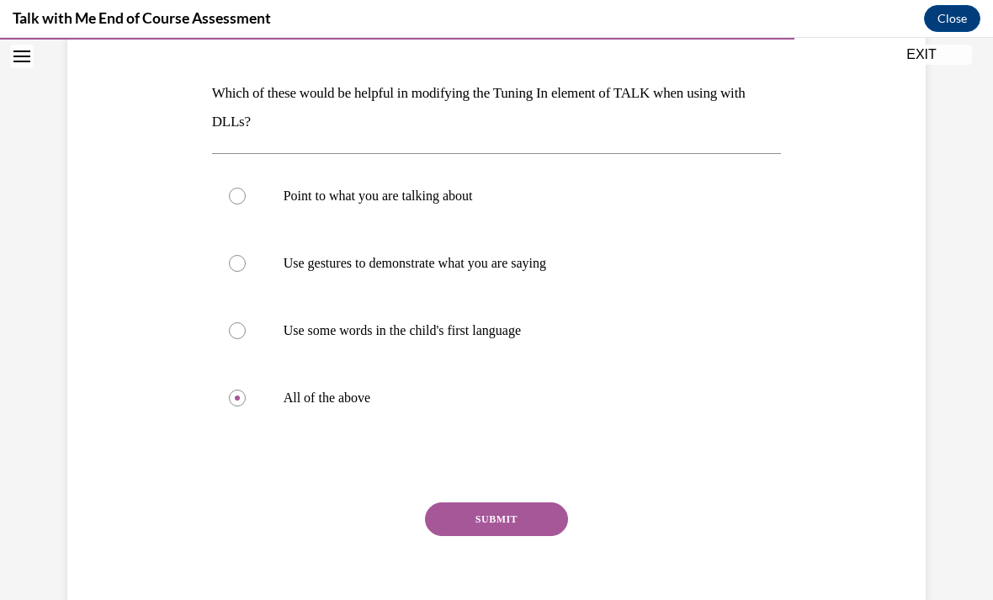
click at [508, 504] on button "SUBMIT" at bounding box center [496, 519] width 143 height 34
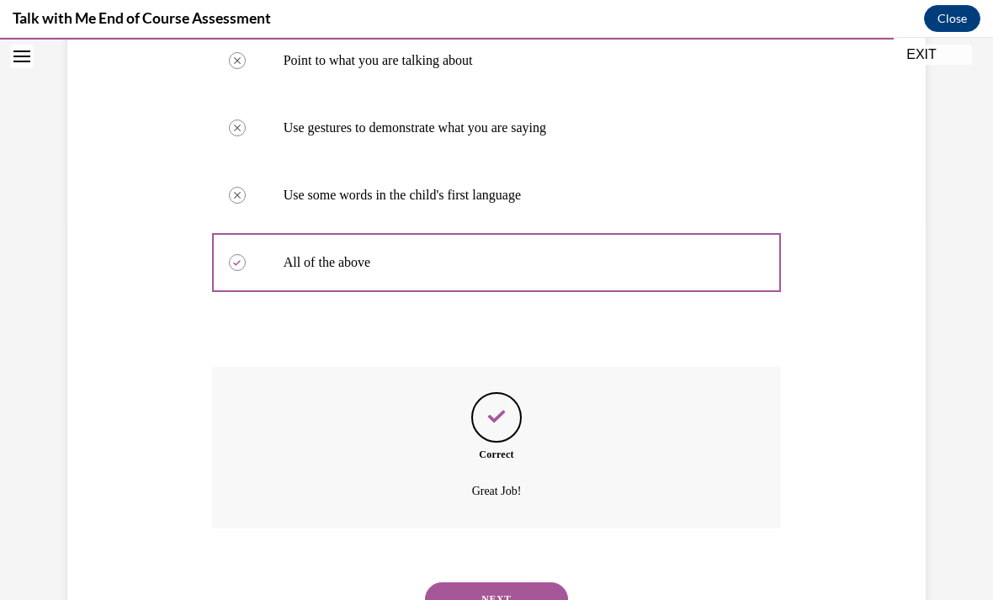
click at [527, 582] on button "NEXT" at bounding box center [496, 599] width 143 height 34
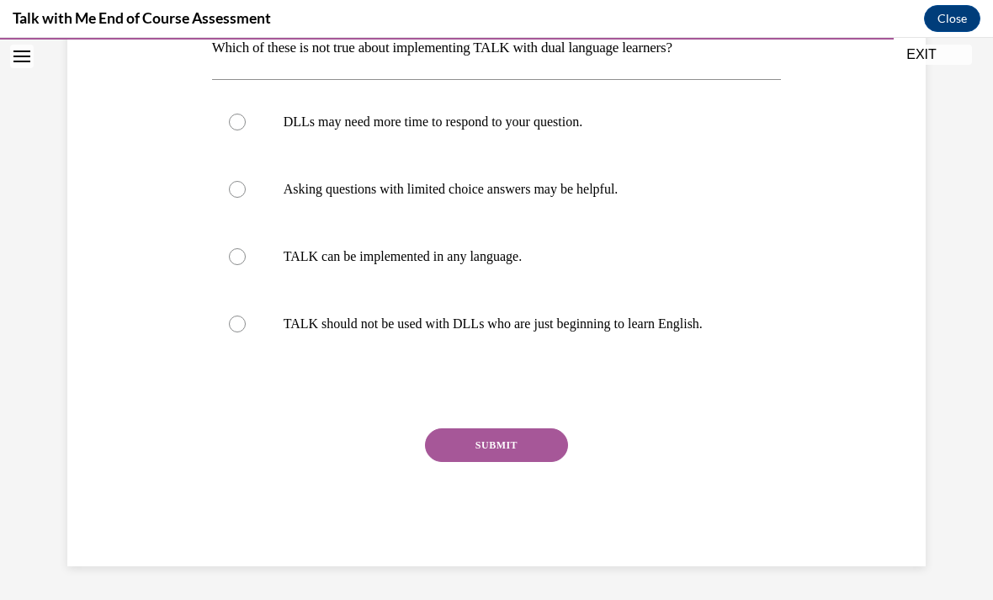
scroll to position [188, 0]
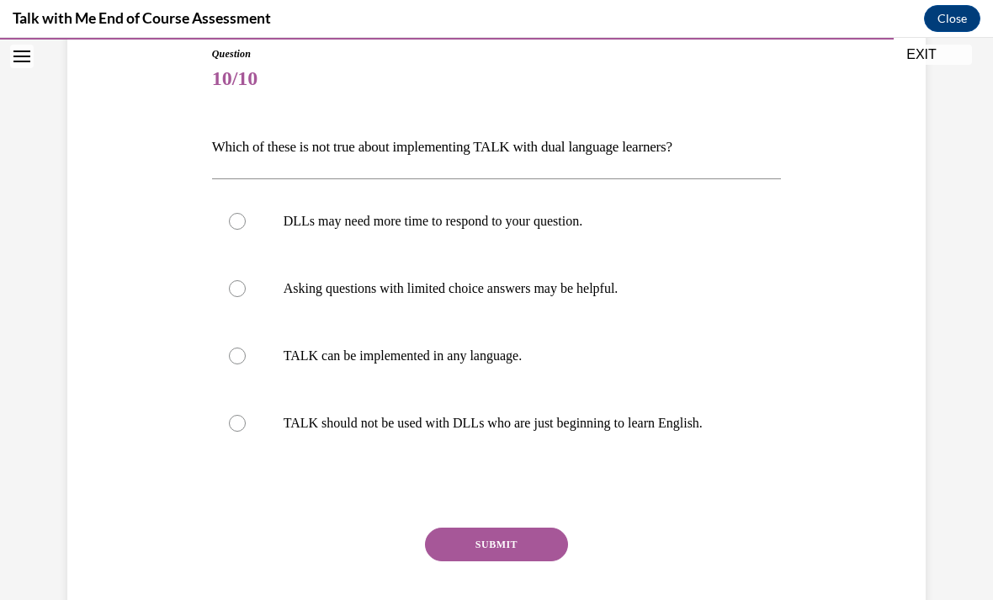
click at [587, 415] on p "TALK should not be used with DLLs who are just beginning to learn English." at bounding box center [512, 423] width 456 height 17
click at [246, 415] on input "TALK should not be used with DLLs who are just beginning to learn English." at bounding box center [237, 423] width 17 height 17
radio input "true"
click at [546, 539] on button "SUBMIT" at bounding box center [496, 545] width 143 height 34
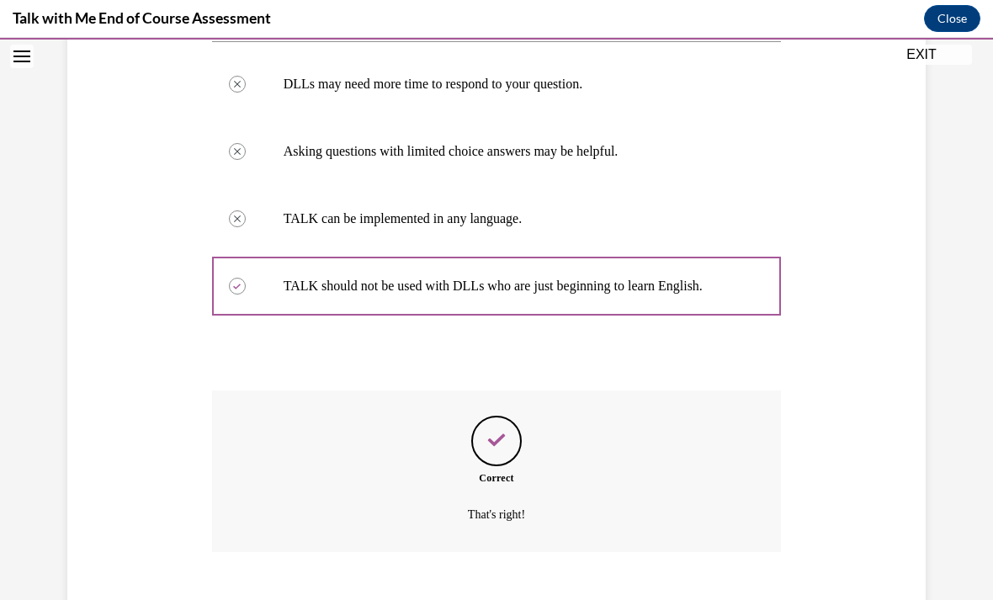
scroll to position [348, 0]
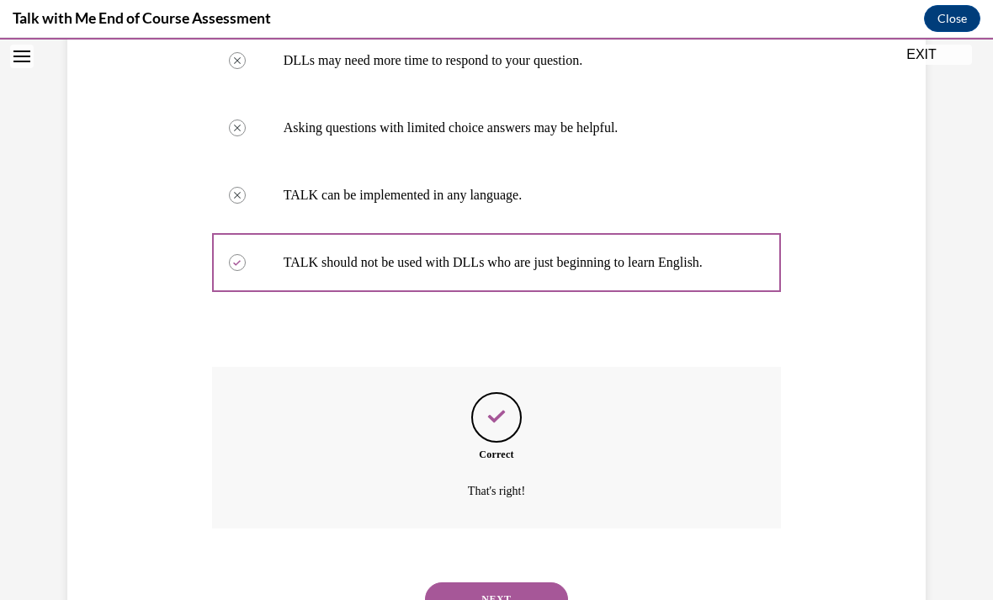
click at [540, 582] on button "NEXT" at bounding box center [496, 599] width 143 height 34
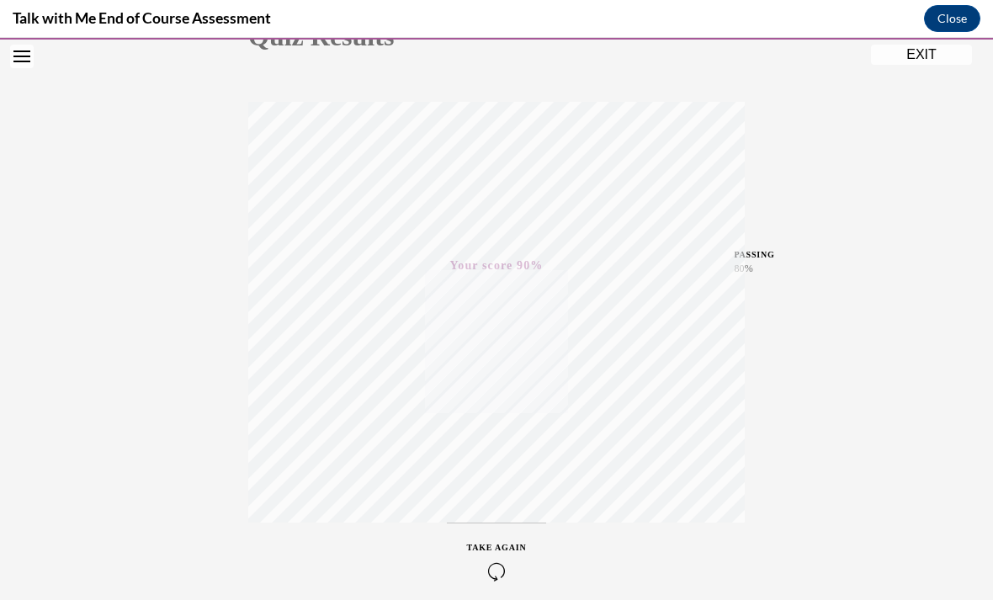
scroll to position [247, 0]
click at [918, 60] on button "EXIT" at bounding box center [921, 55] width 101 height 20
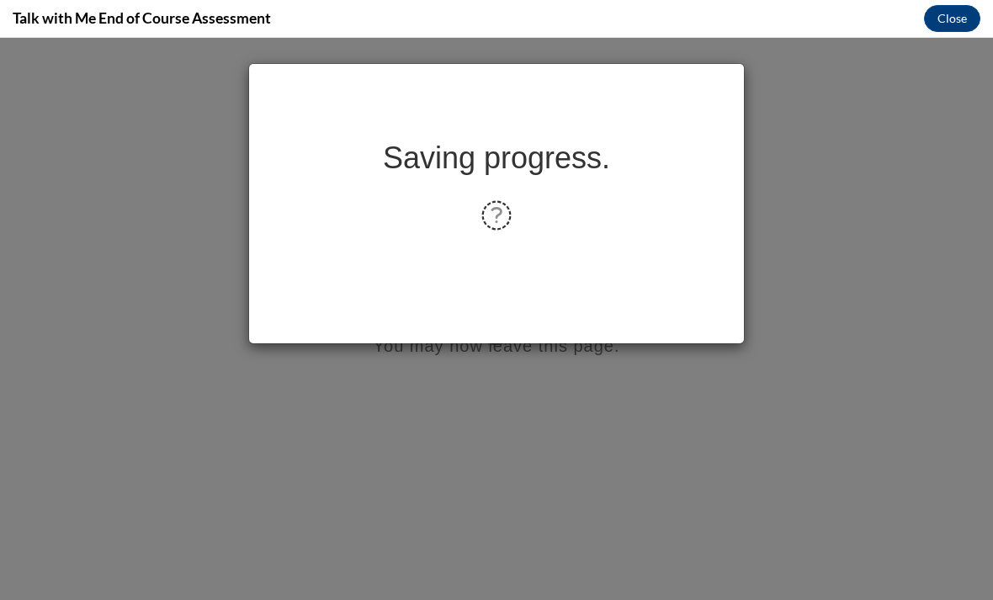
scroll to position [0, 0]
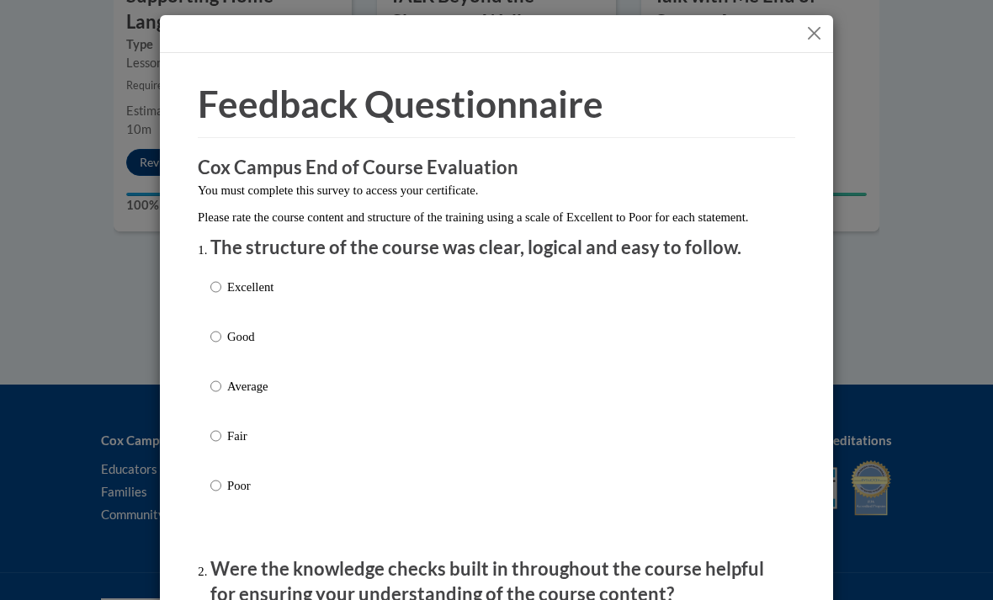
click at [215, 284] on input "Excellent" at bounding box center [215, 287] width 11 height 19
radio input "true"
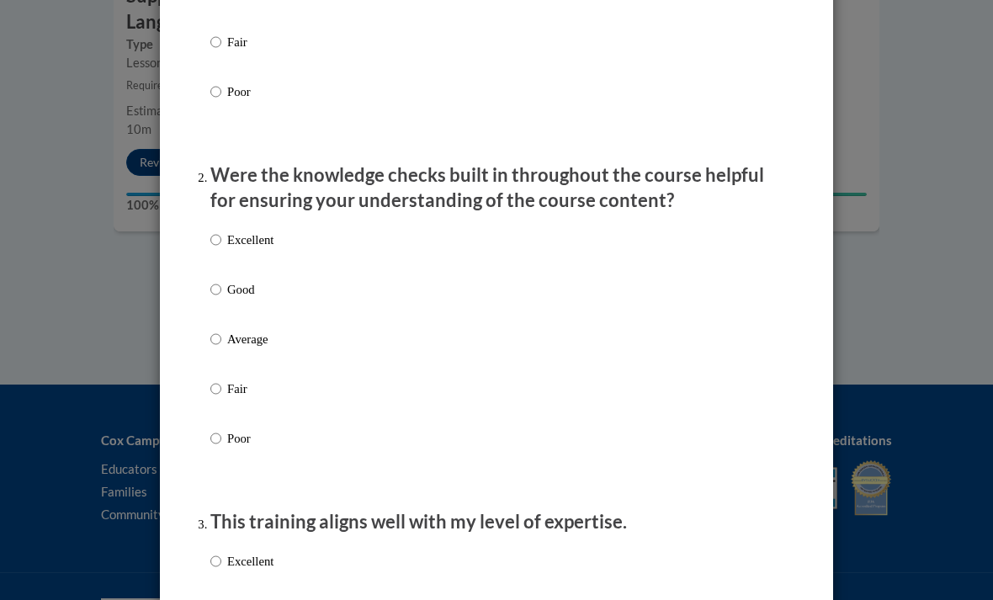
scroll to position [420, 0]
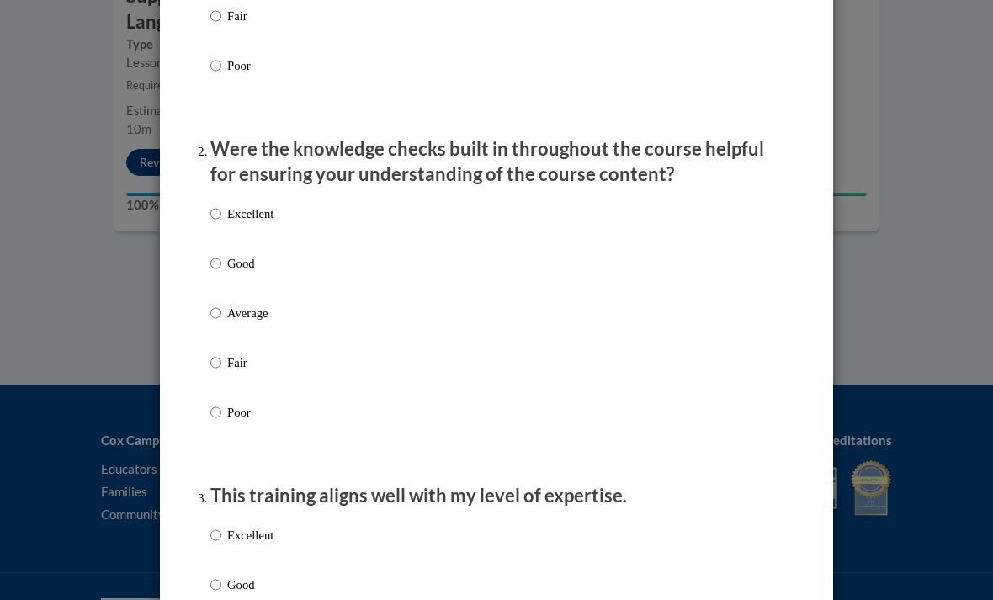
click at [212, 214] on input "Excellent" at bounding box center [215, 213] width 11 height 19
radio input "true"
click at [211, 530] on input "Excellent" at bounding box center [215, 535] width 11 height 19
radio input "true"
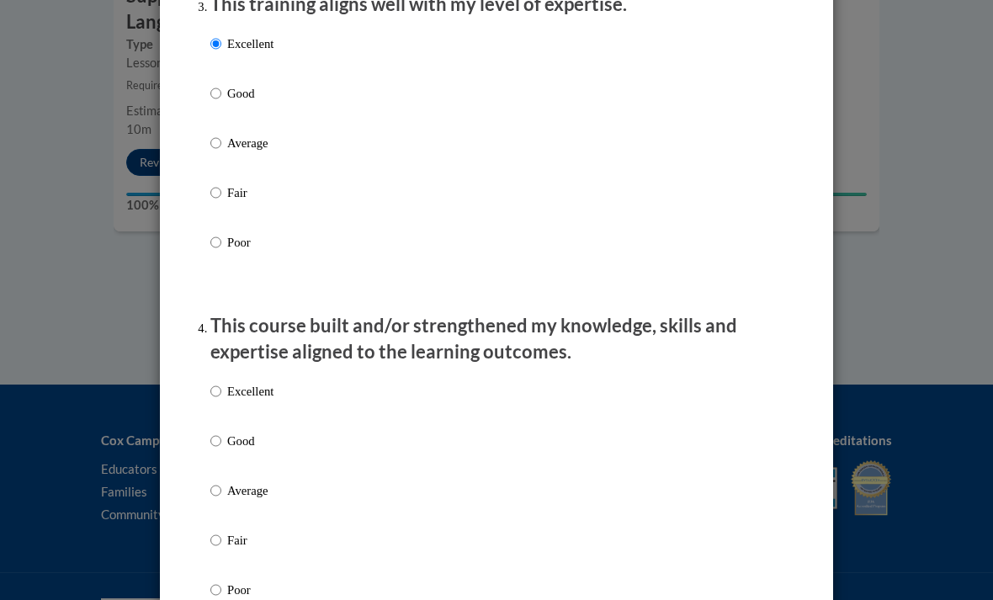
scroll to position [915, 0]
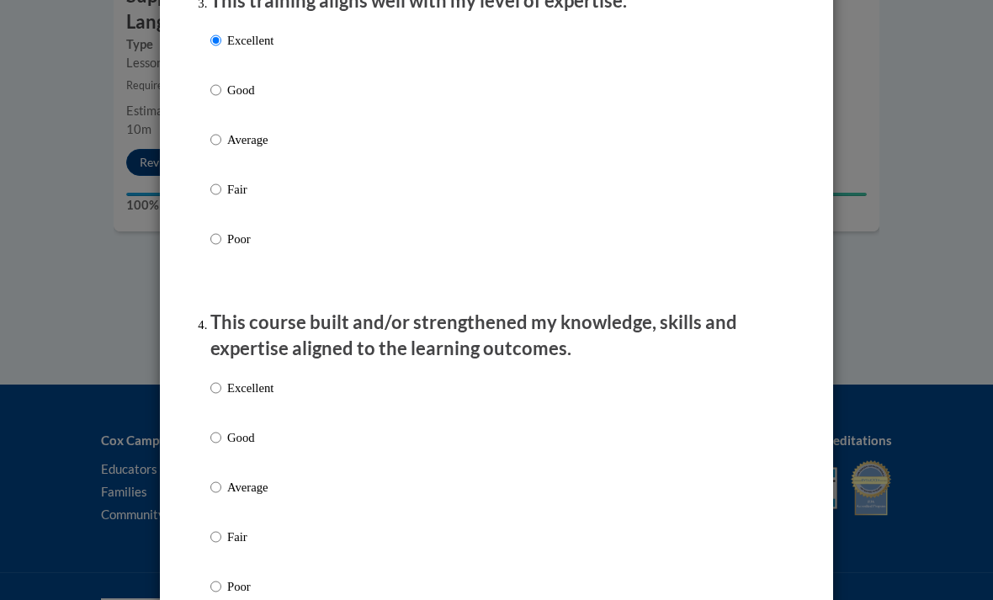
click at [214, 393] on label "Excellent" at bounding box center [241, 401] width 63 height 45
click at [214, 393] on input "Excellent" at bounding box center [215, 388] width 11 height 19
radio input "true"
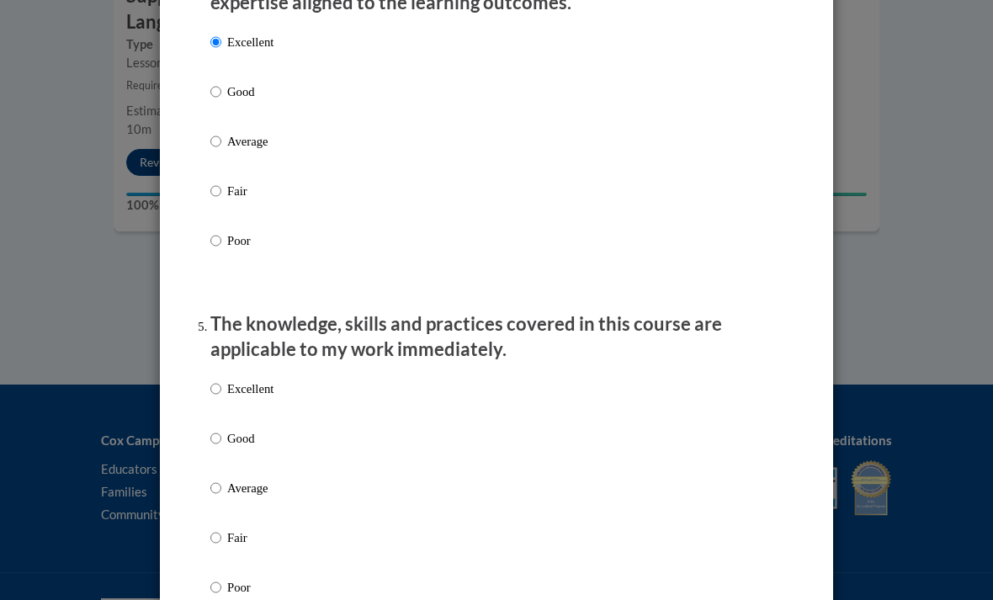
scroll to position [1270, 0]
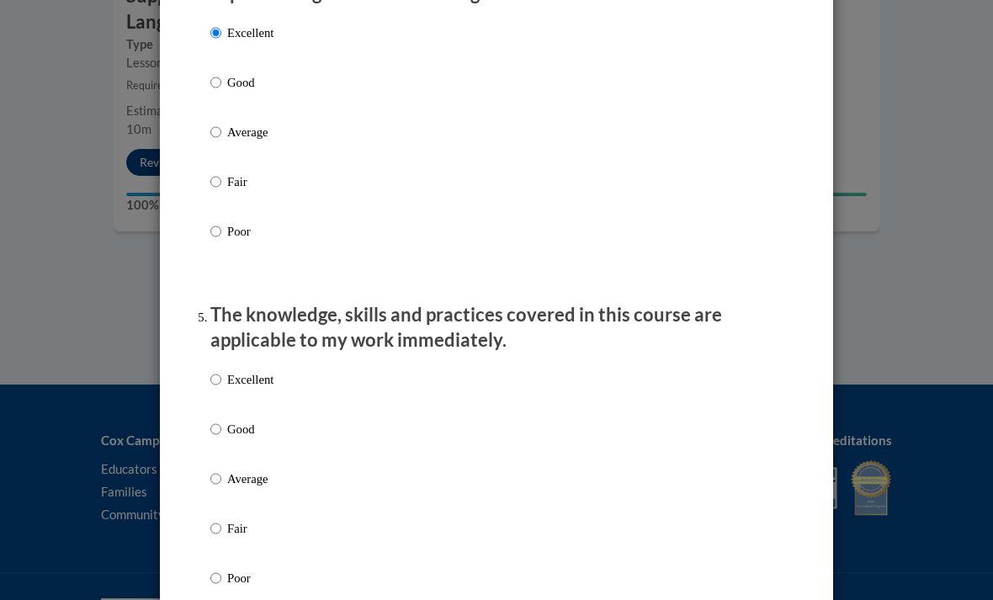
click at [216, 379] on input "Excellent" at bounding box center [215, 379] width 11 height 19
radio input "true"
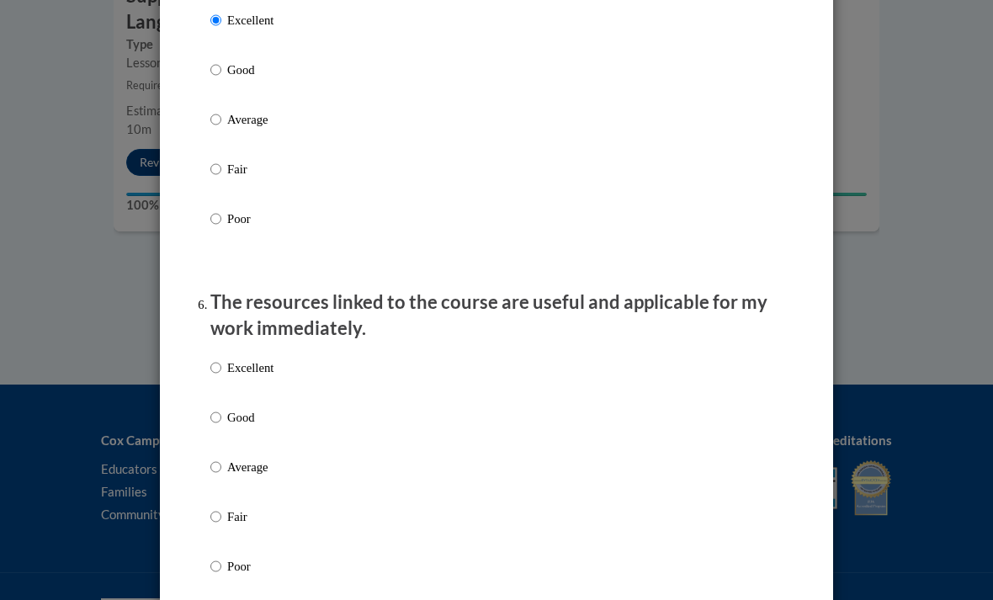
scroll to position [1643, 0]
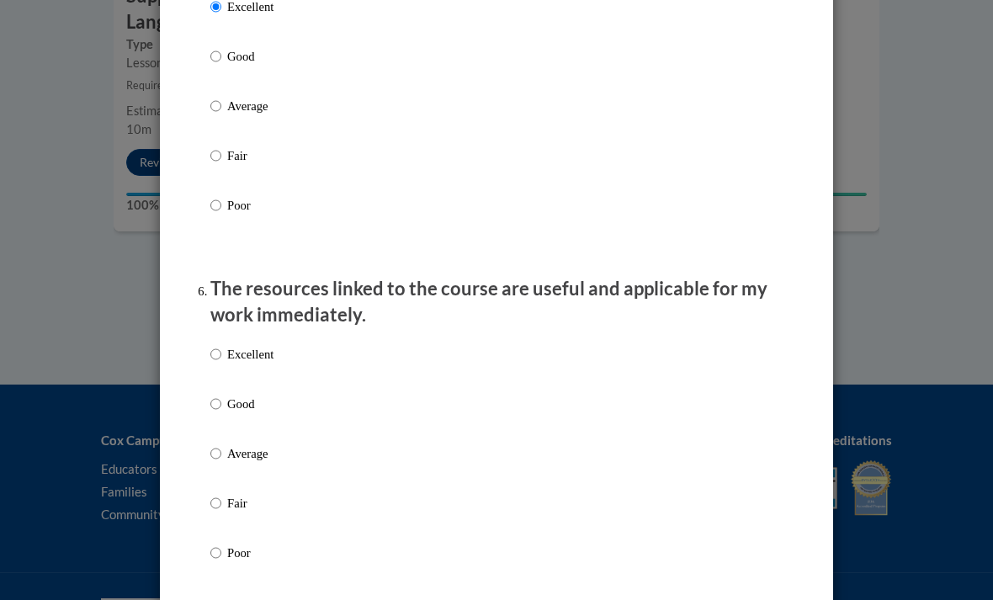
click at [218, 353] on input "Excellent" at bounding box center [215, 354] width 11 height 19
radio input "true"
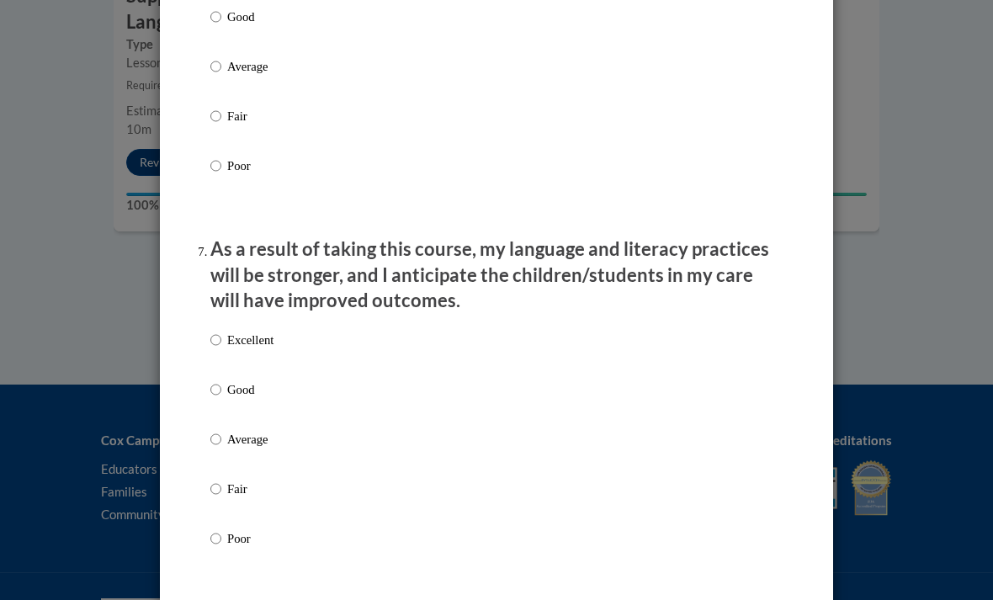
click at [216, 331] on input "Excellent" at bounding box center [215, 340] width 11 height 19
radio input "true"
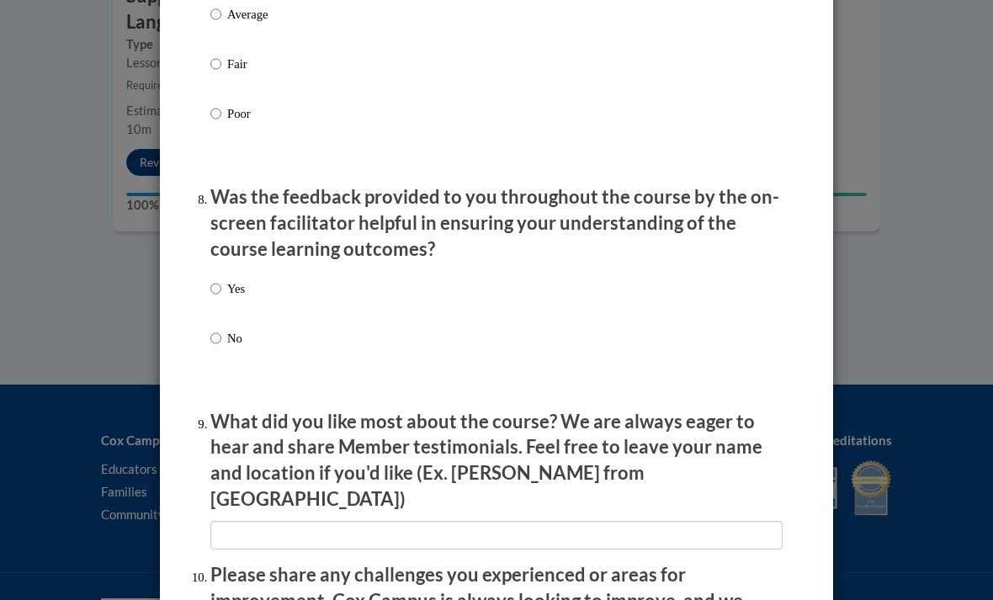
scroll to position [2456, 0]
click at [211, 293] on label "Yes" at bounding box center [227, 301] width 35 height 45
click at [211, 293] on input "Yes" at bounding box center [215, 288] width 11 height 19
radio input "true"
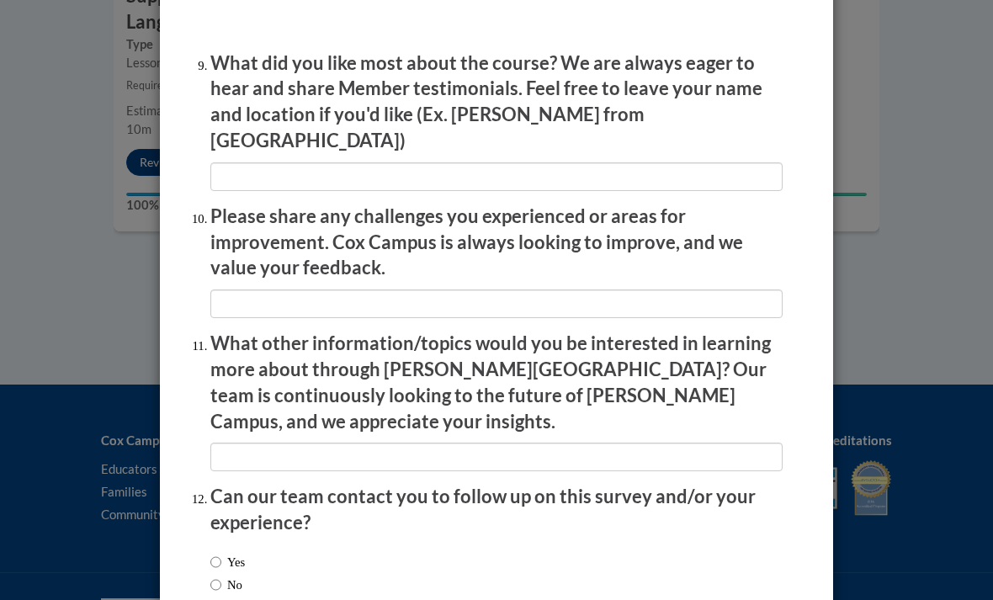
scroll to position [2813, 0]
click at [211, 553] on input "Yes" at bounding box center [215, 562] width 11 height 19
radio input "true"
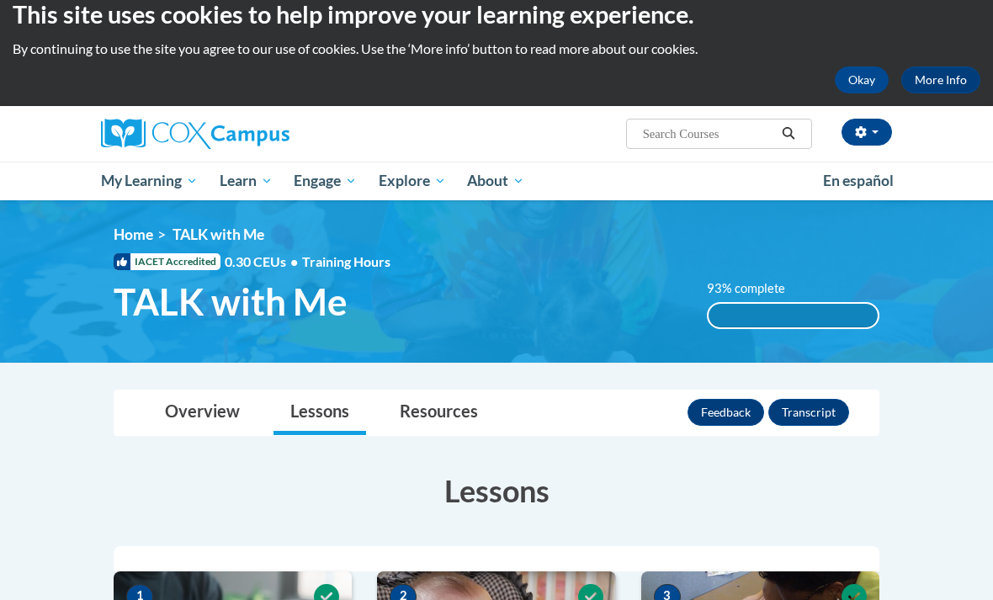
scroll to position [0, 0]
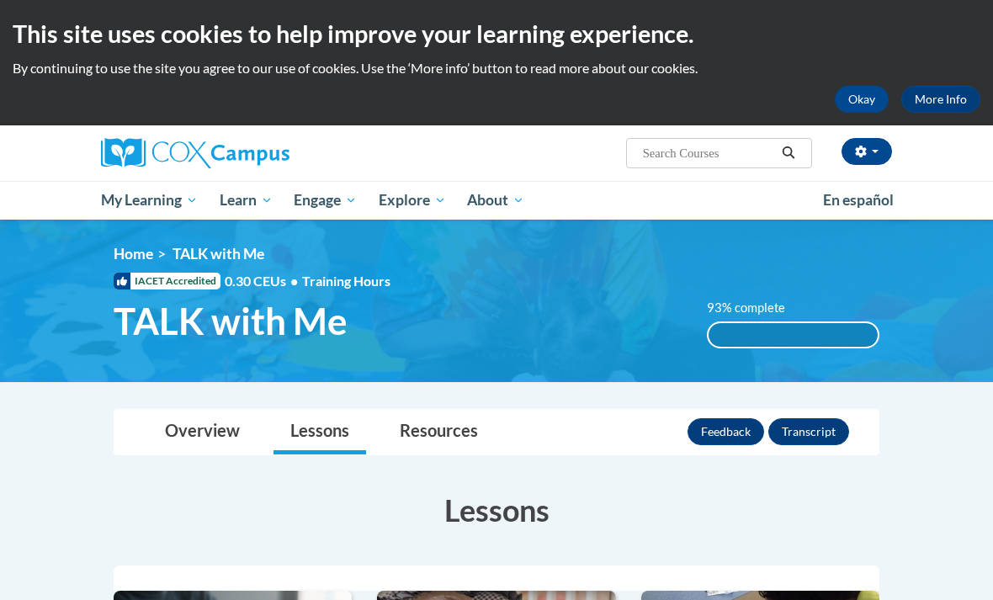
click at [0, 0] on span "Early Care and Learning" at bounding box center [0, 0] width 0 height 0
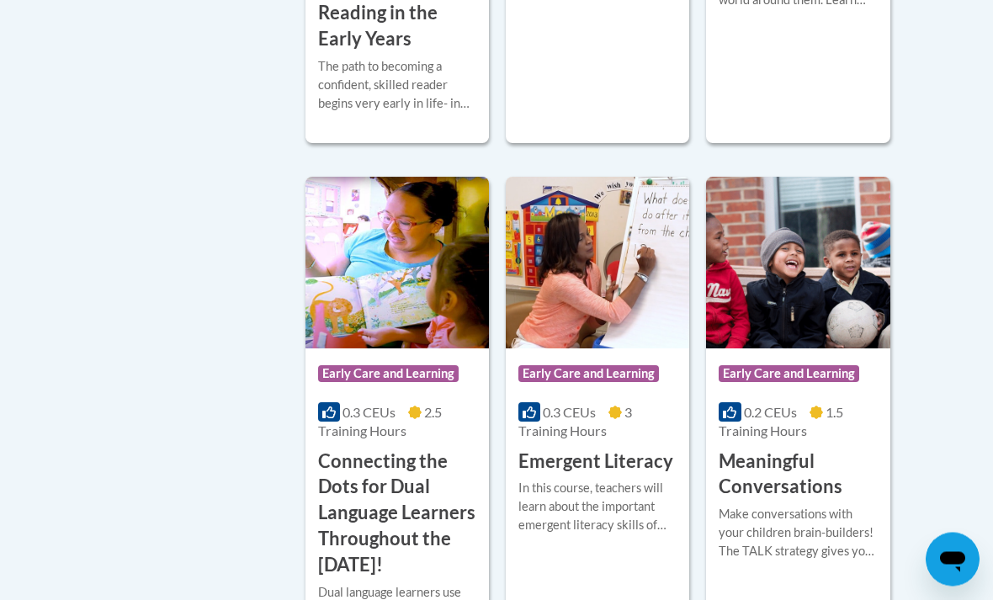
scroll to position [989, 0]
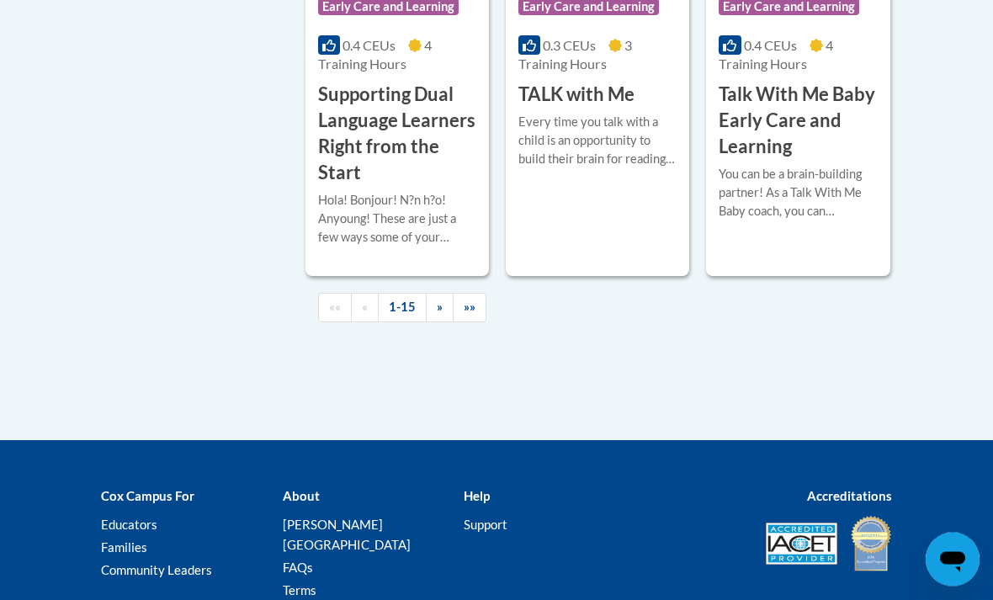
scroll to position [2914, 0]
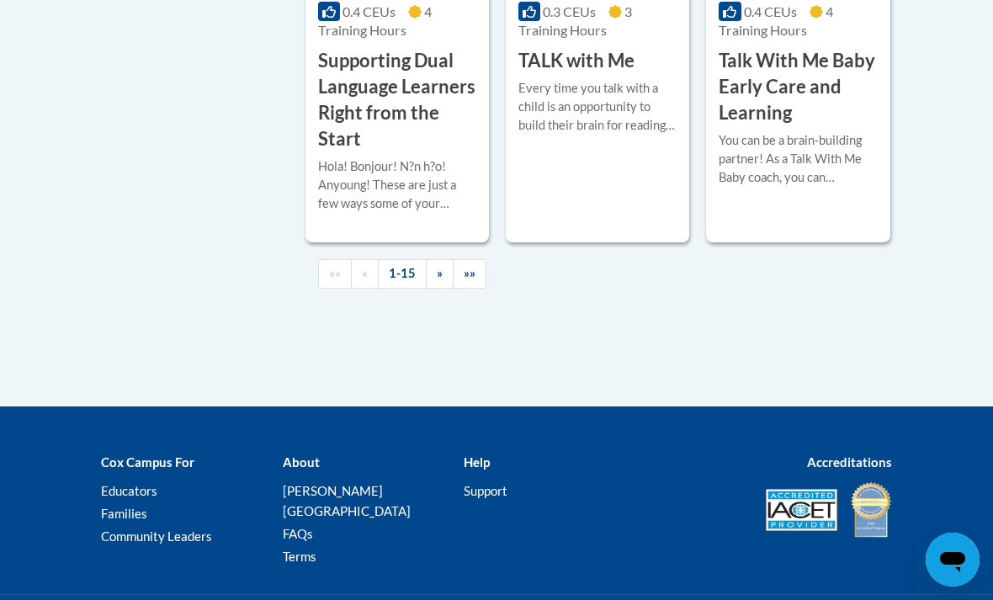
click at [872, 212] on div "More Info Open You can be a brain-building partner! As a Talk With Me Baby coac…" at bounding box center [797, 169] width 183 height 86
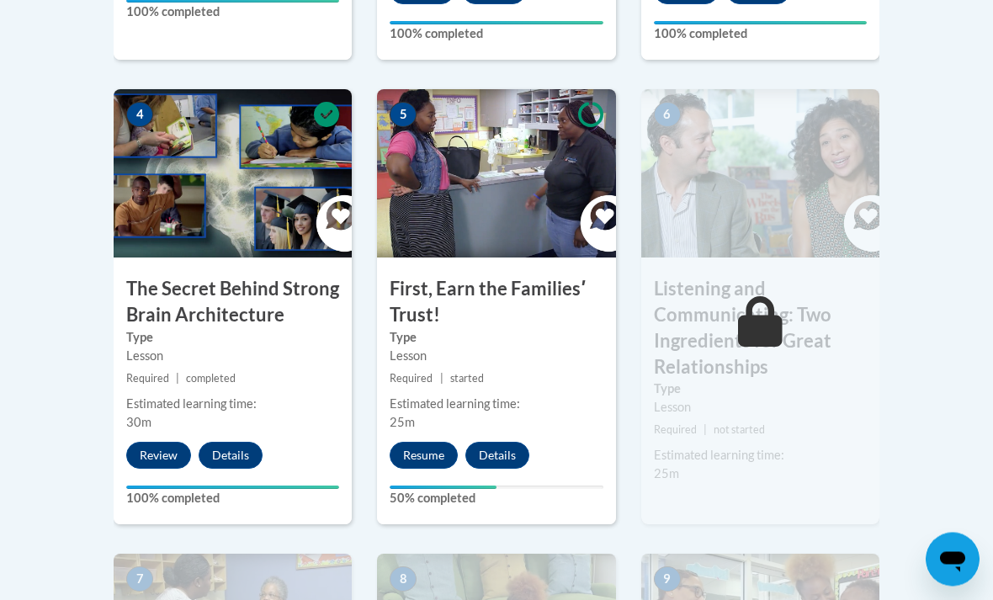
scroll to position [1006, 0]
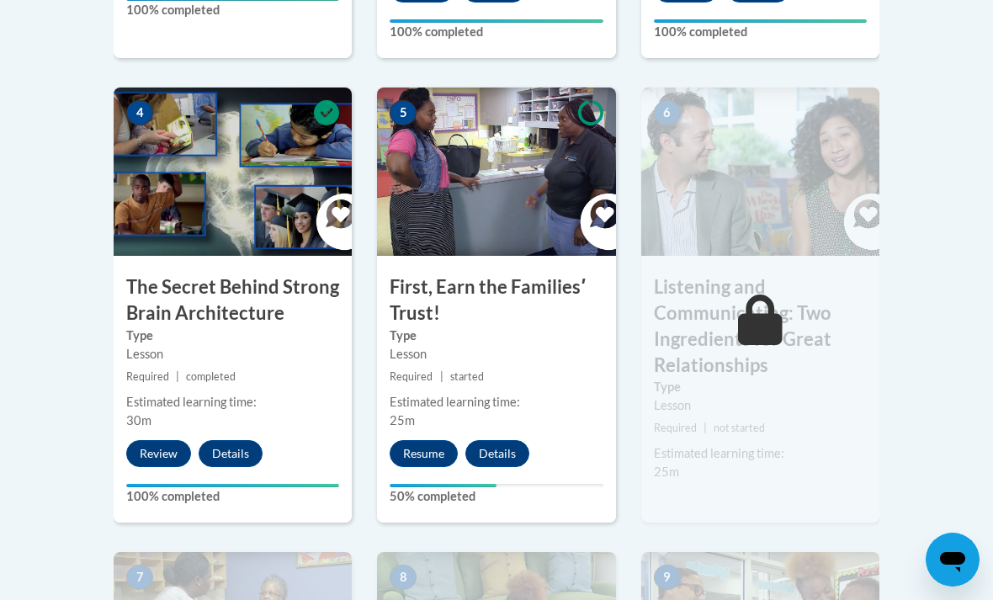
click at [431, 440] on button "Resume" at bounding box center [424, 453] width 68 height 27
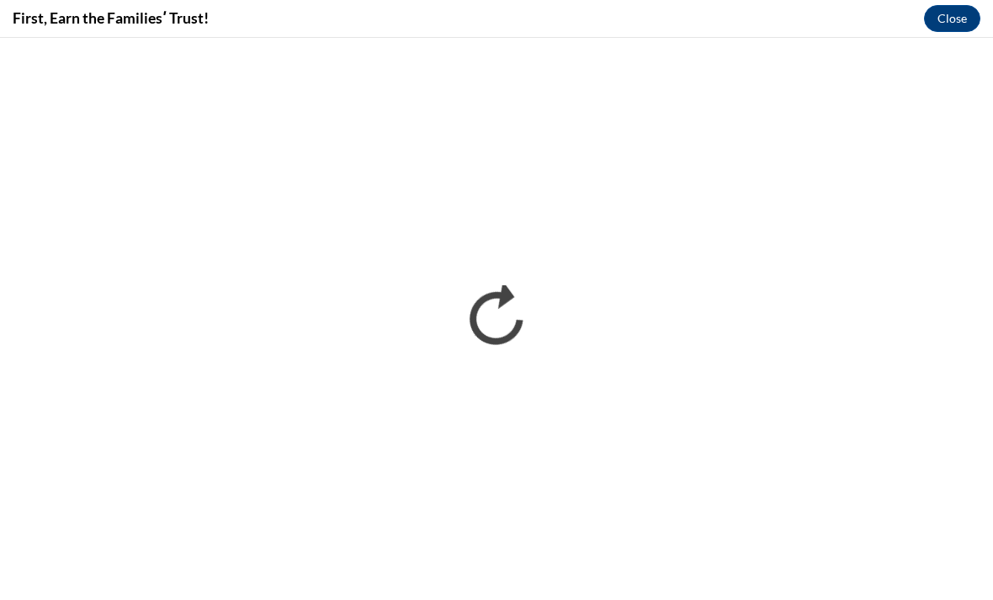
scroll to position [0, 0]
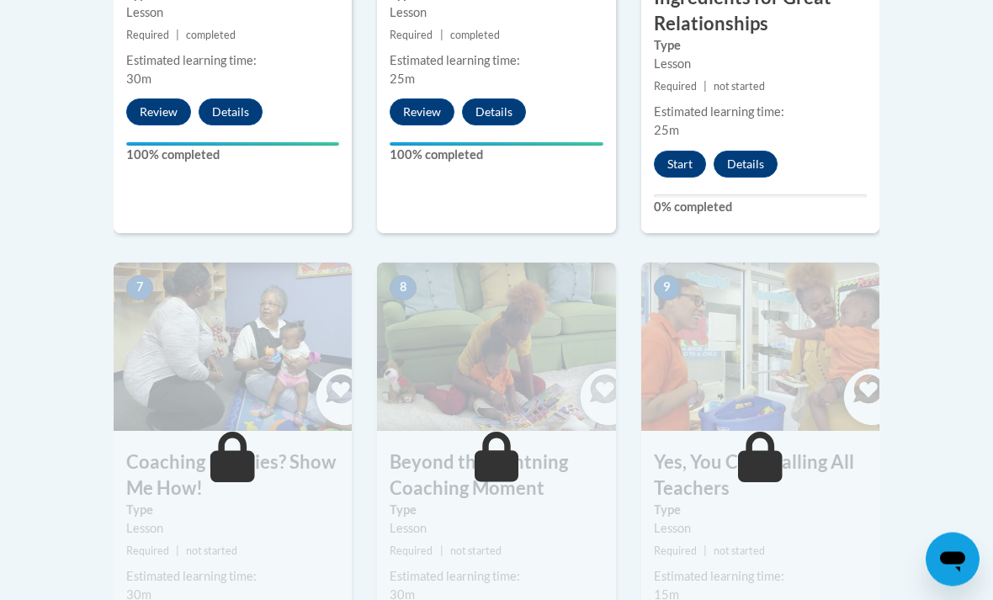
scroll to position [1349, 0]
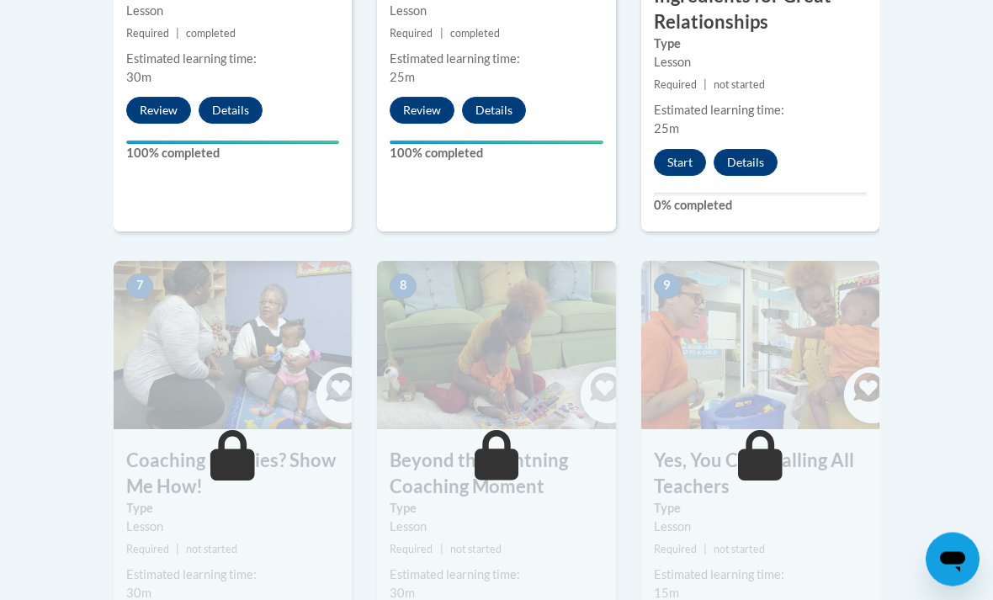
click at [680, 153] on button "Start" at bounding box center [680, 163] width 52 height 27
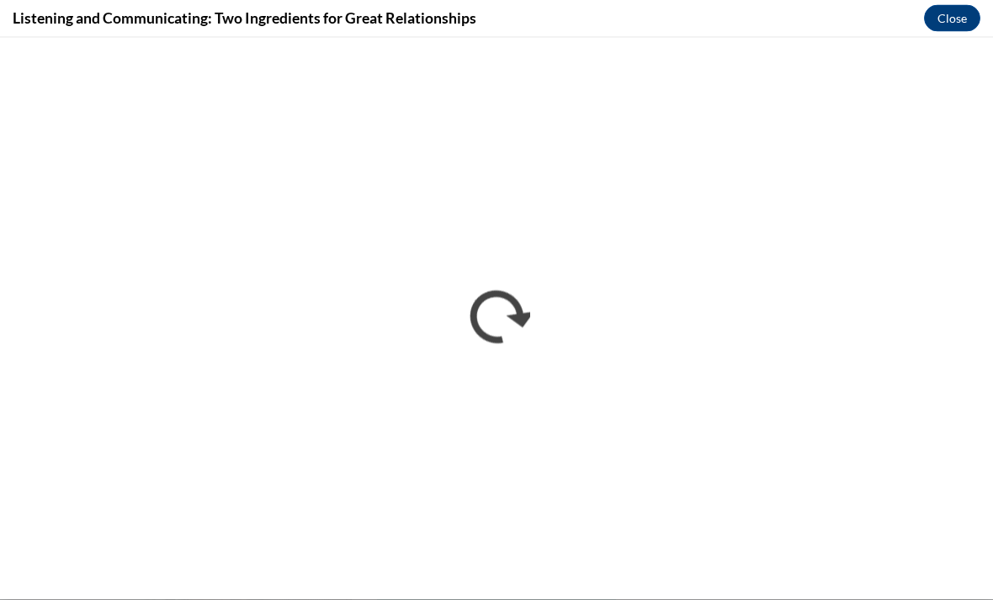
scroll to position [1796, 0]
